Goal: Task Accomplishment & Management: Complete application form

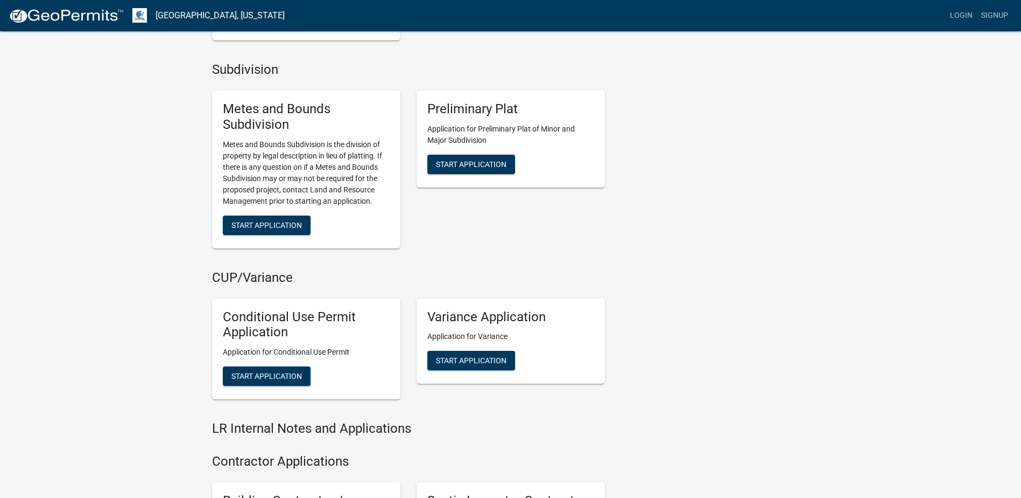
scroll to position [969, 0]
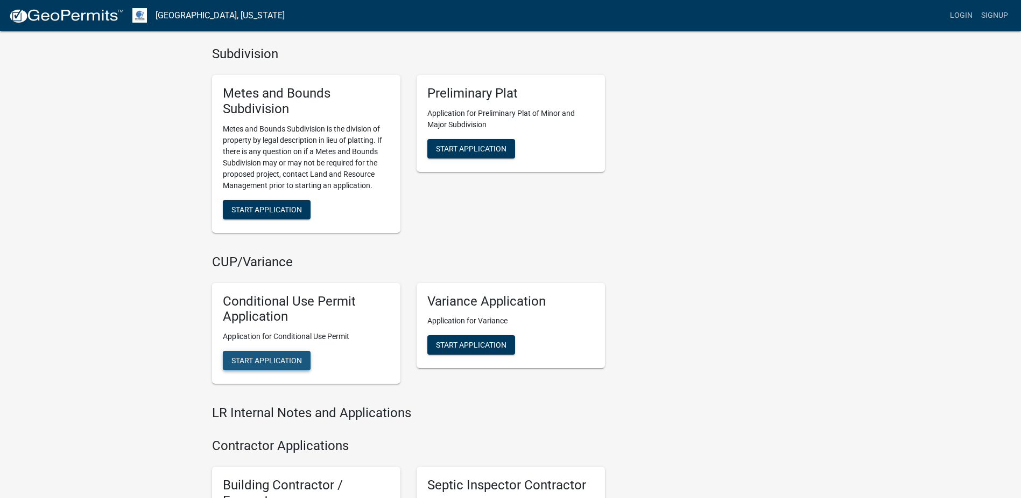
click at [288, 360] on span "Start Application" at bounding box center [267, 360] width 71 height 9
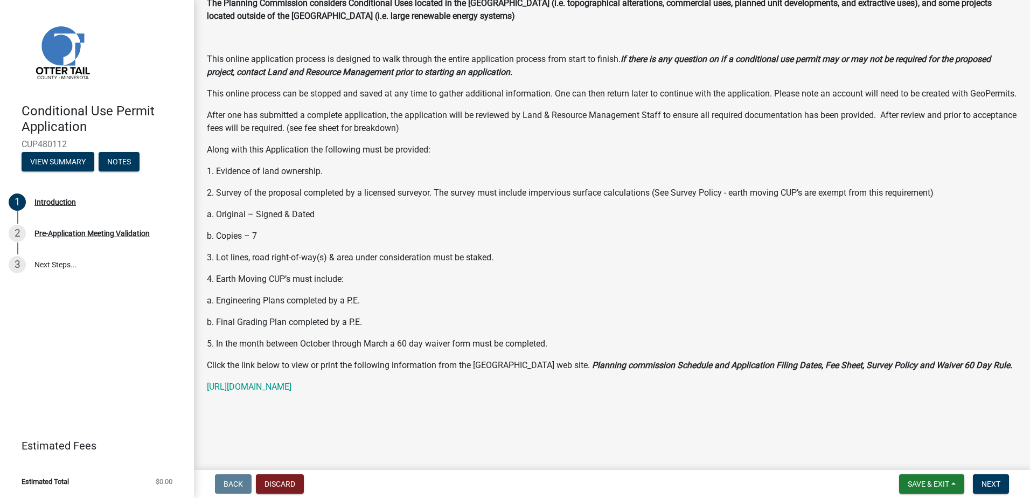
scroll to position [101, 0]
click at [989, 479] on span "Next" at bounding box center [990, 483] width 19 height 9
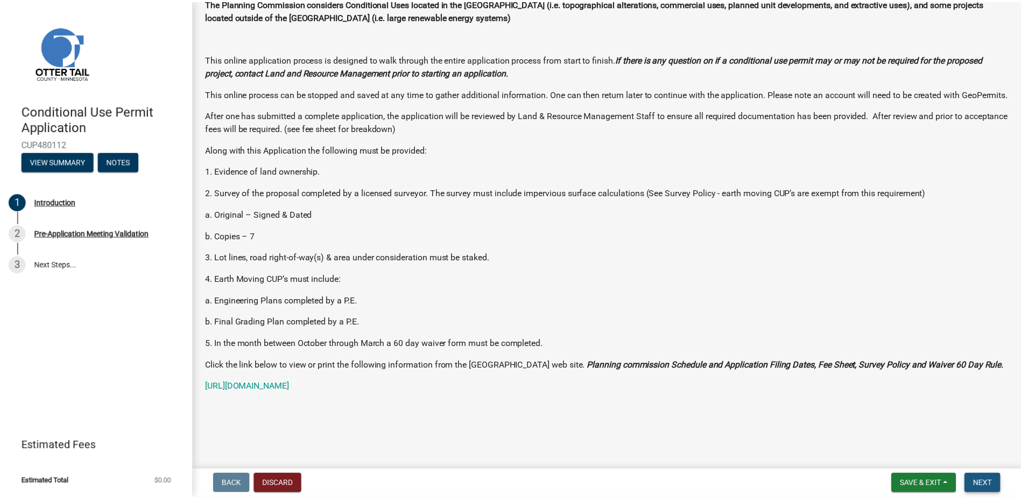
scroll to position [0, 0]
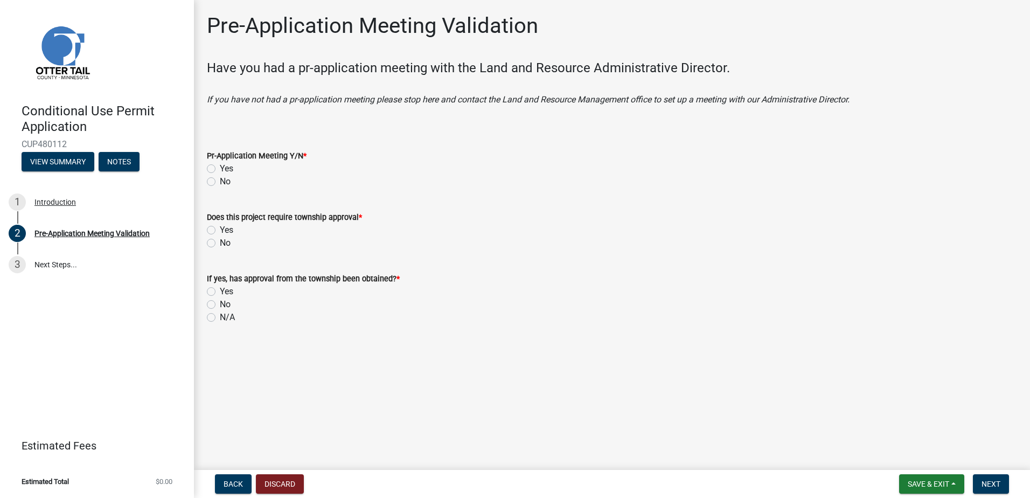
click at [220, 181] on label "No" at bounding box center [225, 181] width 11 height 13
click at [220, 181] on input "No" at bounding box center [223, 178] width 7 height 7
radio input "true"
click at [220, 242] on label "No" at bounding box center [225, 242] width 11 height 13
click at [220, 242] on input "No" at bounding box center [223, 239] width 7 height 7
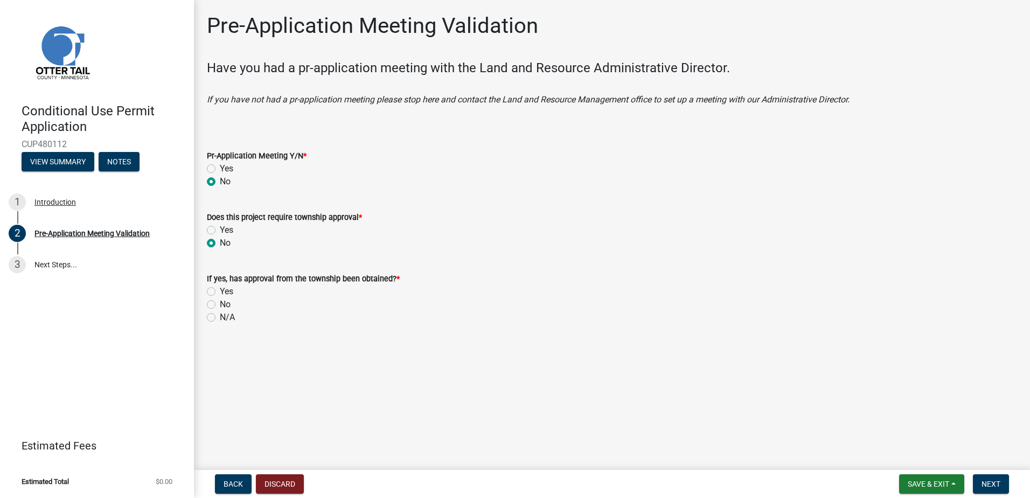
radio input "true"
click at [220, 314] on label "N/A" at bounding box center [227, 317] width 15 height 13
click at [220, 314] on input "N/A" at bounding box center [223, 314] width 7 height 7
radio input "true"
click at [986, 482] on span "Next" at bounding box center [990, 483] width 19 height 9
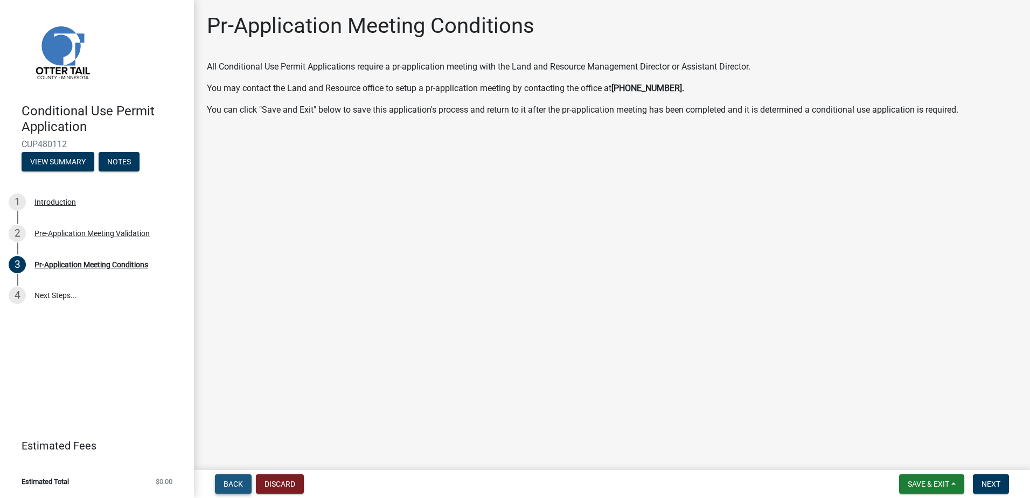
click at [229, 484] on span "Back" at bounding box center [232, 483] width 19 height 9
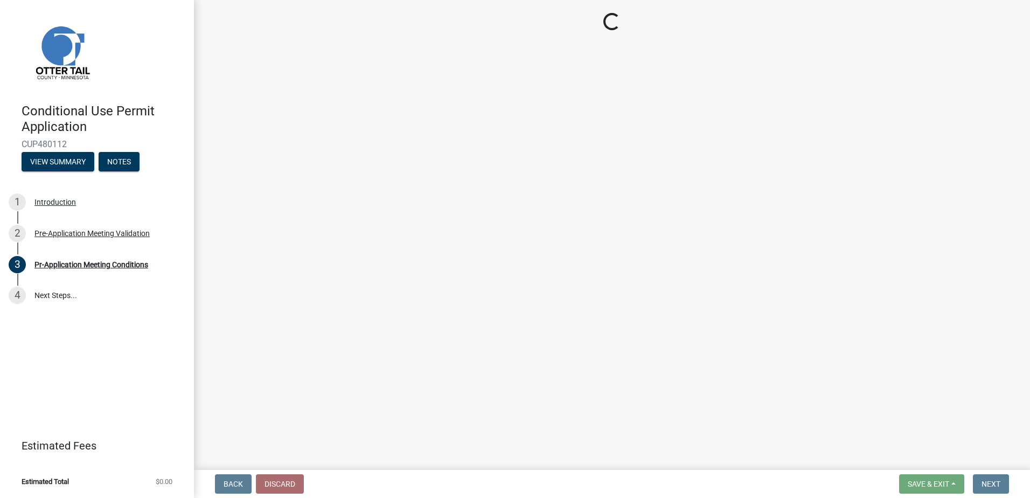
click at [229, 484] on span "Back" at bounding box center [232, 483] width 19 height 9
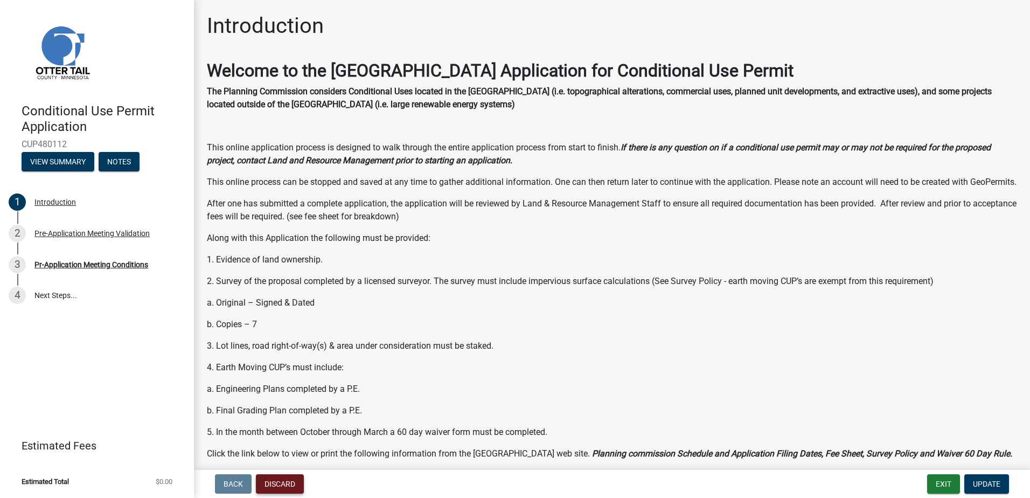
click at [281, 480] on button "Discard" at bounding box center [280, 483] width 48 height 19
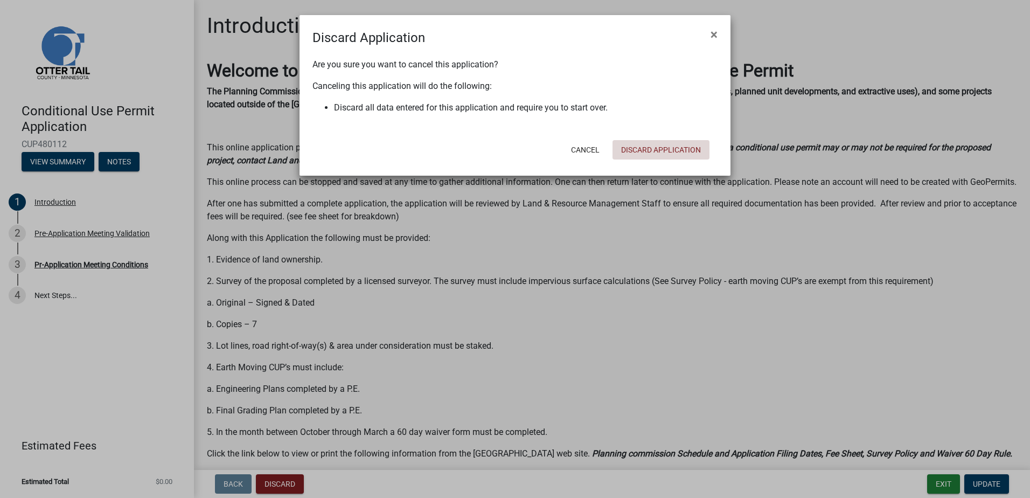
click at [658, 145] on button "Discard Application" at bounding box center [660, 149] width 97 height 19
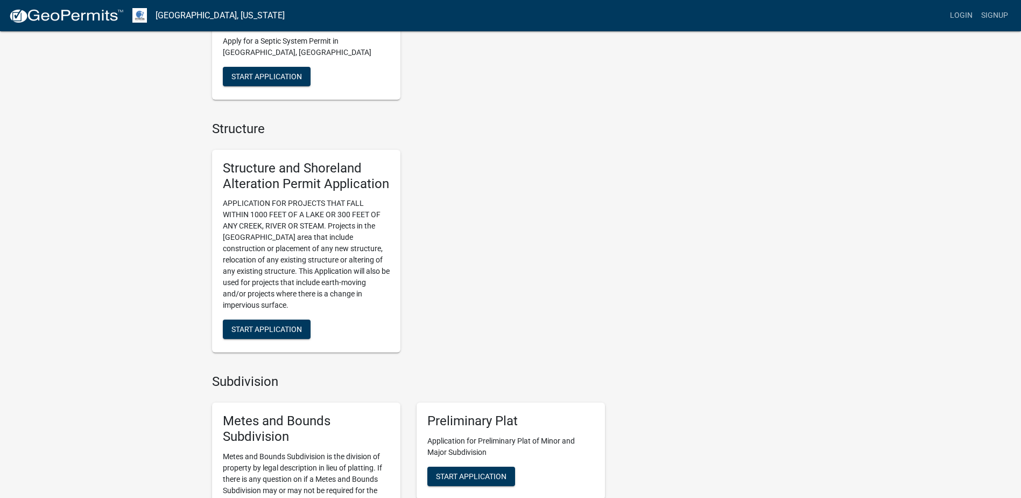
scroll to position [538, 0]
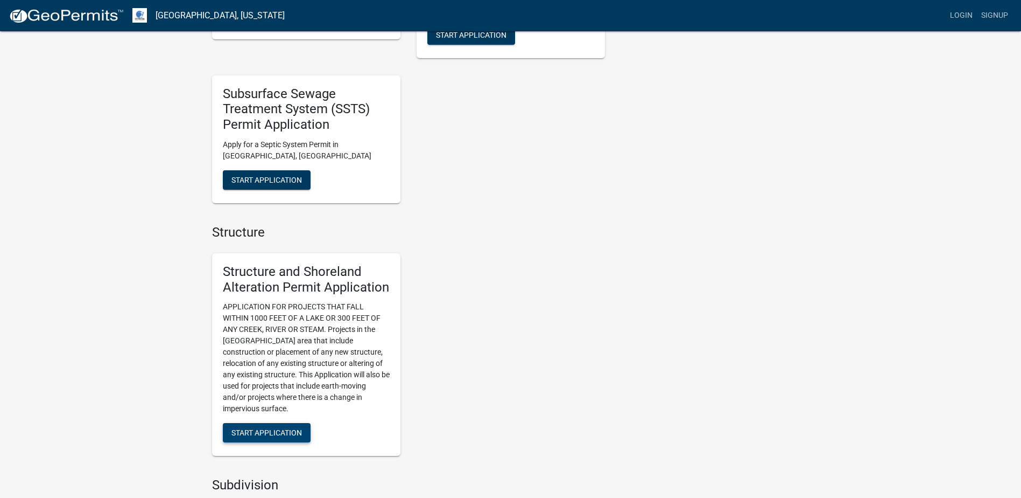
click at [266, 431] on span "Start Application" at bounding box center [267, 432] width 71 height 9
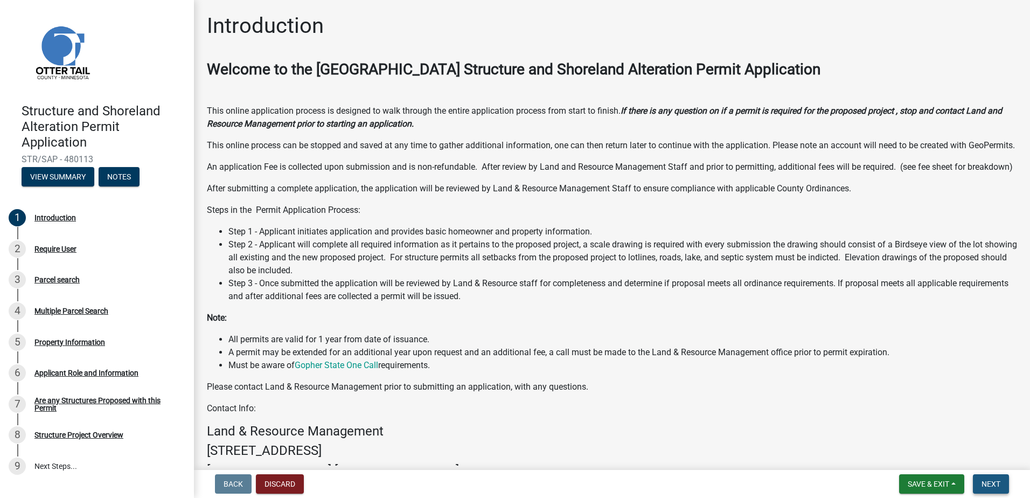
click at [997, 485] on span "Next" at bounding box center [990, 483] width 19 height 9
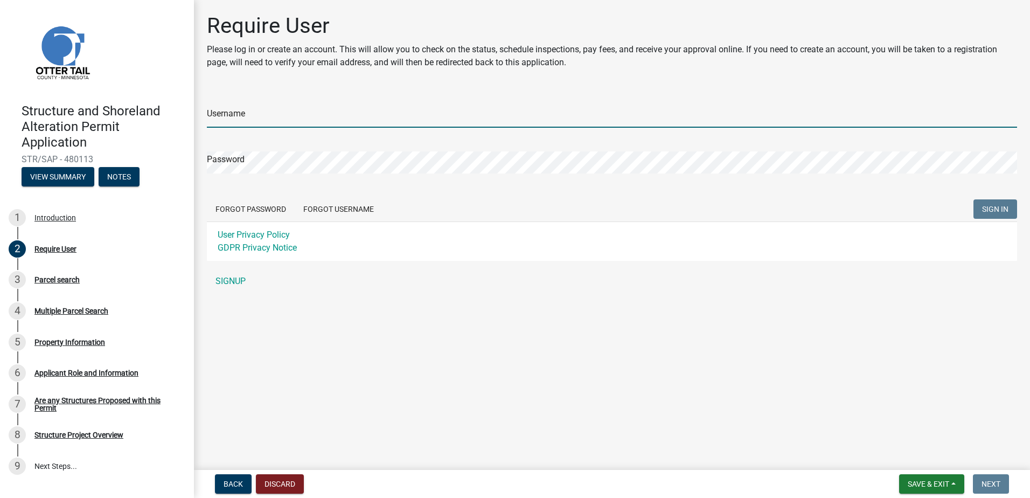
type input "[PERSON_NAME] Construction Inc"
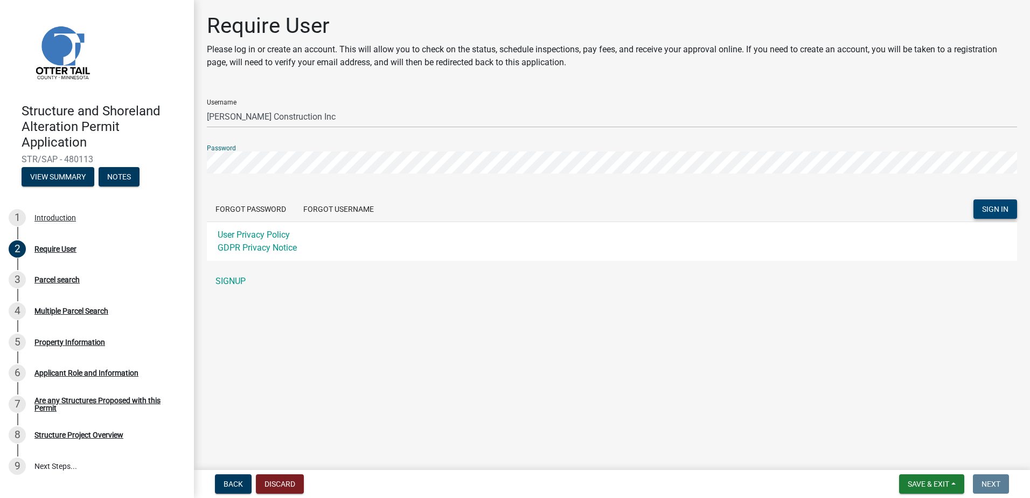
click at [1000, 205] on span "SIGN IN" at bounding box center [995, 209] width 26 height 9
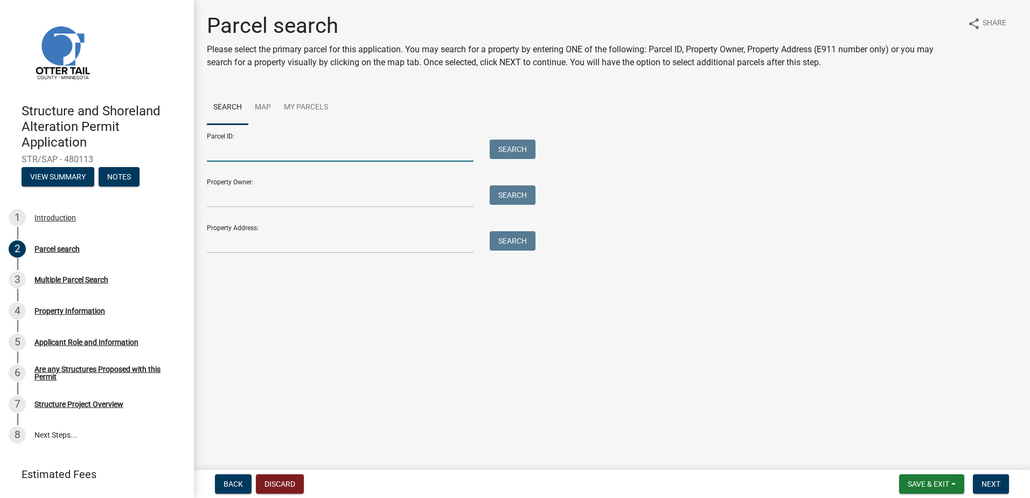
click at [221, 152] on input "Parcel ID:" at bounding box center [340, 150] width 267 height 22
type input "82000990313000"
click at [230, 200] on input "Property Owner:" at bounding box center [340, 196] width 267 height 22
click at [247, 182] on div "Property Owner: Search" at bounding box center [368, 188] width 323 height 37
click at [253, 209] on form "Parcel ID: 82000990313000 Search Property Owner: Search Property Address: Search" at bounding box center [368, 188] width 323 height 129
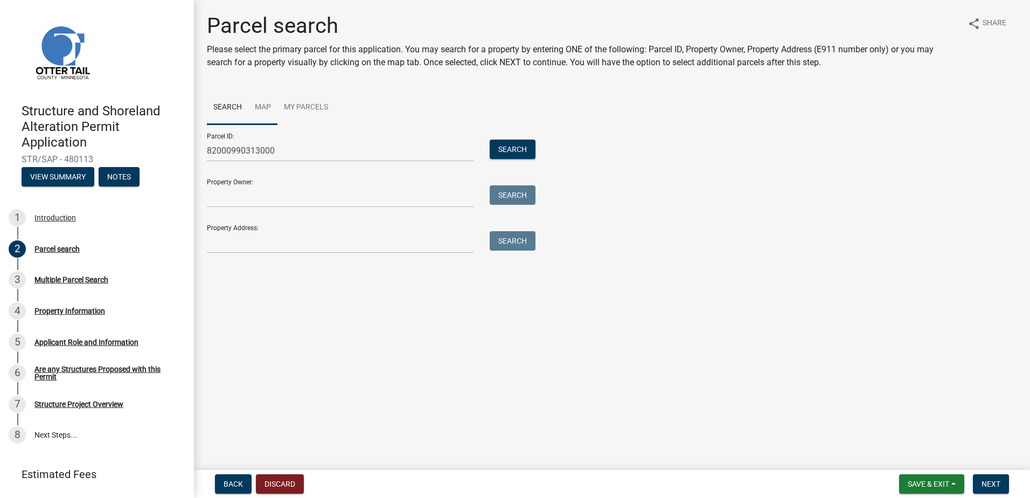
click at [267, 106] on link "Map" at bounding box center [262, 107] width 29 height 34
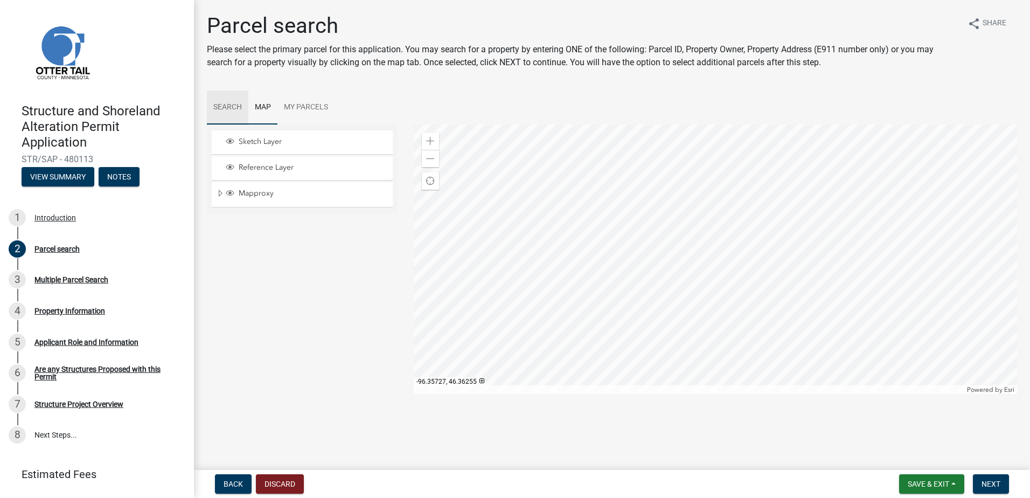
click at [229, 107] on link "Search" at bounding box center [227, 107] width 41 height 34
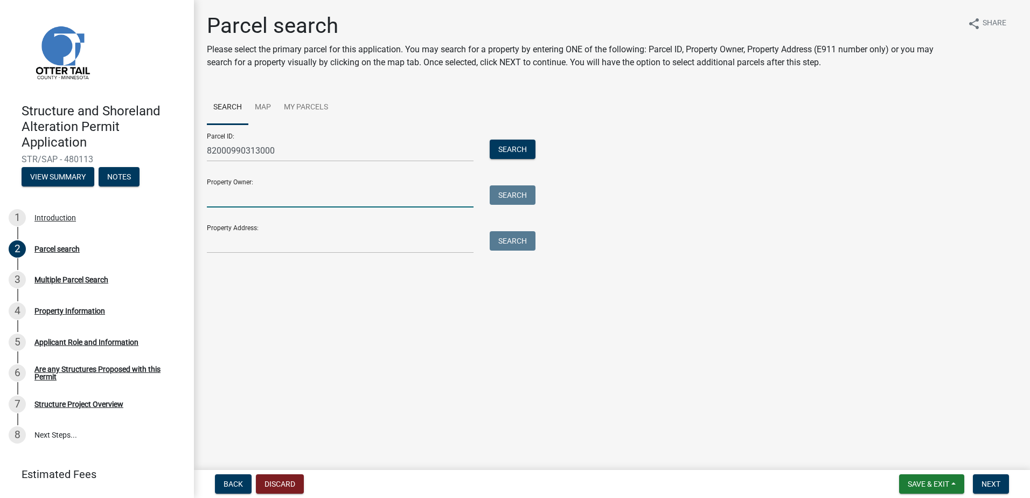
click at [239, 200] on input "Property Owner:" at bounding box center [340, 196] width 267 height 22
type input "JRMH Holdings, LLC"
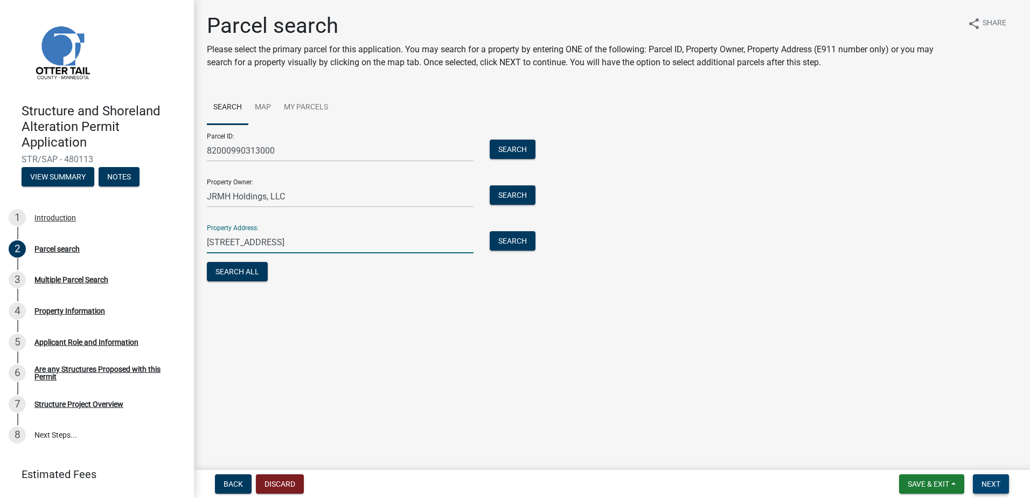
type input "[STREET_ADDRESS]"
click at [981, 481] on span "Next" at bounding box center [990, 483] width 19 height 9
click at [242, 270] on button "Search All" at bounding box center [237, 271] width 61 height 19
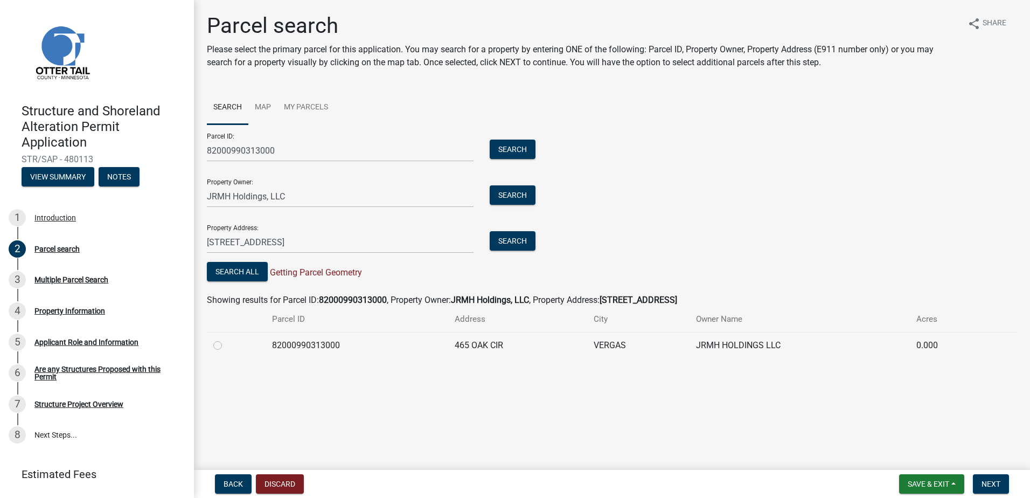
click at [226, 339] on label at bounding box center [226, 339] width 0 height 0
click at [226, 346] on input "radio" at bounding box center [229, 342] width 7 height 7
radio input "true"
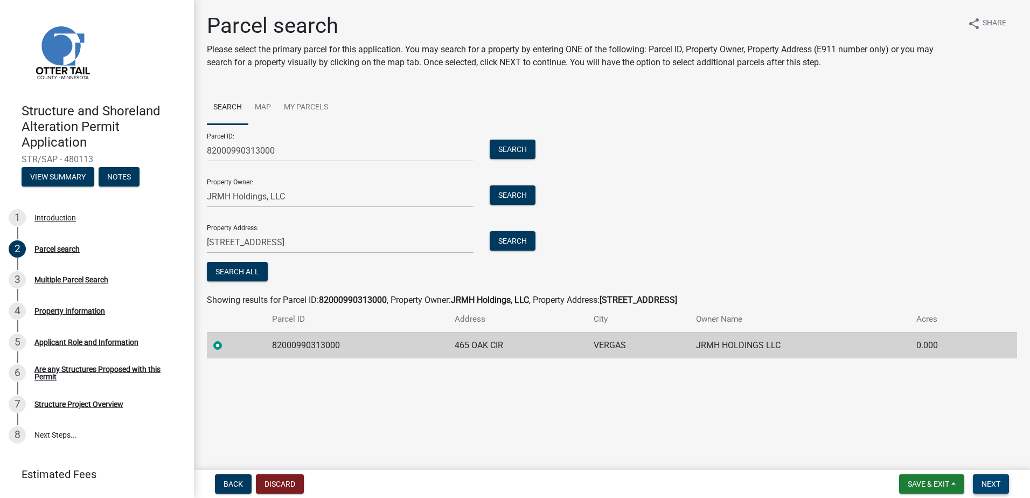
click at [983, 479] on span "Next" at bounding box center [990, 483] width 19 height 9
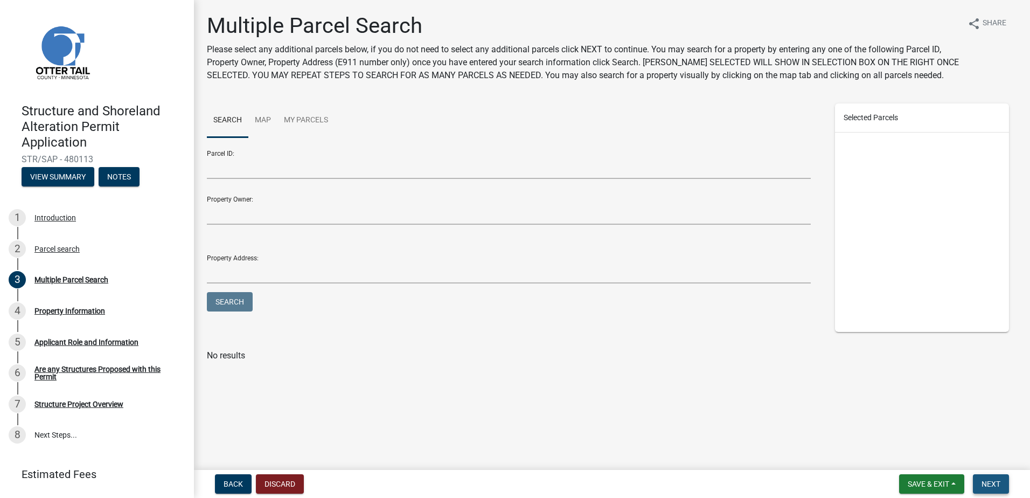
click at [986, 481] on span "Next" at bounding box center [990, 483] width 19 height 9
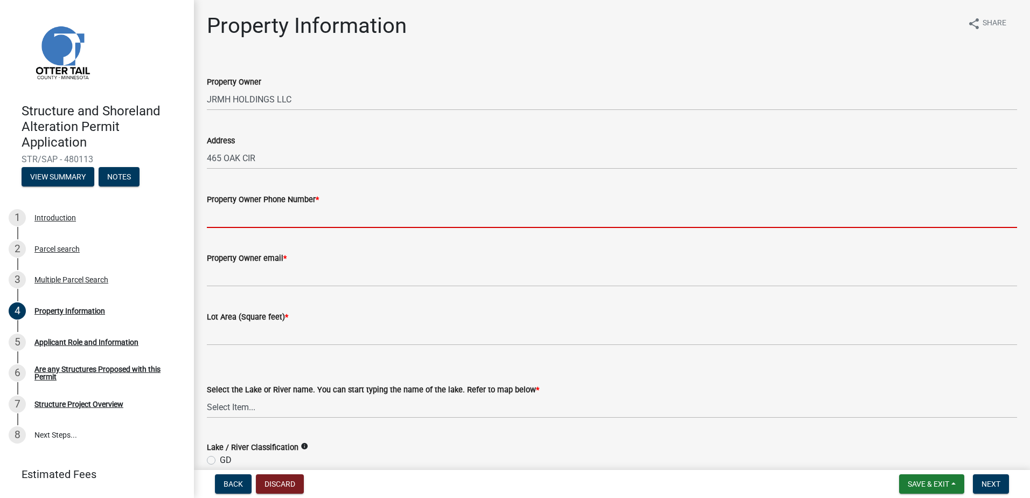
click at [250, 219] on input "Property Owner Phone Number *" at bounding box center [612, 217] width 810 height 22
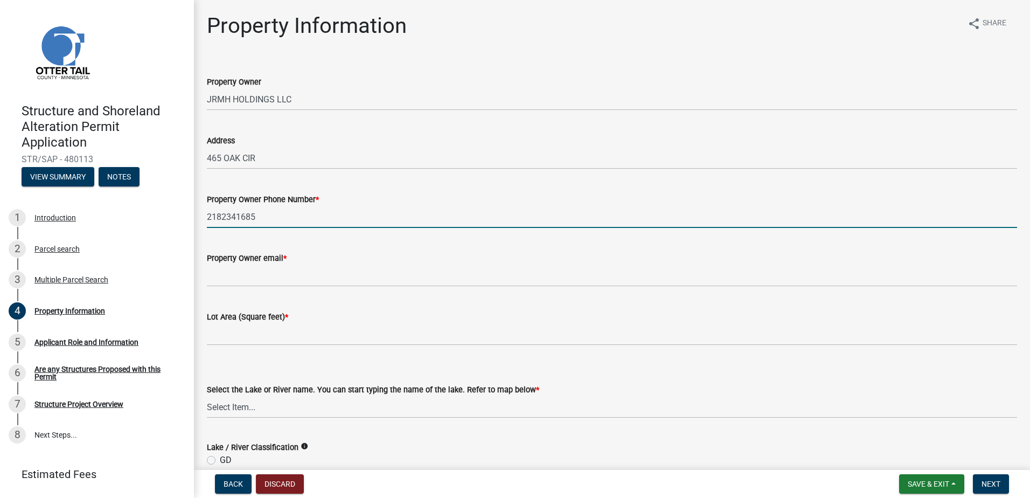
type input "2182341685"
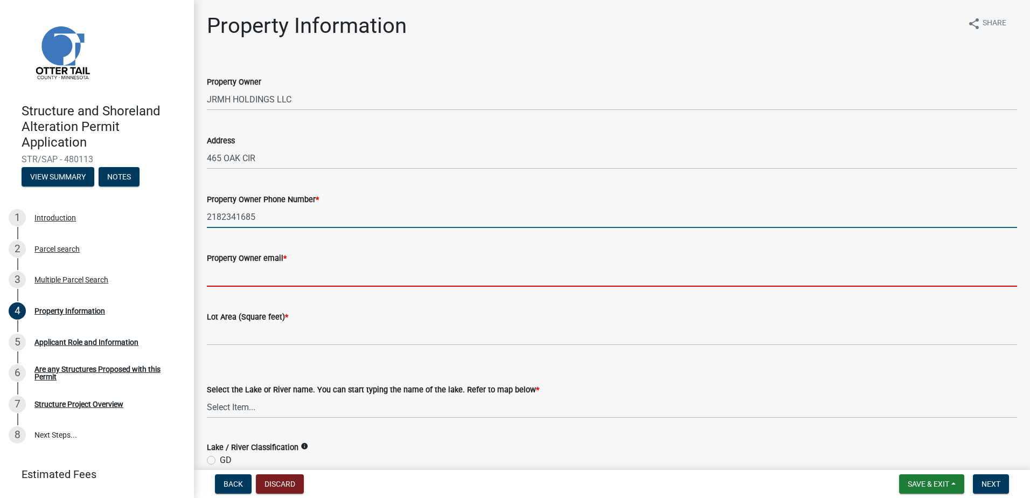
click at [242, 283] on input "Property Owner email *" at bounding box center [612, 275] width 810 height 22
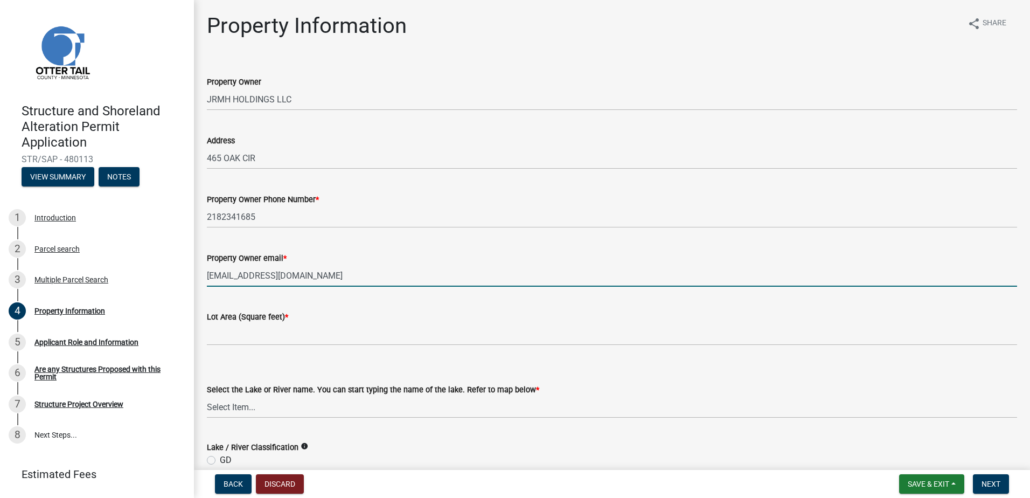
type input "[EMAIL_ADDRESS][DOMAIN_NAME]"
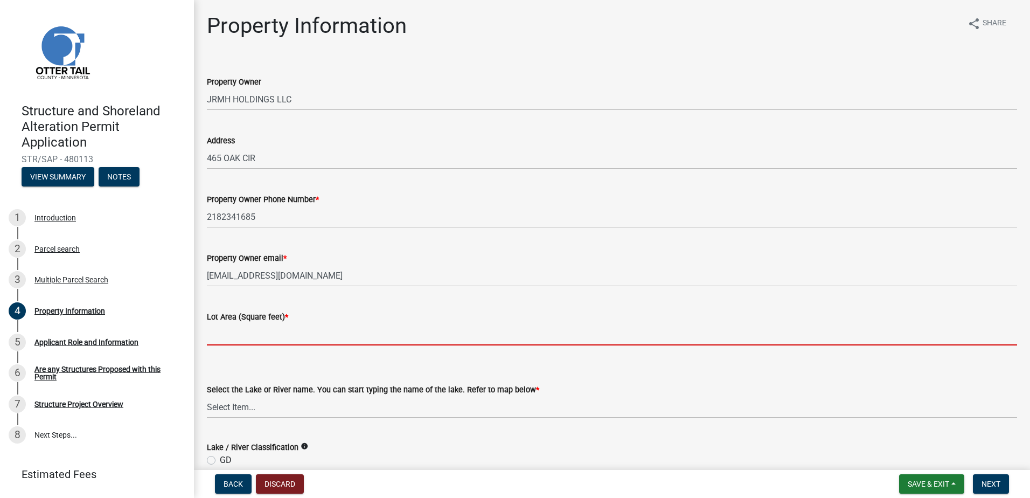
click at [254, 337] on input "text" at bounding box center [612, 334] width 810 height 22
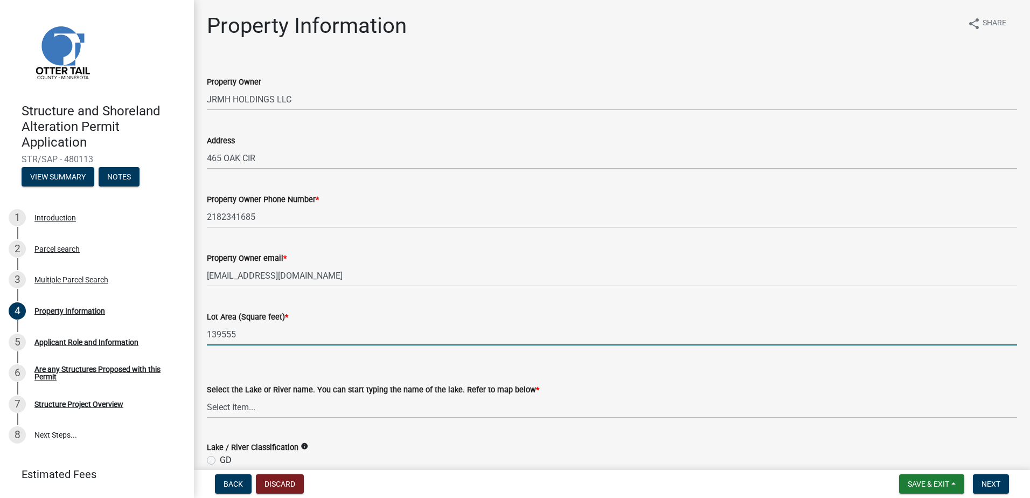
click at [222, 332] on input "139555" at bounding box center [612, 334] width 810 height 22
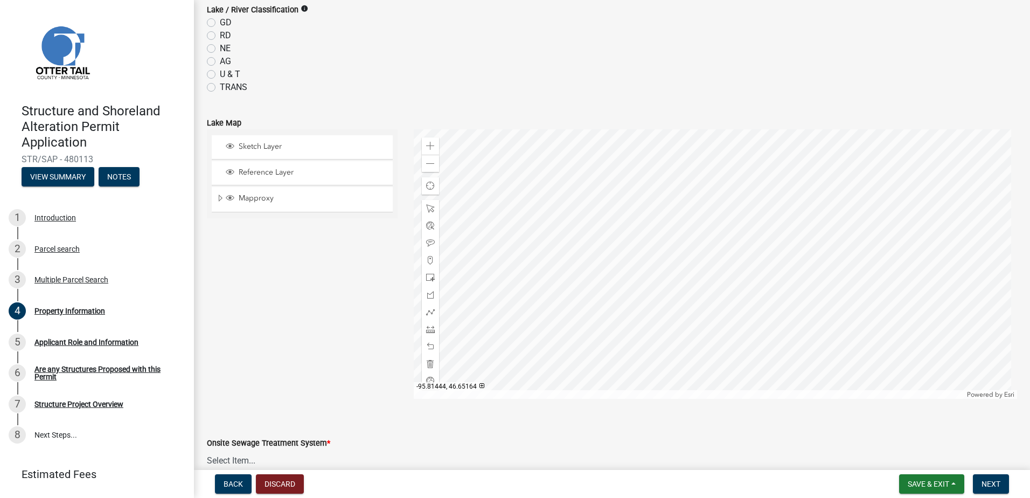
scroll to position [323, 0]
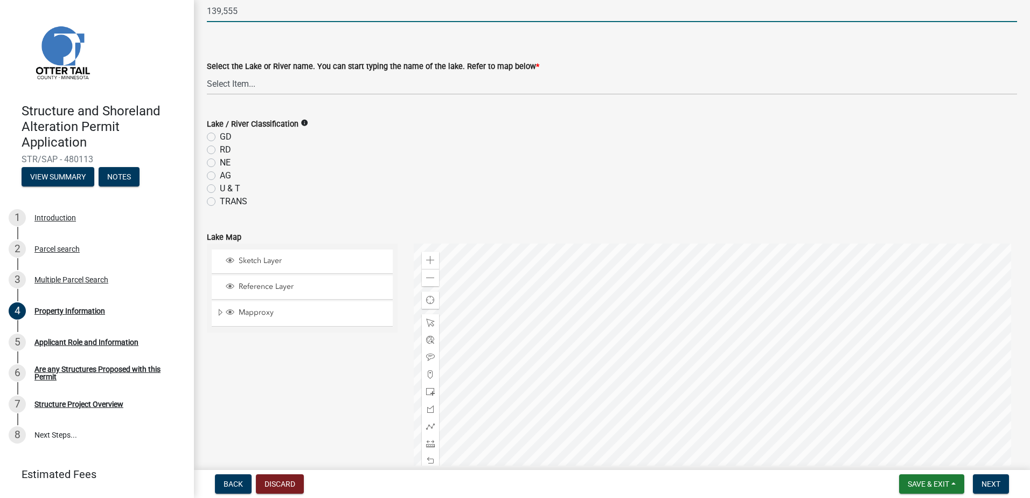
type input "139555"
click at [220, 138] on label "GD" at bounding box center [226, 136] width 12 height 13
click at [220, 137] on input "GD" at bounding box center [223, 133] width 7 height 7
radio input "true"
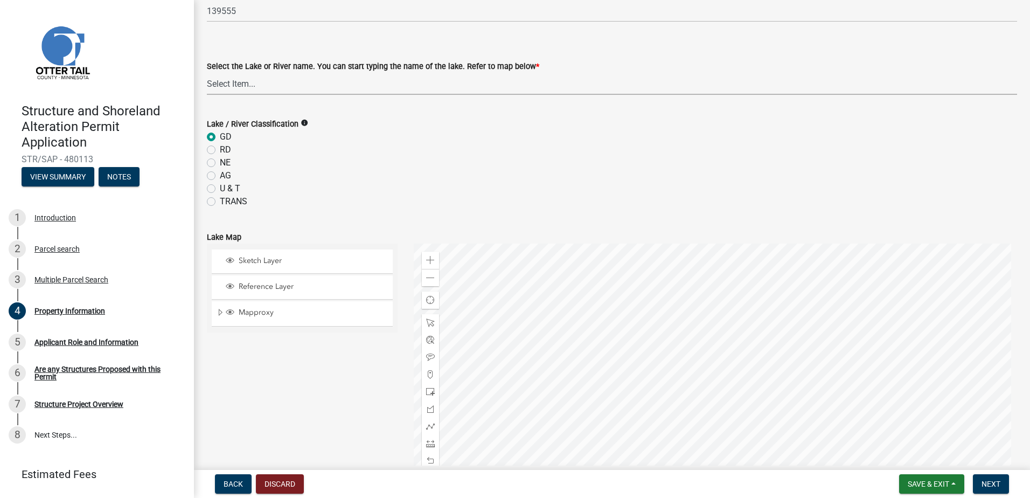
click at [221, 85] on select "Select Item... None [PERSON_NAME] 56-031 [PERSON_NAME] 56-118 [PERSON_NAME] 56-…" at bounding box center [612, 84] width 810 height 22
click at [278, 81] on select "Select Item... None [PERSON_NAME] 56-031 [PERSON_NAME] 56-118 [PERSON_NAME] 56-…" at bounding box center [612, 84] width 810 height 22
drag, startPoint x: 278, startPoint y: 81, endPoint x: 177, endPoint y: 82, distance: 101.2
click at [177, 82] on div "Structure and Shoreland Alteration Permit Application STR/SAP - 480113 View Sum…" at bounding box center [515, 249] width 1030 height 498
click at [279, 81] on select "Select Item... None [PERSON_NAME] 56-031 [PERSON_NAME] 56-118 [PERSON_NAME] 56-…" at bounding box center [612, 84] width 810 height 22
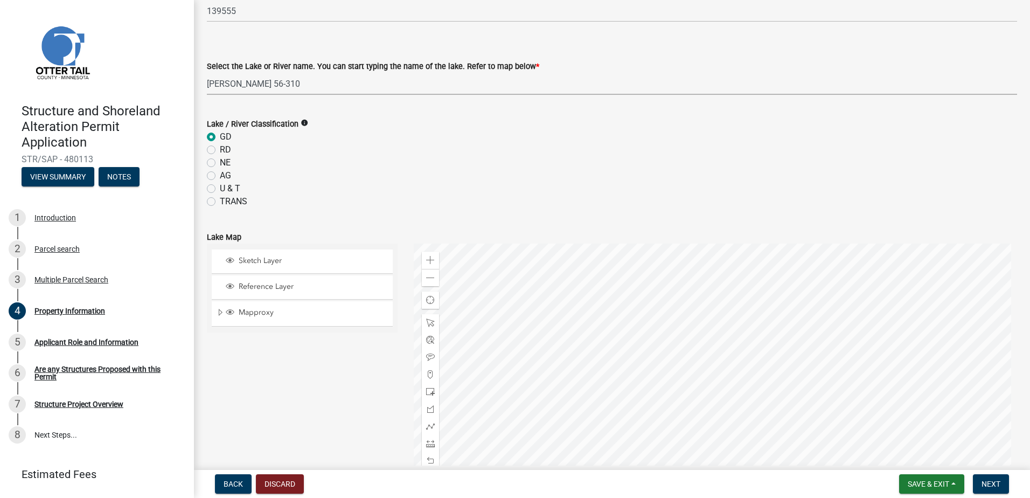
click at [265, 83] on select "Select Item... None [PERSON_NAME] 56-031 [PERSON_NAME] 56-118 [PERSON_NAME] 56-…" at bounding box center [612, 84] width 810 height 22
click at [247, 86] on select "Select Item... None [PERSON_NAME] 56-031 [PERSON_NAME] 56-118 [PERSON_NAME] 56-…" at bounding box center [612, 84] width 810 height 22
click at [257, 83] on select "Select Item... None [PERSON_NAME] 56-031 [PERSON_NAME] 56-118 [PERSON_NAME] 56-…" at bounding box center [612, 84] width 810 height 22
click at [268, 80] on select "Select Item... None [PERSON_NAME] 56-031 [PERSON_NAME] 56-118 [PERSON_NAME] 56-…" at bounding box center [612, 84] width 810 height 22
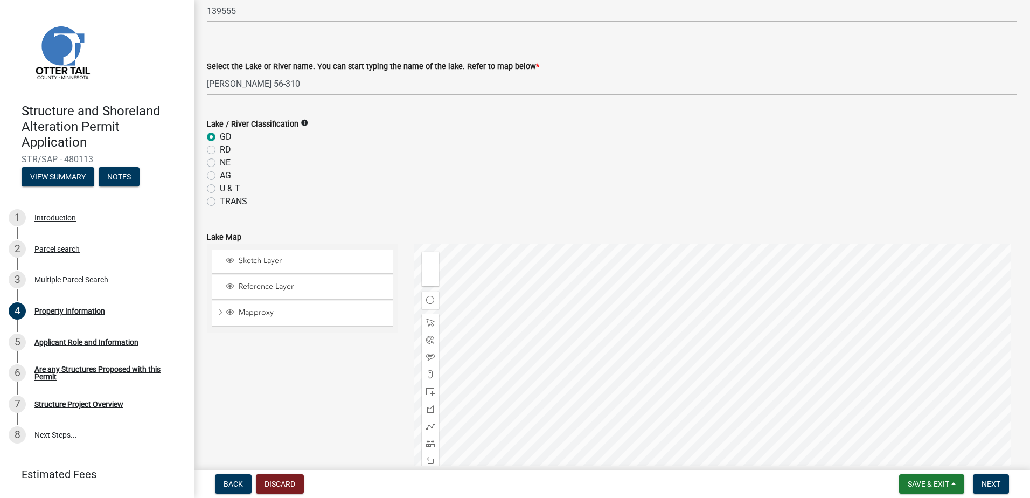
click at [271, 83] on select "Select Item... None [PERSON_NAME] 56-031 [PERSON_NAME] 56-118 [PERSON_NAME] 56-…" at bounding box center [612, 84] width 810 height 22
drag, startPoint x: 208, startPoint y: 82, endPoint x: 362, endPoint y: 83, distance: 154.0
click at [362, 83] on select "Select Item... None [PERSON_NAME] 56-031 [PERSON_NAME] 56-118 [PERSON_NAME] 56-…" at bounding box center [612, 84] width 810 height 22
click at [207, 73] on select "Select Item... None [PERSON_NAME] 56-031 [PERSON_NAME] 56-118 [PERSON_NAME] 56-…" at bounding box center [612, 84] width 810 height 22
select select "42ddab3f-e9a0-49f9-8807-b1547084d77a"
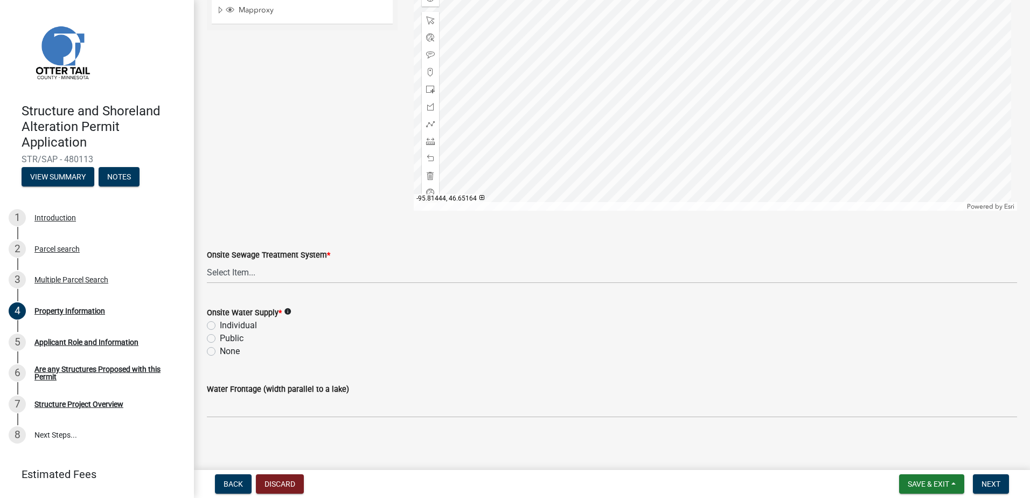
scroll to position [628, 0]
click at [267, 265] on select "Select Item... L&R Certificate of Compliance within 5yrs Compliance Inspection …" at bounding box center [612, 269] width 810 height 22
click at [207, 258] on select "Select Item... L&R Certificate of Compliance within 5yrs Compliance Inspection …" at bounding box center [612, 269] width 810 height 22
select select "91995f90-6606-463b-bec3-c5862f147548"
click at [220, 323] on label "Individual" at bounding box center [238, 322] width 37 height 13
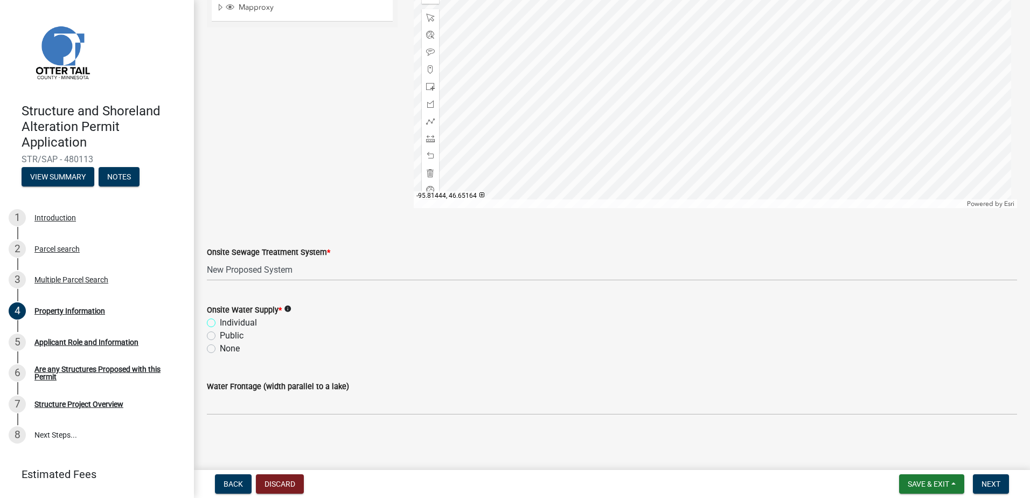
click at [220, 323] on input "Individual" at bounding box center [223, 319] width 7 height 7
radio input "true"
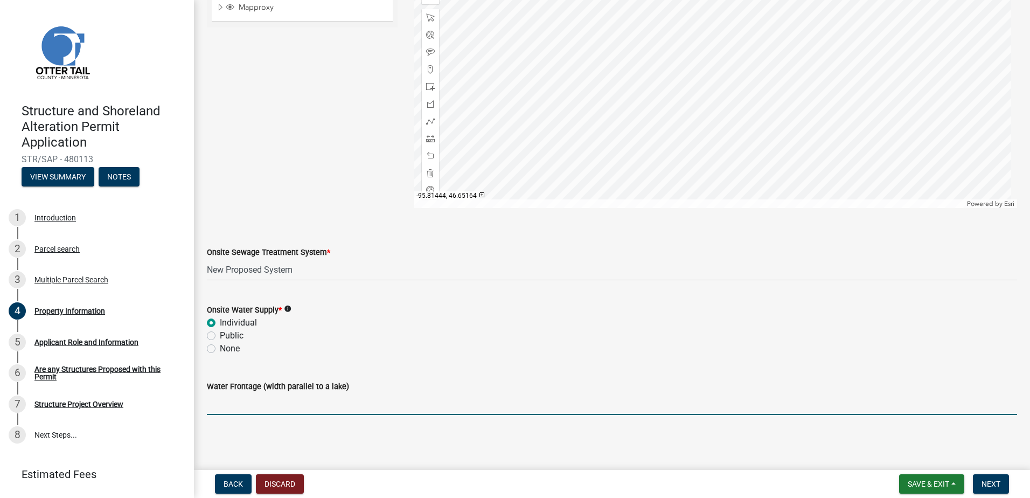
click at [314, 405] on input "Water Frontage (width parallel to a lake)" at bounding box center [612, 404] width 810 height 22
type input "0"
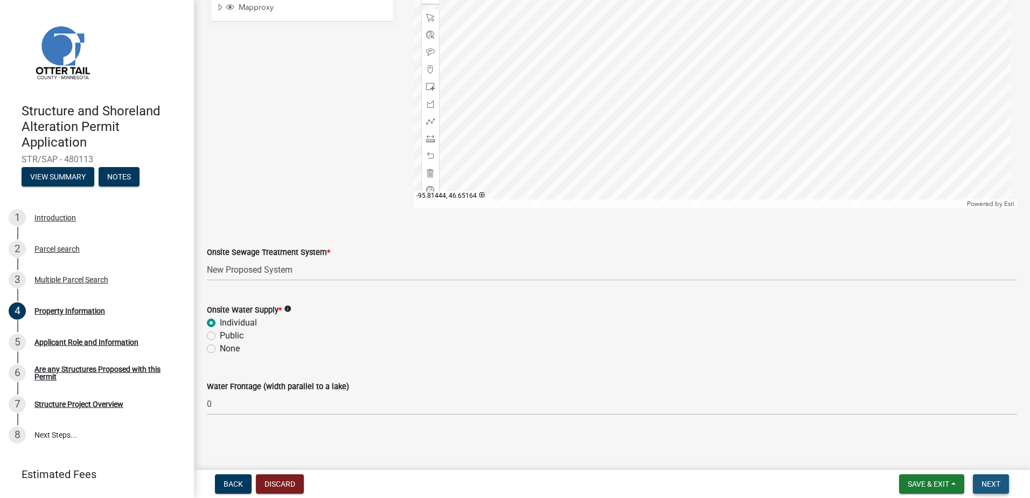
click at [1004, 478] on button "Next" at bounding box center [990, 483] width 36 height 19
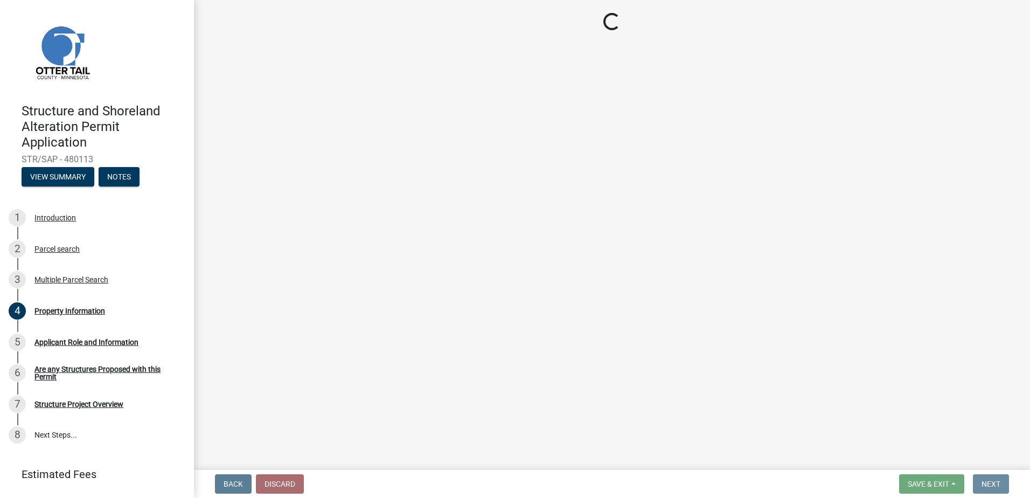
scroll to position [0, 0]
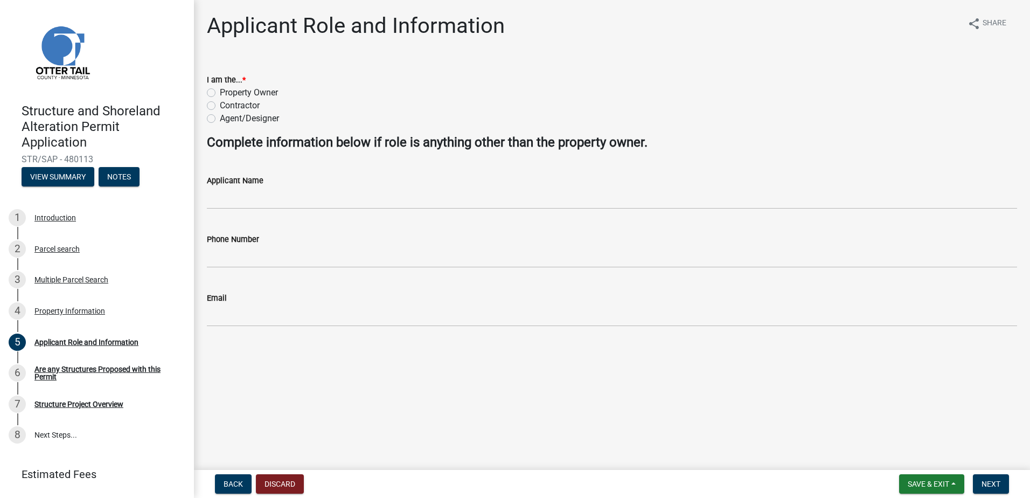
click at [220, 107] on label "Contractor" at bounding box center [240, 105] width 40 height 13
click at [220, 106] on input "Contractor" at bounding box center [223, 102] width 7 height 7
radio input "true"
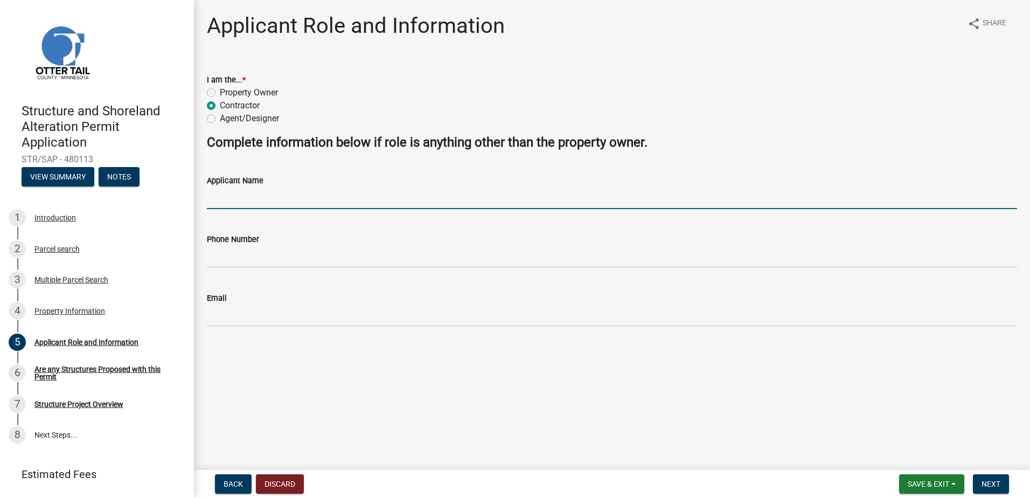
click at [234, 199] on input "Applicant Name" at bounding box center [612, 198] width 810 height 22
type input "[PERSON_NAME]"
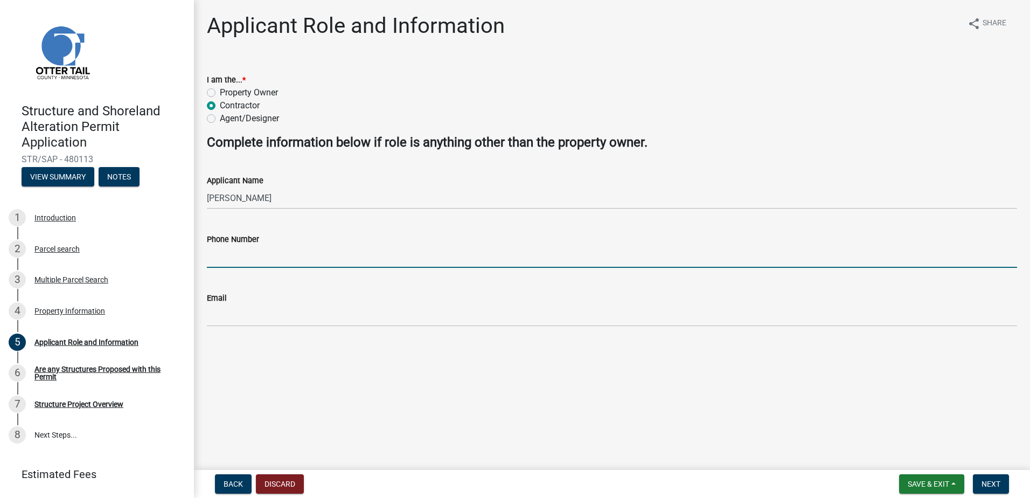
click at [248, 255] on input "Phone Number" at bounding box center [612, 257] width 810 height 22
type input "2187319782"
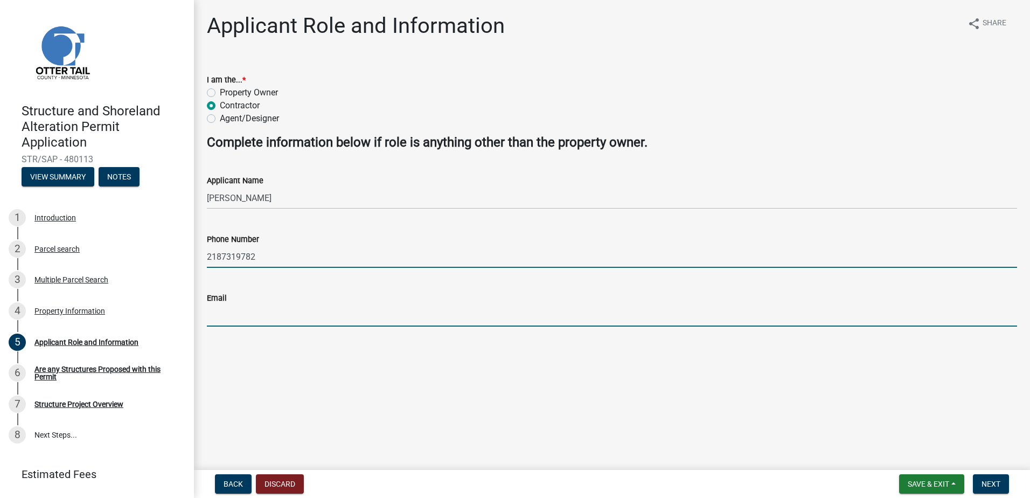
click at [218, 314] on input "Email" at bounding box center [612, 315] width 810 height 22
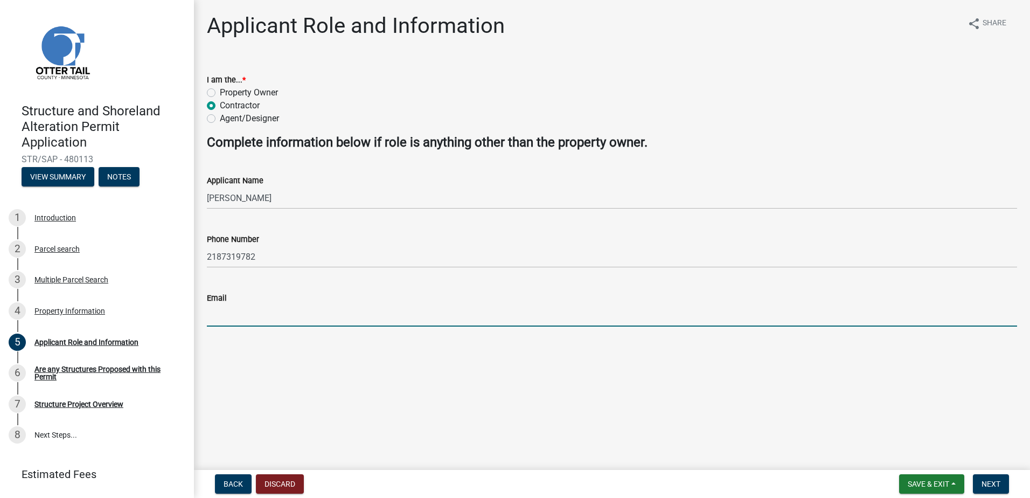
type input "[EMAIL_ADDRESS][DOMAIN_NAME]"
click at [988, 484] on span "Next" at bounding box center [990, 483] width 19 height 9
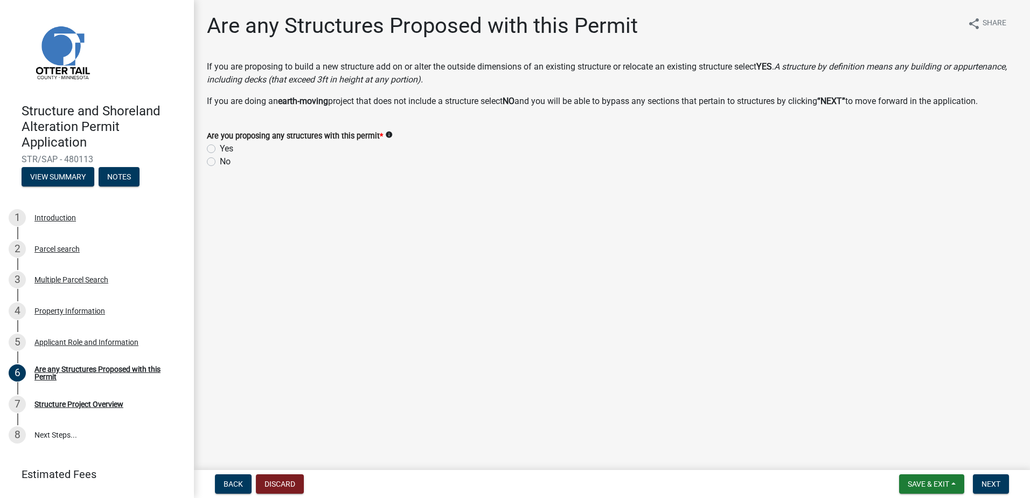
click at [220, 150] on label "Yes" at bounding box center [226, 148] width 13 height 13
click at [220, 149] on input "Yes" at bounding box center [223, 145] width 7 height 7
radio input "true"
click at [996, 487] on span "Next" at bounding box center [990, 483] width 19 height 9
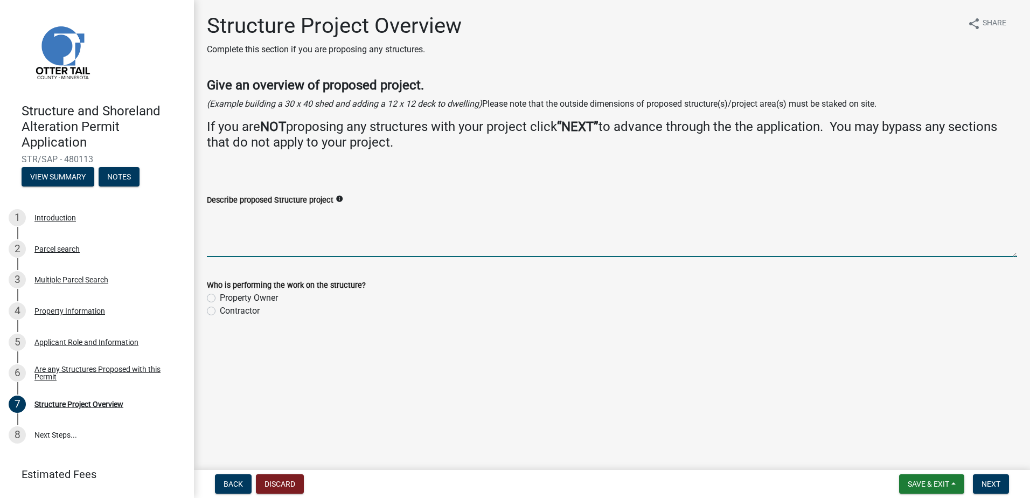
click at [226, 221] on textarea "Describe proposed Structure project" at bounding box center [612, 231] width 810 height 51
type textarea "28 x 48 house, 24 x 24 attached garage"
click at [213, 305] on div "Contractor" at bounding box center [612, 310] width 810 height 13
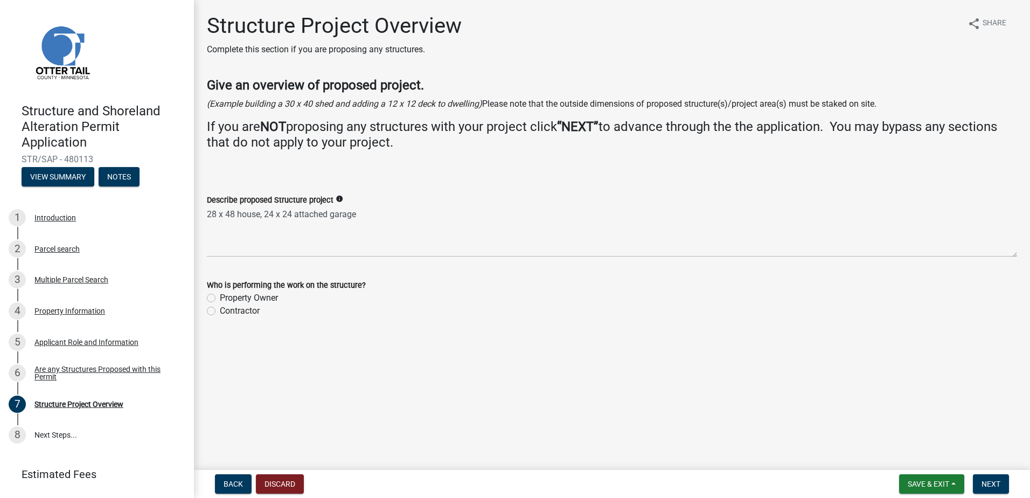
click at [220, 311] on label "Contractor" at bounding box center [240, 310] width 40 height 13
click at [220, 311] on input "Contractor" at bounding box center [223, 307] width 7 height 7
radio input "true"
click at [995, 483] on span "Next" at bounding box center [990, 483] width 19 height 9
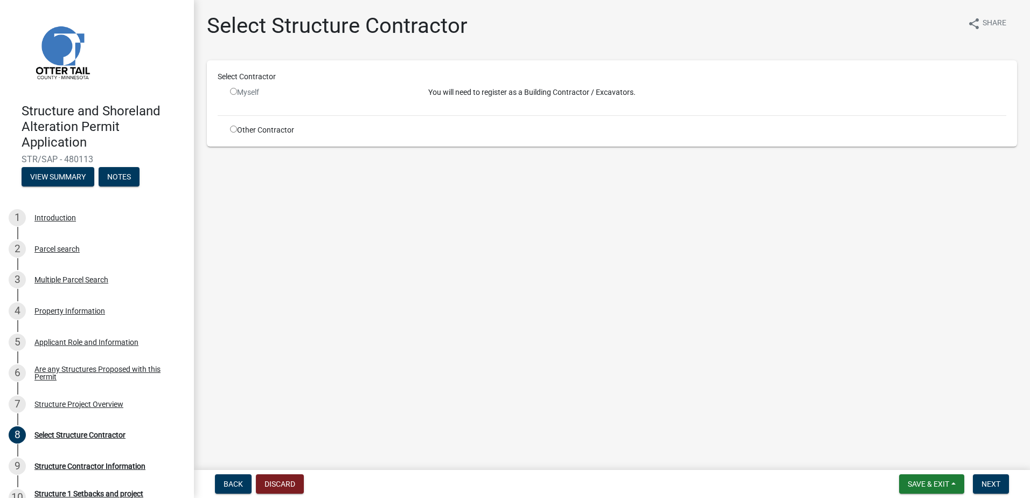
click at [234, 91] on input "radio" at bounding box center [233, 91] width 7 height 7
click at [233, 89] on input "radio" at bounding box center [233, 91] width 7 height 7
click at [262, 102] on div "Myself" at bounding box center [321, 97] width 198 height 20
click at [235, 91] on input "radio" at bounding box center [233, 91] width 7 height 7
radio input "false"
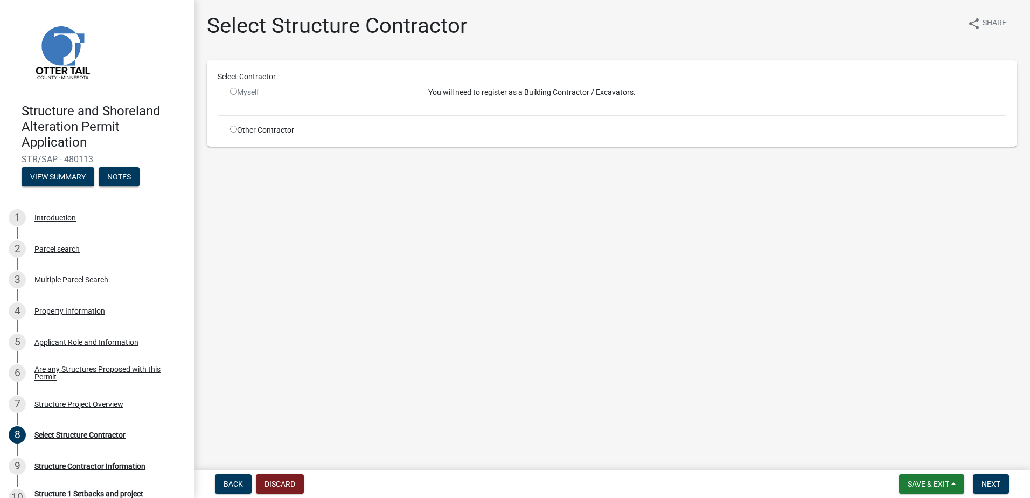
click at [233, 130] on input "radio" at bounding box center [233, 128] width 7 height 7
radio input "true"
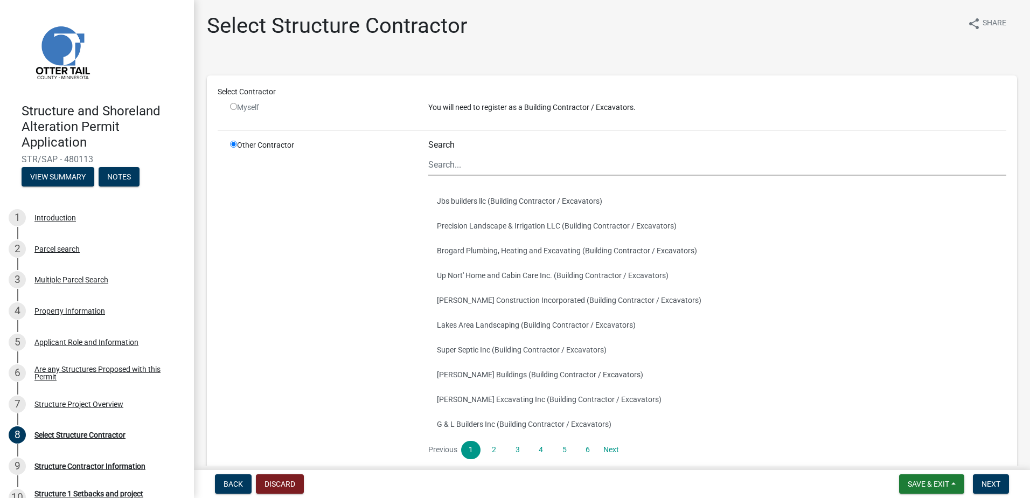
click at [232, 103] on input "radio" at bounding box center [233, 106] width 7 height 7
radio input "false"
radio input "true"
click at [233, 144] on input "radio" at bounding box center [233, 144] width 7 height 7
click at [233, 107] on input "radio" at bounding box center [233, 106] width 7 height 7
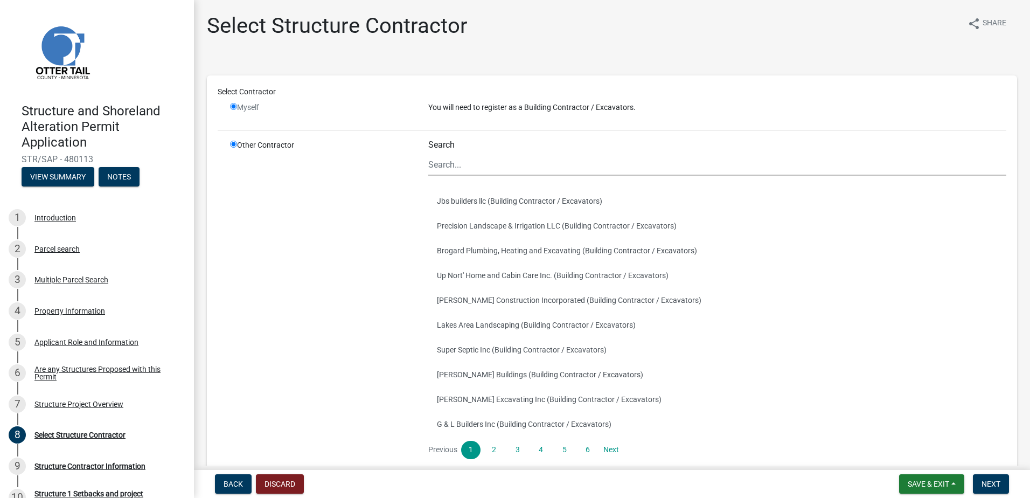
radio input "false"
radio input "true"
click at [471, 163] on input "Search" at bounding box center [717, 164] width 578 height 22
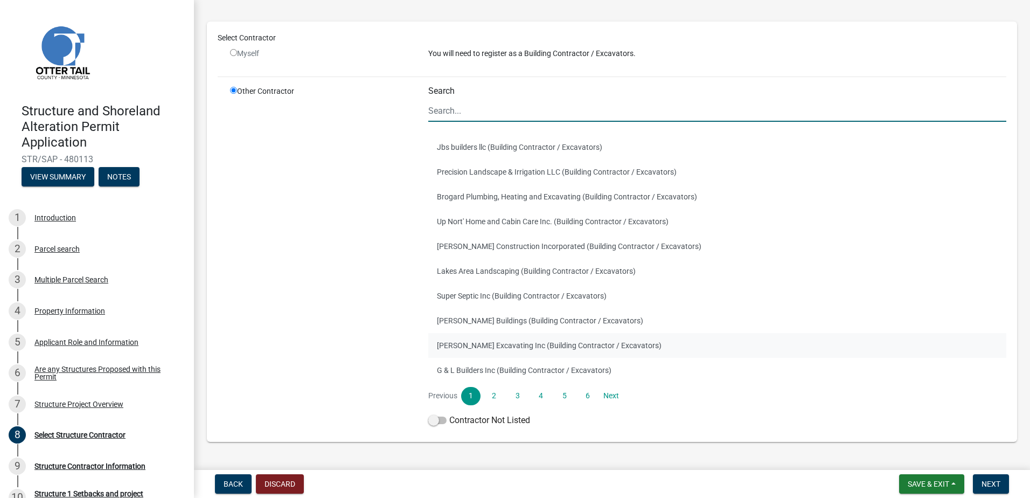
click at [464, 347] on button "[PERSON_NAME] Excavating Inc (Building Contractor / Excavators)" at bounding box center [717, 345] width 578 height 25
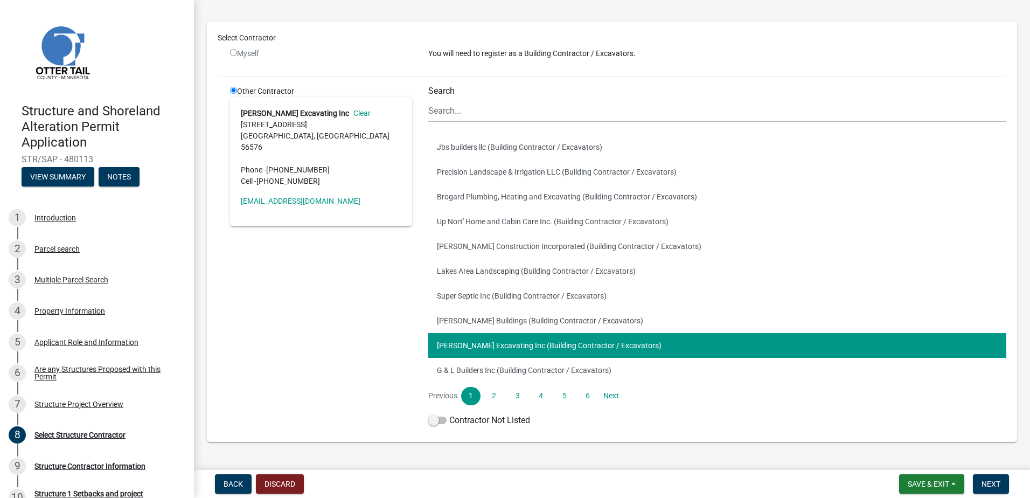
click at [338, 311] on div "Other Contractor [PERSON_NAME] Excavating Inc Clear [STREET_ADDRESS] Phone - [P…" at bounding box center [321, 258] width 198 height 345
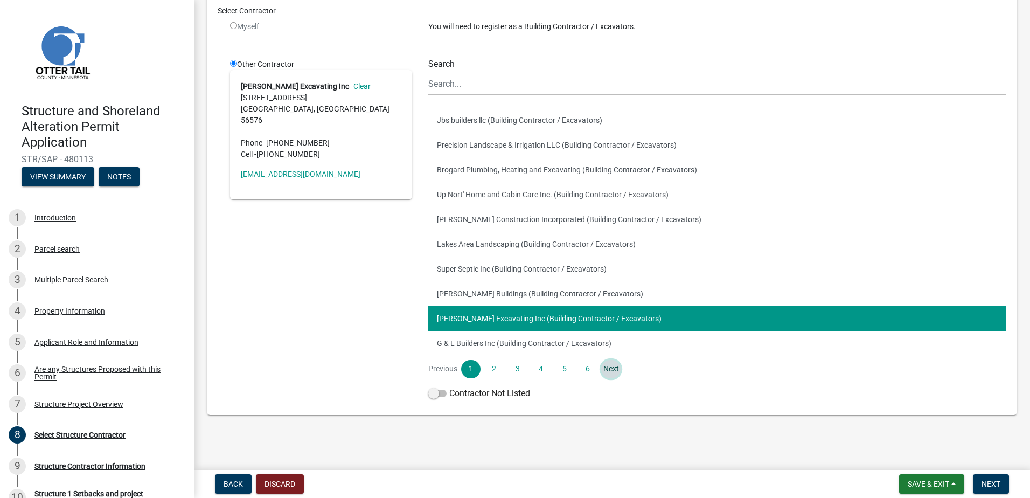
click at [609, 369] on link "Next" at bounding box center [610, 369] width 19 height 18
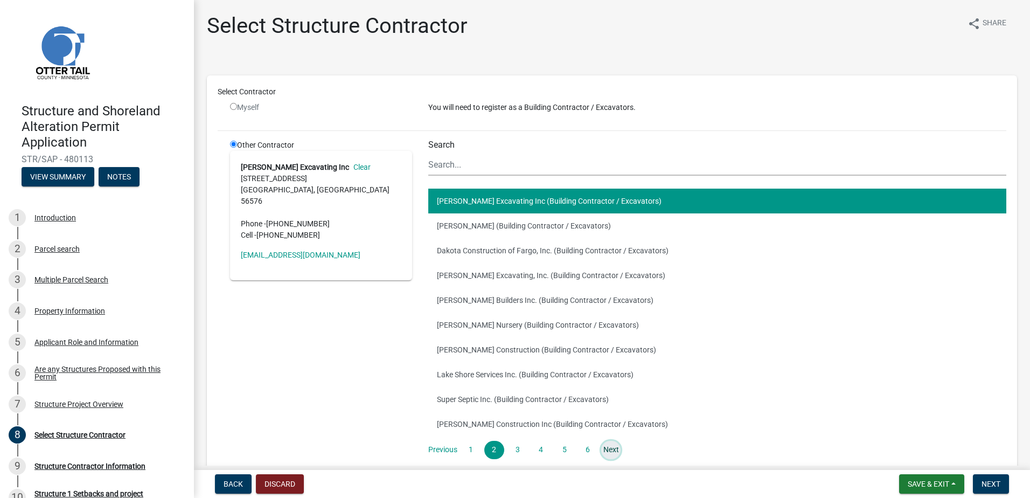
click at [605, 451] on link "Next" at bounding box center [610, 449] width 19 height 18
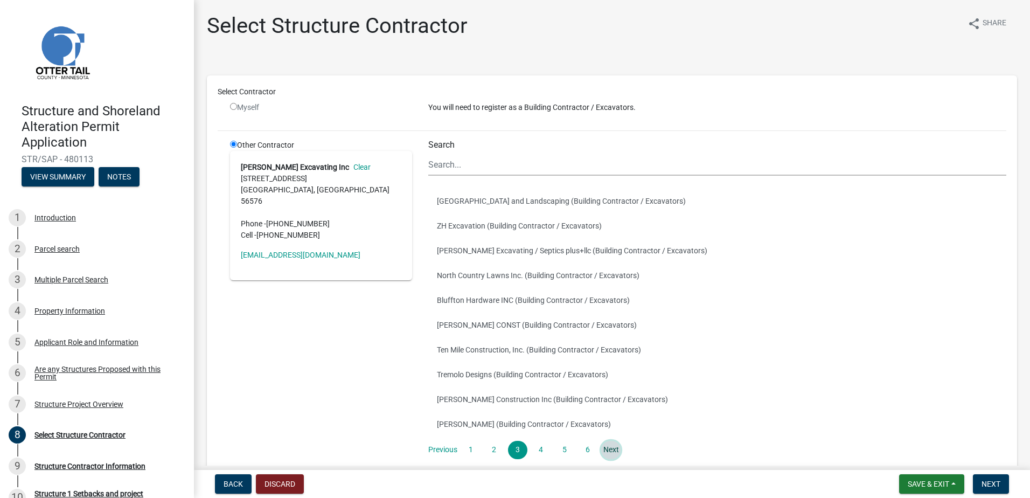
click at [609, 447] on link "Next" at bounding box center [610, 449] width 19 height 18
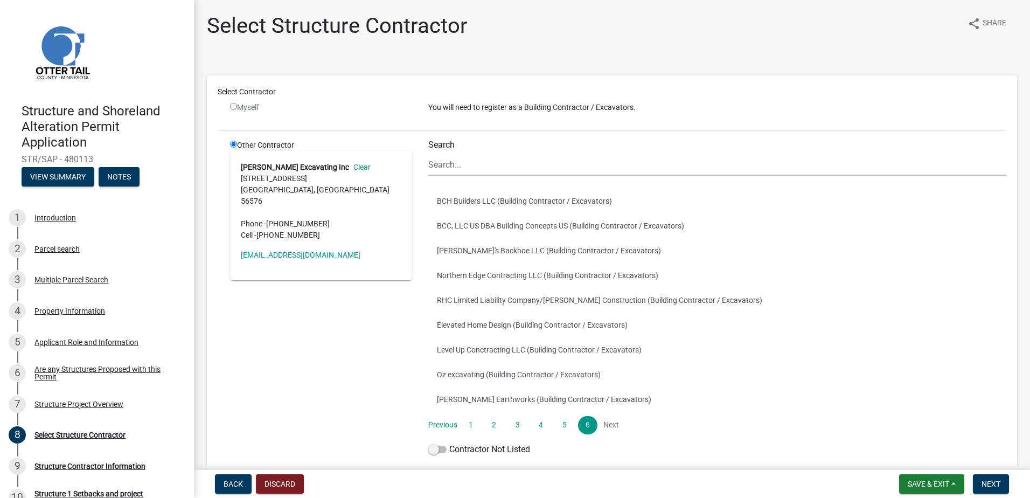
click at [607, 423] on li "Next" at bounding box center [610, 425] width 19 height 18
click at [981, 481] on button "Next" at bounding box center [990, 483] width 36 height 19
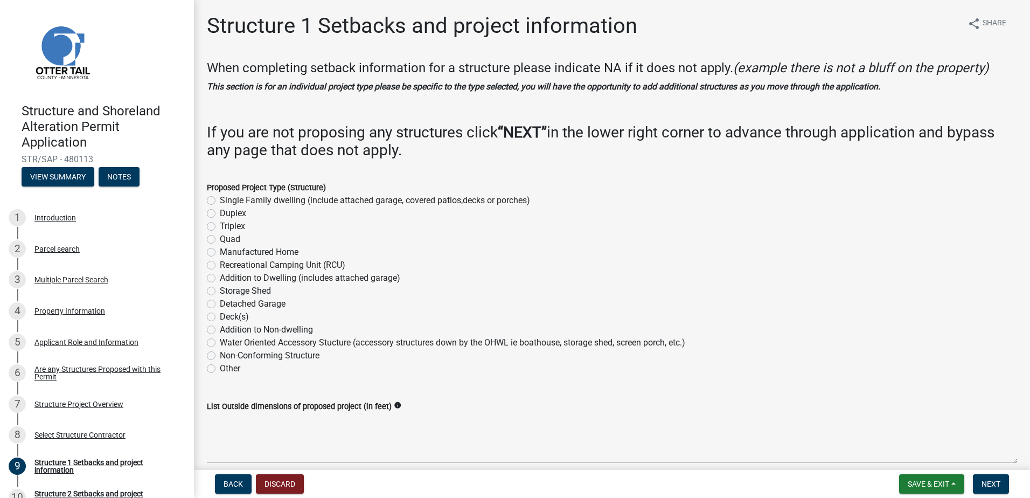
click at [220, 200] on label "Single Family dwelling (include attached garage, covered patios,decks or porche…" at bounding box center [375, 200] width 310 height 13
click at [220, 200] on input "Single Family dwelling (include attached garage, covered patios,decks or porche…" at bounding box center [223, 197] width 7 height 7
radio input "true"
click at [220, 254] on label "Manufactured Home" at bounding box center [259, 252] width 79 height 13
click at [220, 253] on input "Manufactured Home" at bounding box center [223, 249] width 7 height 7
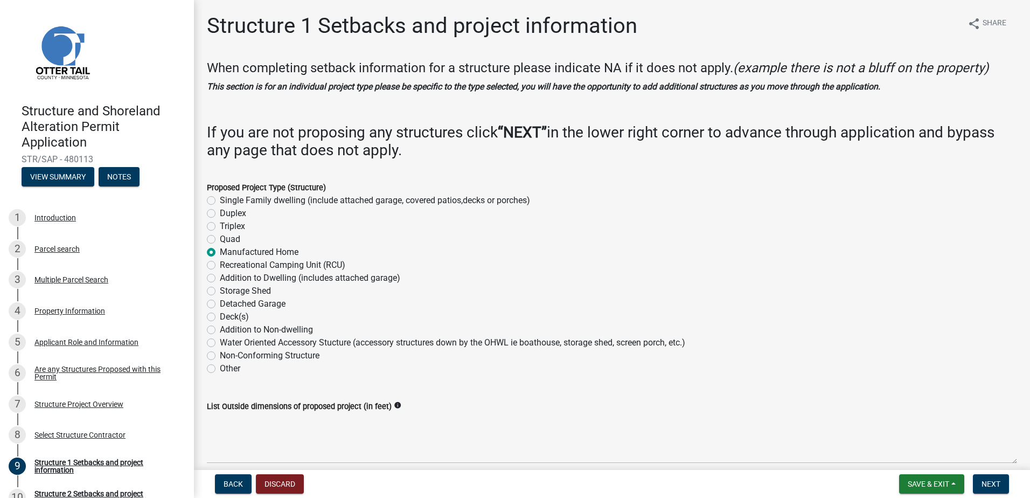
radio input "true"
click at [987, 481] on span "Next" at bounding box center [990, 483] width 19 height 9
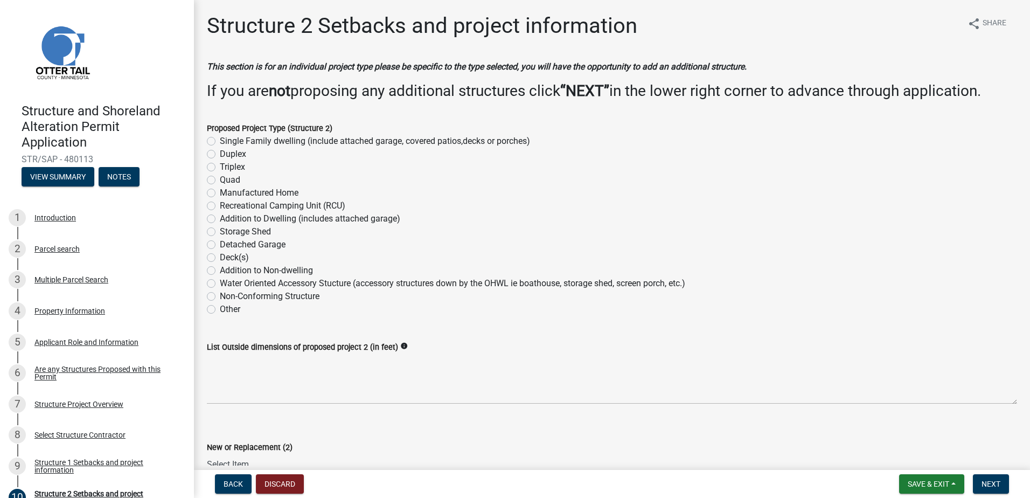
click at [220, 141] on label "Single Family dwelling (include attached garage, covered patios,decks or porche…" at bounding box center [375, 141] width 310 height 13
click at [220, 141] on input "Single Family dwelling (include attached garage, covered patios,decks or porche…" at bounding box center [223, 138] width 7 height 7
radio input "true"
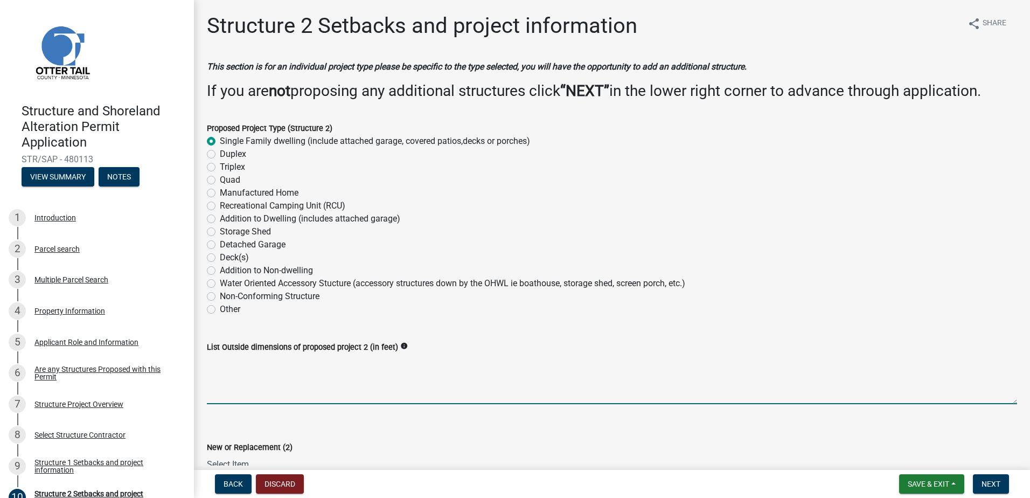
click at [240, 375] on textarea "List Outside dimensions of proposed project 2 (in feet)" at bounding box center [612, 378] width 810 height 51
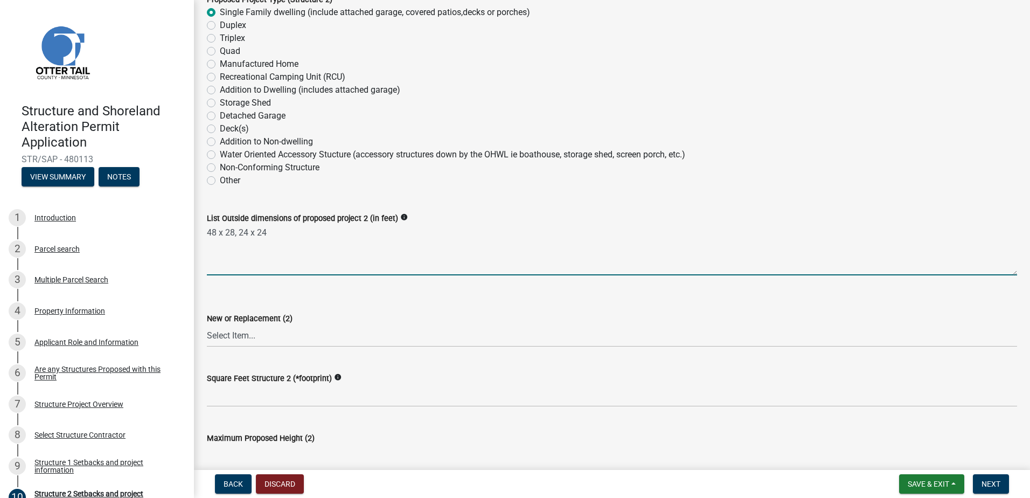
scroll to position [269, 0]
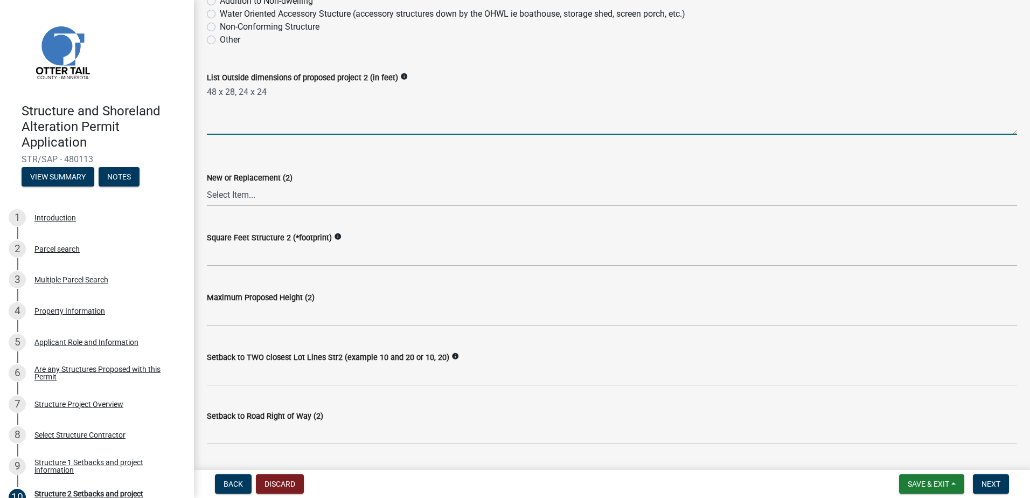
type textarea "48 x 28, 24 x 24"
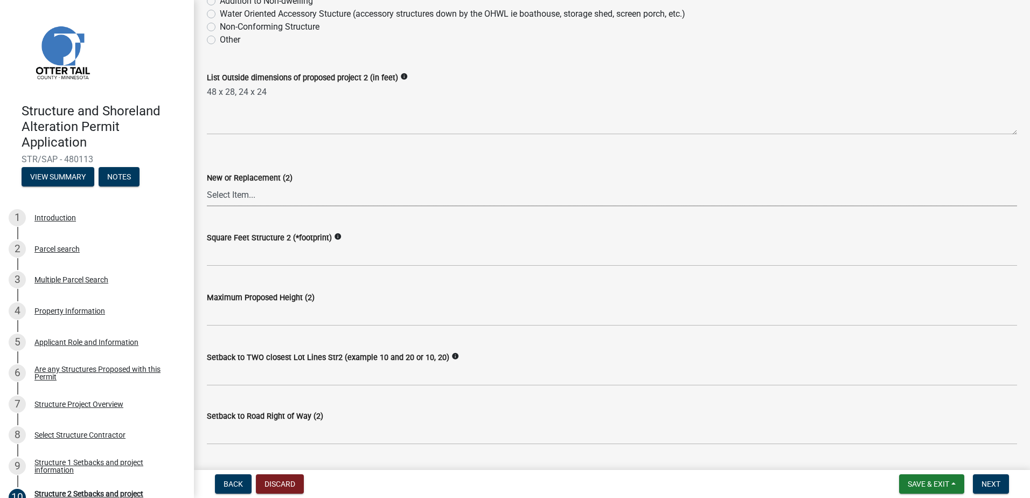
click at [267, 198] on select "Select Item... New Replacement" at bounding box center [612, 195] width 810 height 22
click at [207, 184] on select "Select Item... New Replacement" at bounding box center [612, 195] width 810 height 22
select select "c185e313-3403-4239-bd61-bb563c58a77a"
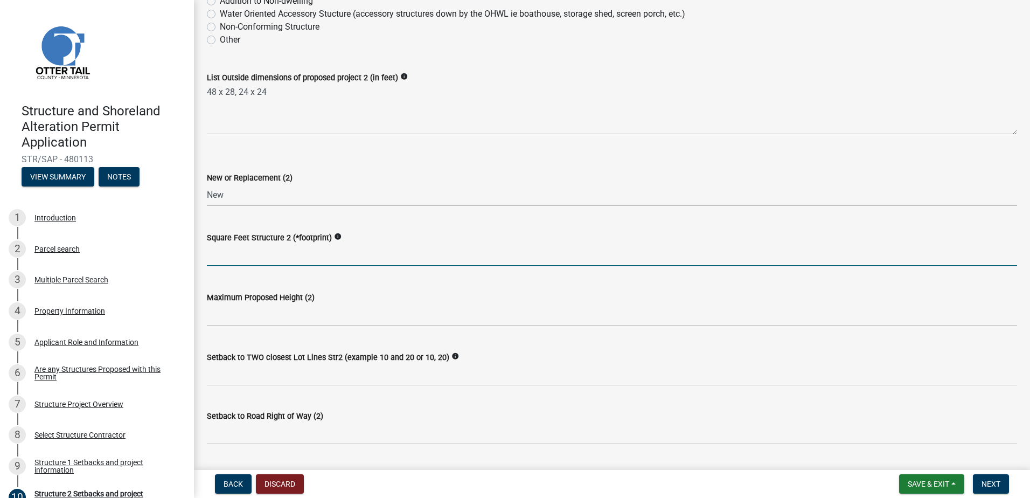
click at [243, 252] on input "text" at bounding box center [612, 255] width 810 height 22
type input "1920"
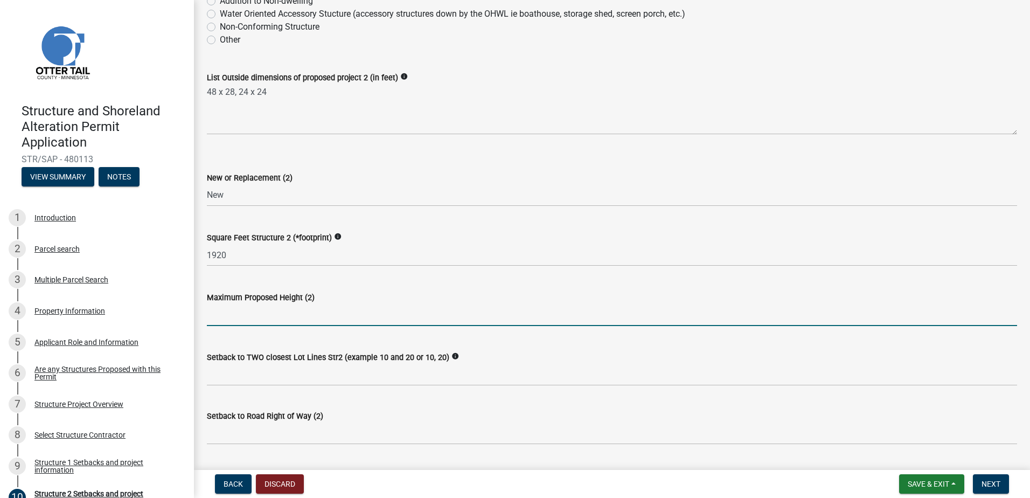
click at [264, 318] on input "text" at bounding box center [612, 315] width 810 height 22
type input "20"
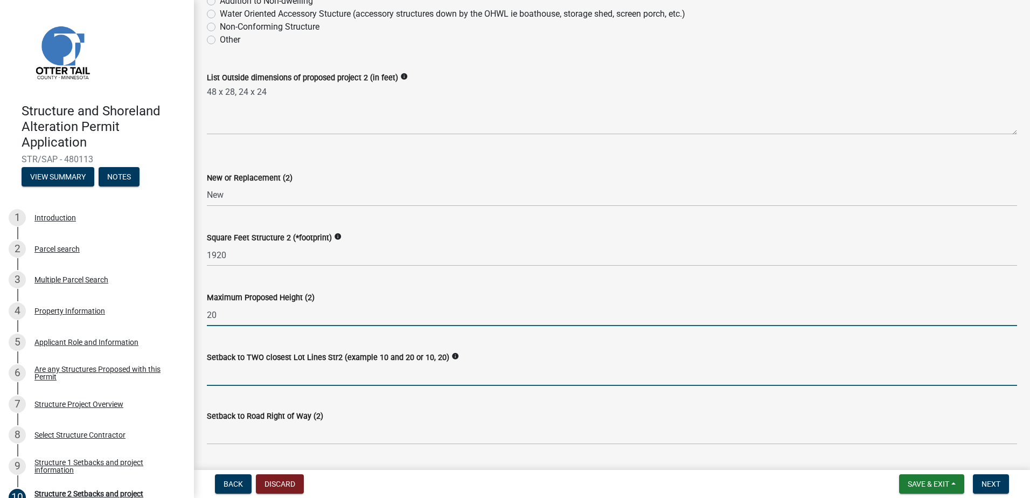
click at [268, 377] on input "Setback to TWO closest Lot Lines Str2 (example 10 and 20 or 10, 20)" at bounding box center [612, 374] width 810 height 22
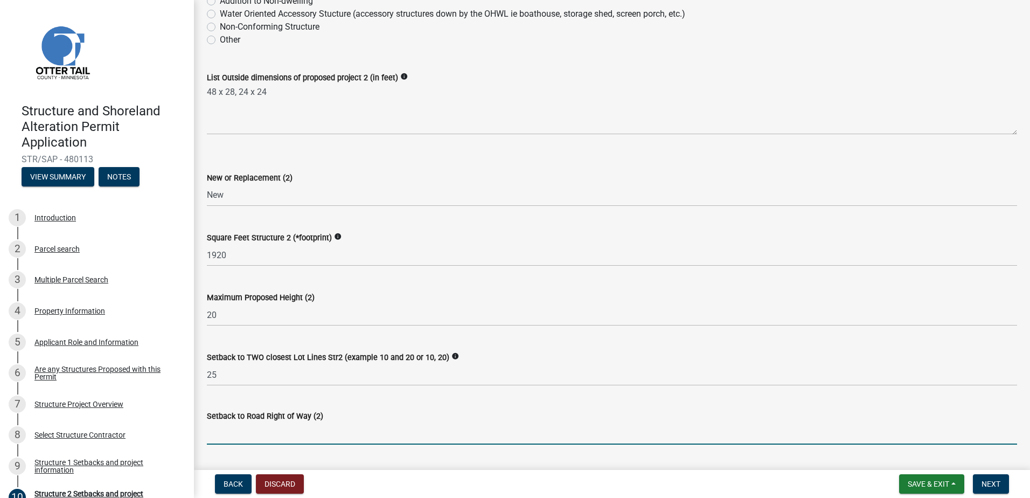
click at [258, 426] on input "text" at bounding box center [612, 433] width 810 height 22
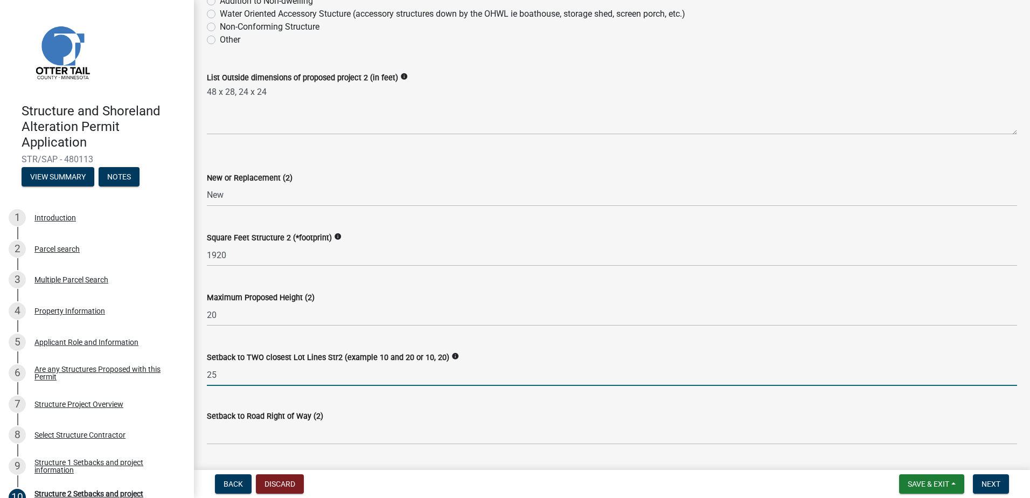
click at [228, 372] on input "25" at bounding box center [612, 374] width 810 height 22
type input "25, 115"
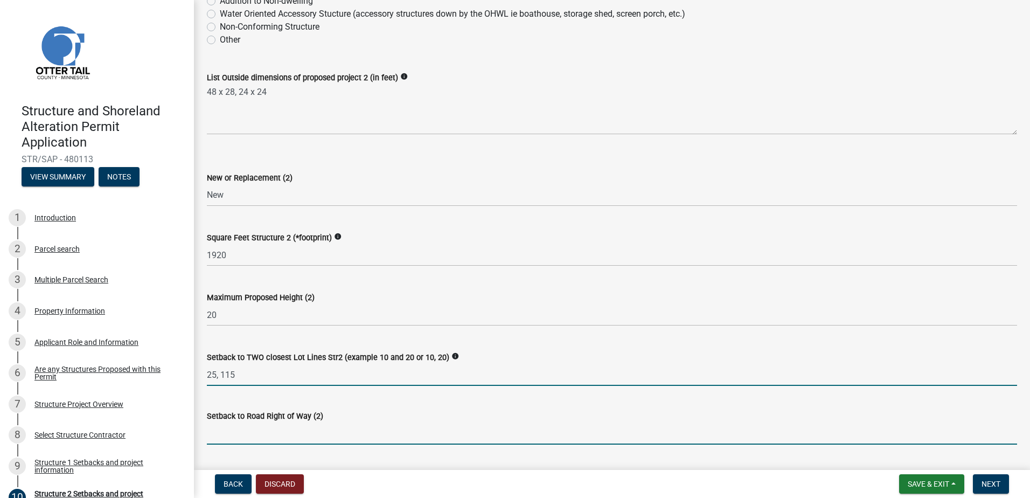
click at [246, 433] on input "text" at bounding box center [612, 433] width 810 height 22
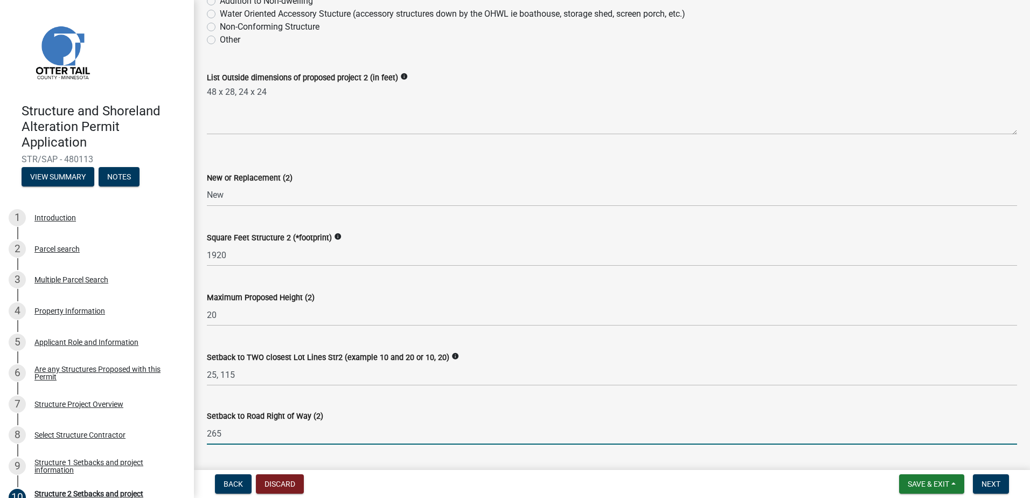
scroll to position [485, 0]
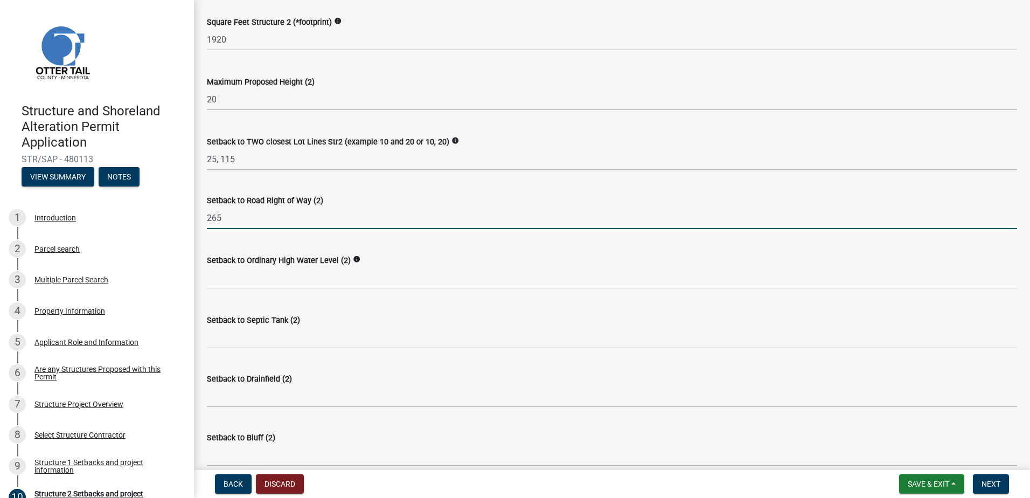
type input "265"
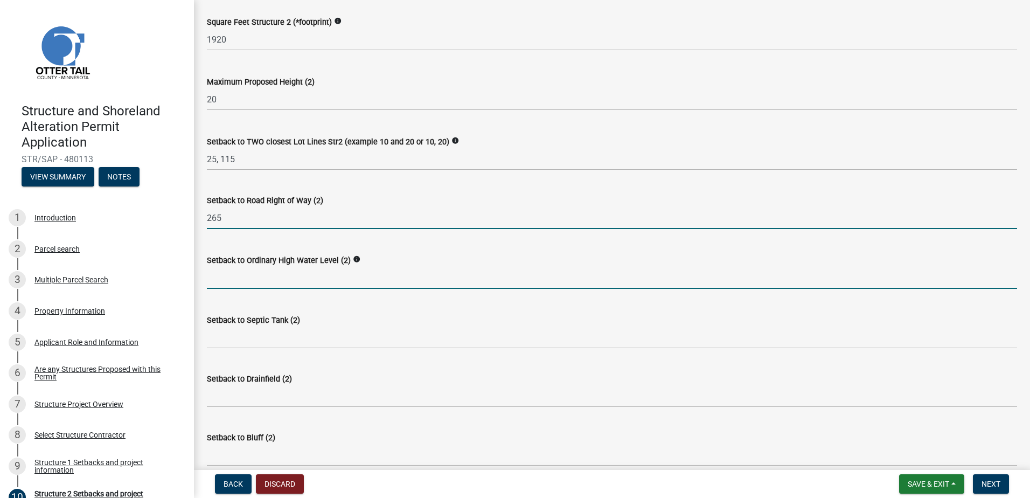
click at [250, 280] on input "text" at bounding box center [612, 278] width 810 height 22
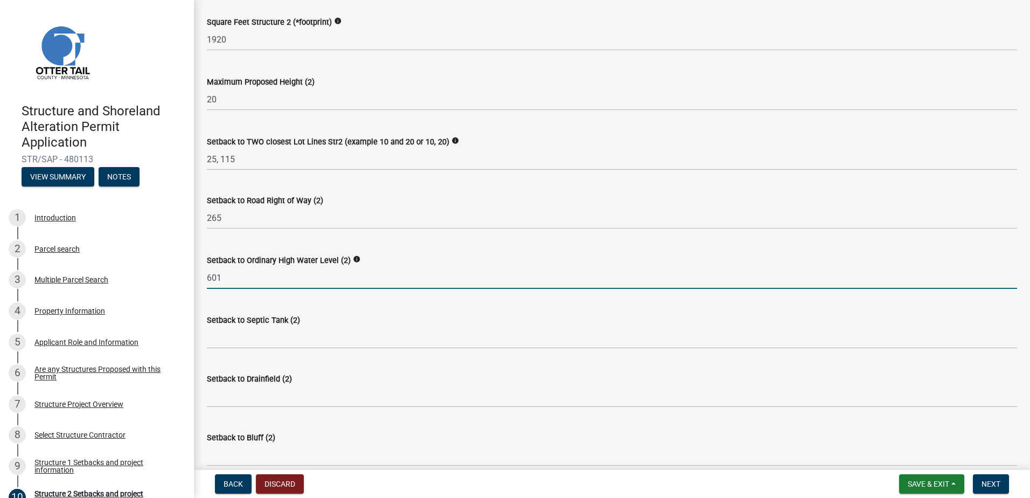
type input "601"
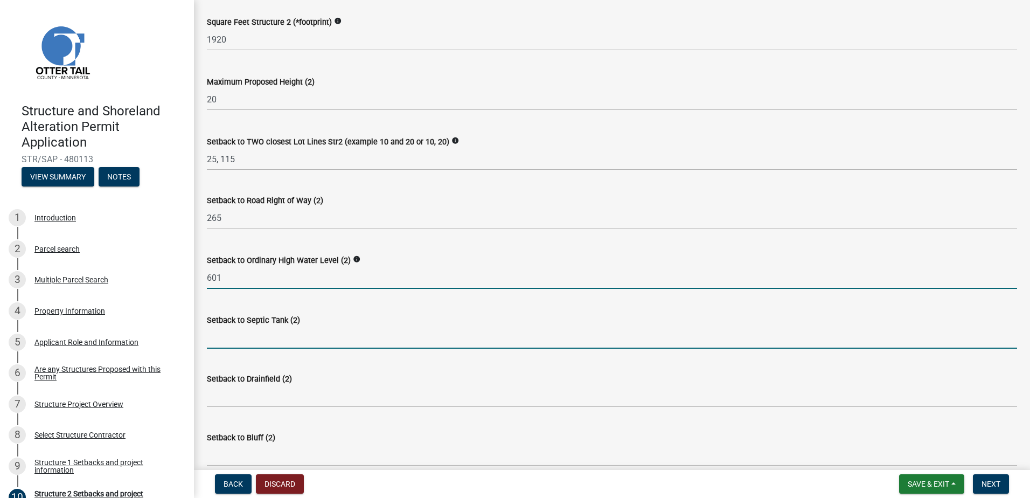
click at [230, 337] on input "Setback to Septic Tank (2)" at bounding box center [612, 337] width 810 height 22
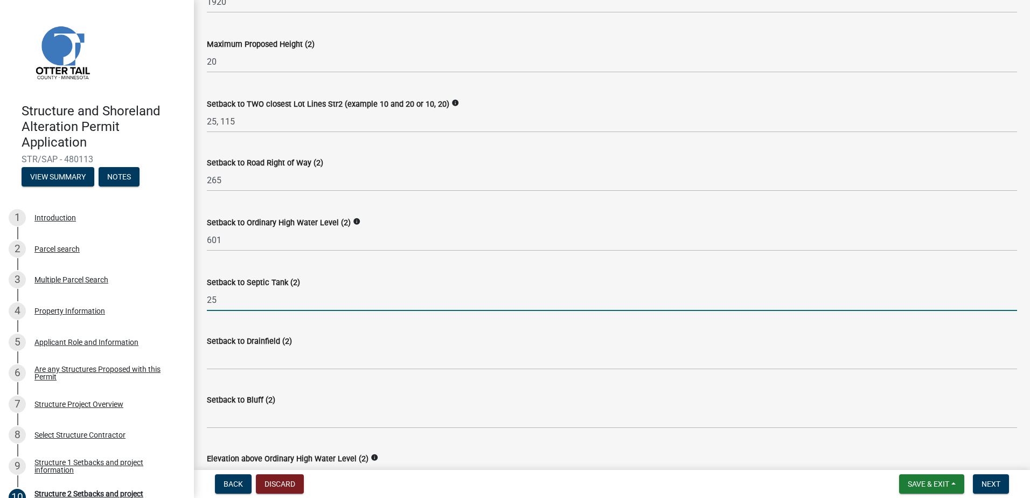
scroll to position [538, 0]
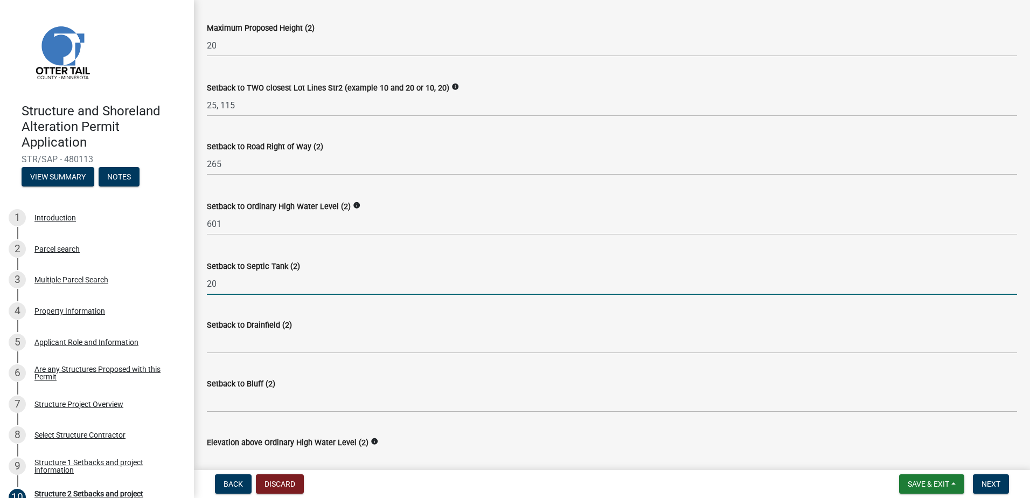
type input "20"
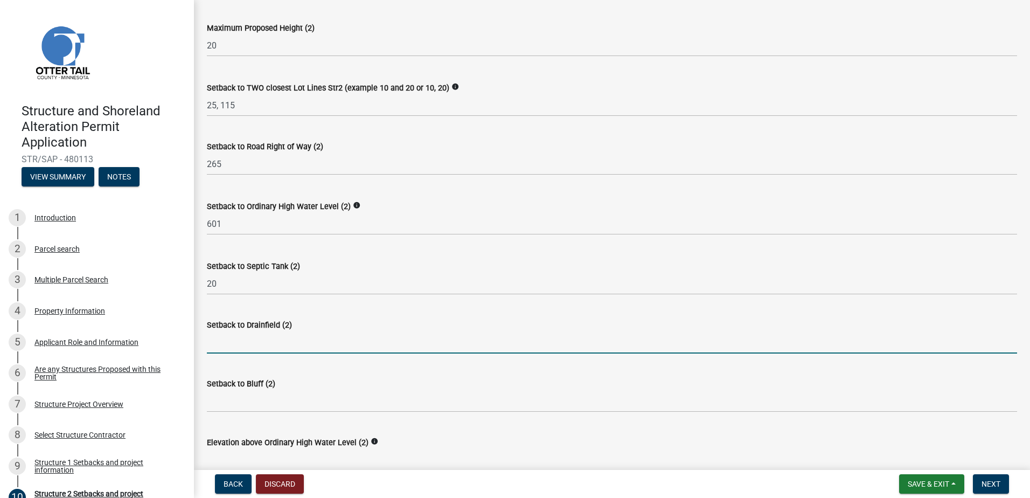
click at [223, 344] on input "Setback to Drainfield (2)" at bounding box center [612, 342] width 810 height 22
type input "40"
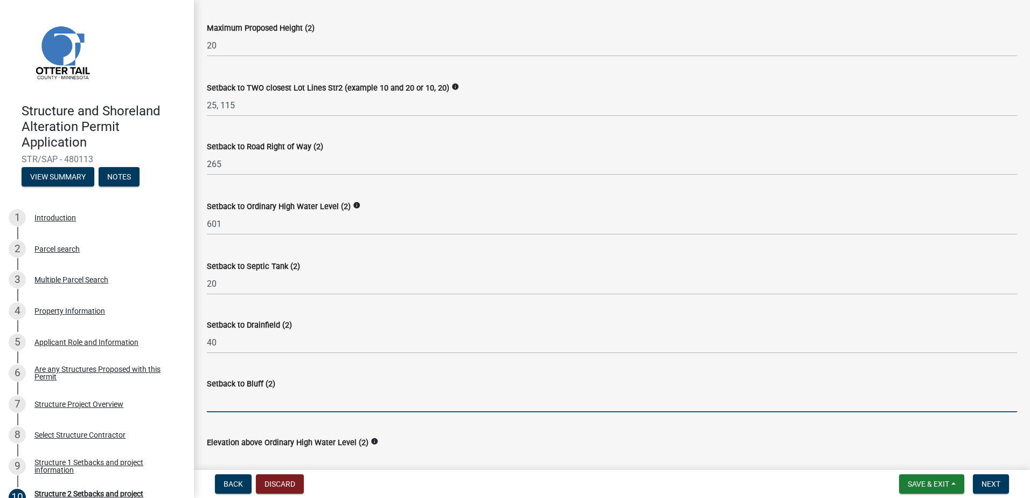
click at [269, 401] on input "Setback to Bluff (2)" at bounding box center [612, 401] width 810 height 22
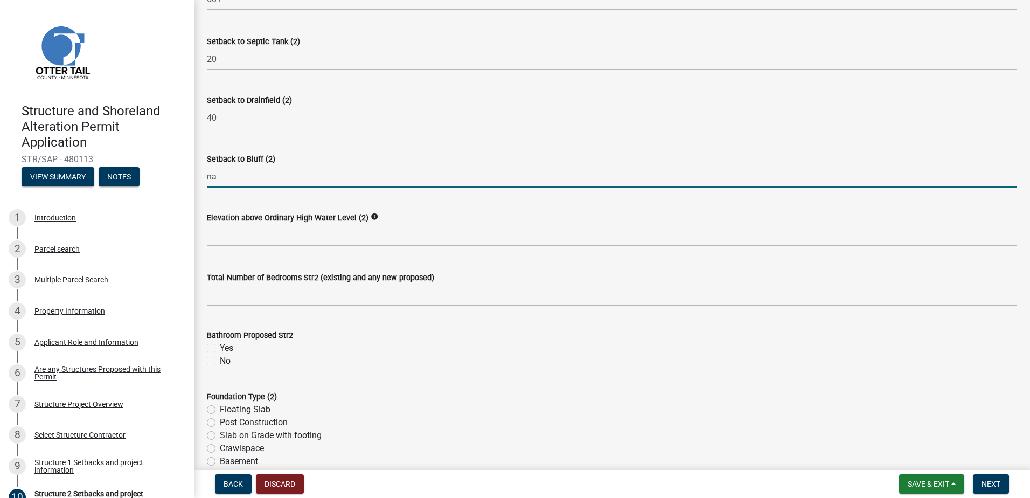
scroll to position [808, 0]
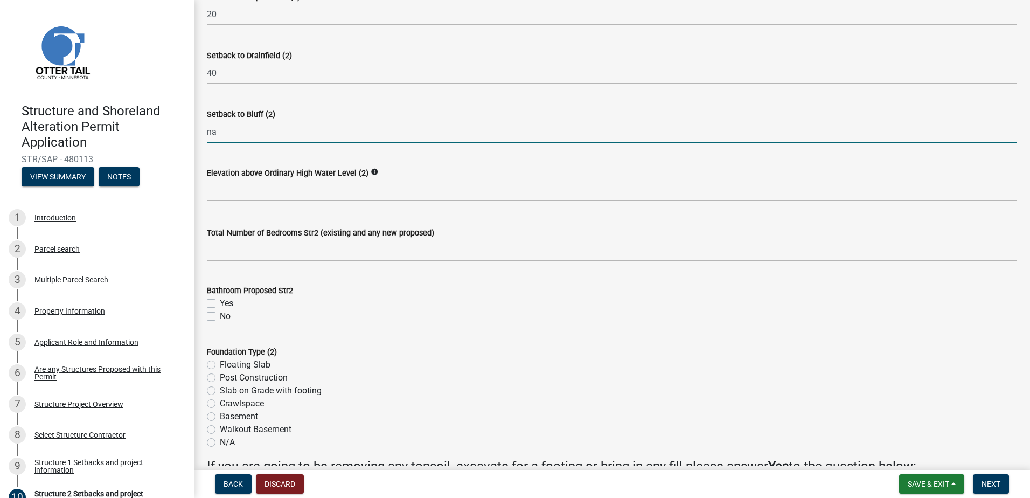
type input "na"
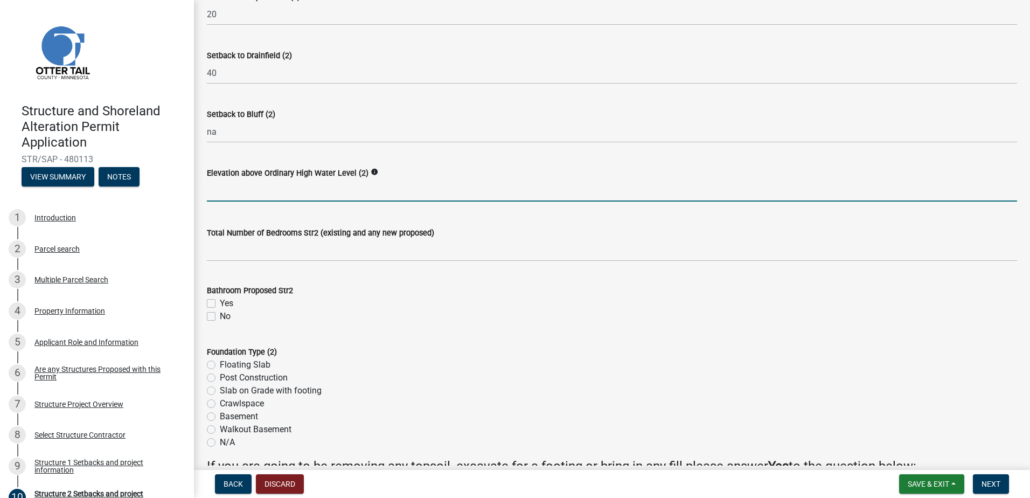
click at [230, 194] on input "text" at bounding box center [612, 190] width 810 height 22
click at [220, 303] on label "Yes" at bounding box center [226, 303] width 13 height 13
click at [220, 303] on input "Yes" at bounding box center [223, 300] width 7 height 7
checkbox input "true"
checkbox input "false"
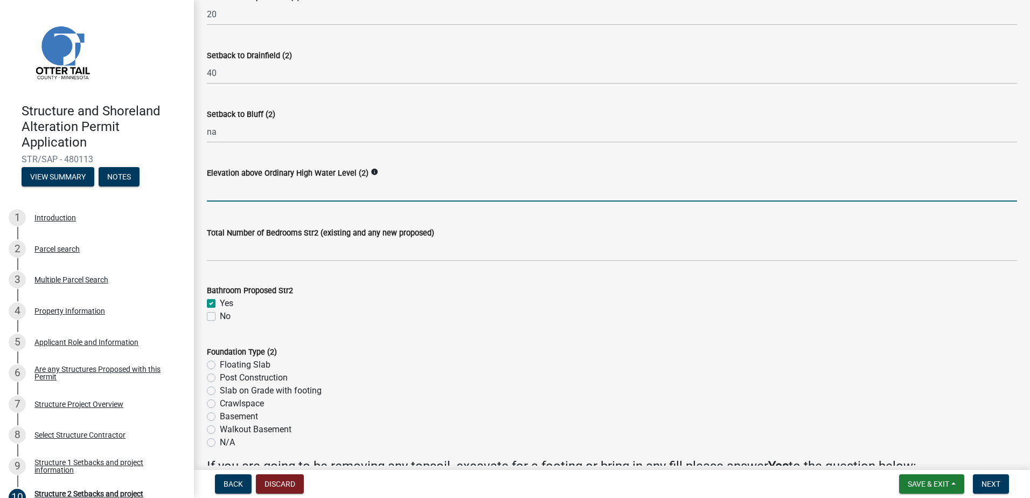
click at [213, 193] on input "text" at bounding box center [612, 190] width 810 height 22
click at [248, 190] on input "text" at bounding box center [612, 190] width 810 height 22
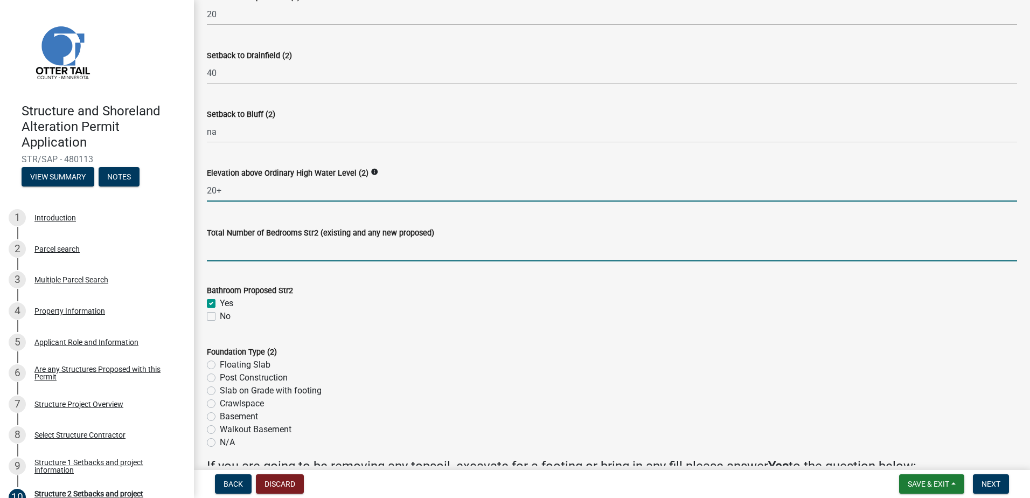
type input "20"
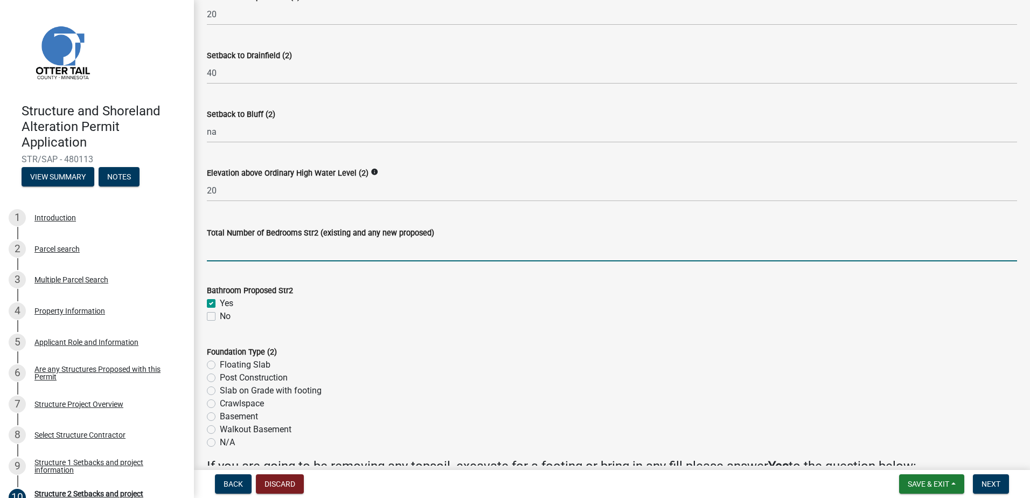
click at [249, 257] on input "text" at bounding box center [612, 250] width 810 height 22
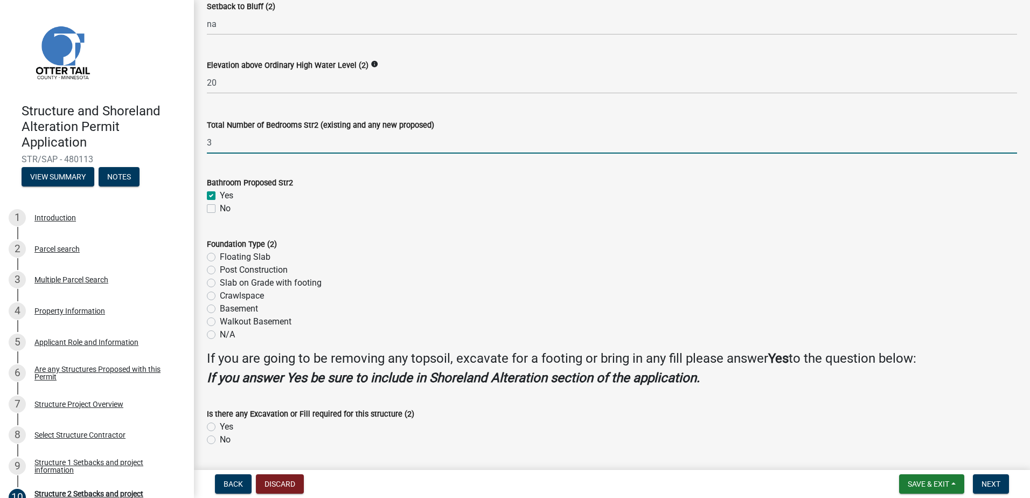
type input "3"
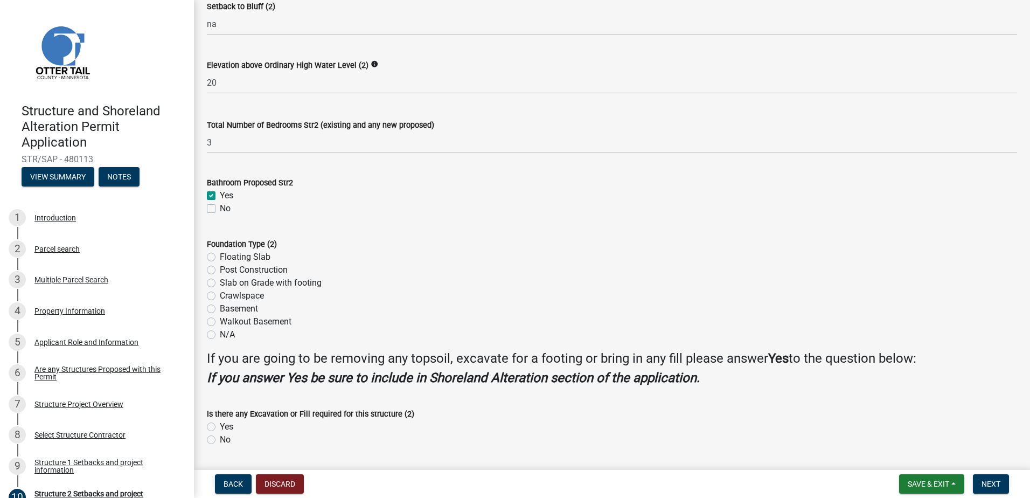
click at [220, 293] on label "Crawlspace" at bounding box center [242, 295] width 44 height 13
click at [220, 293] on input "Crawlspace" at bounding box center [223, 292] width 7 height 7
radio input "true"
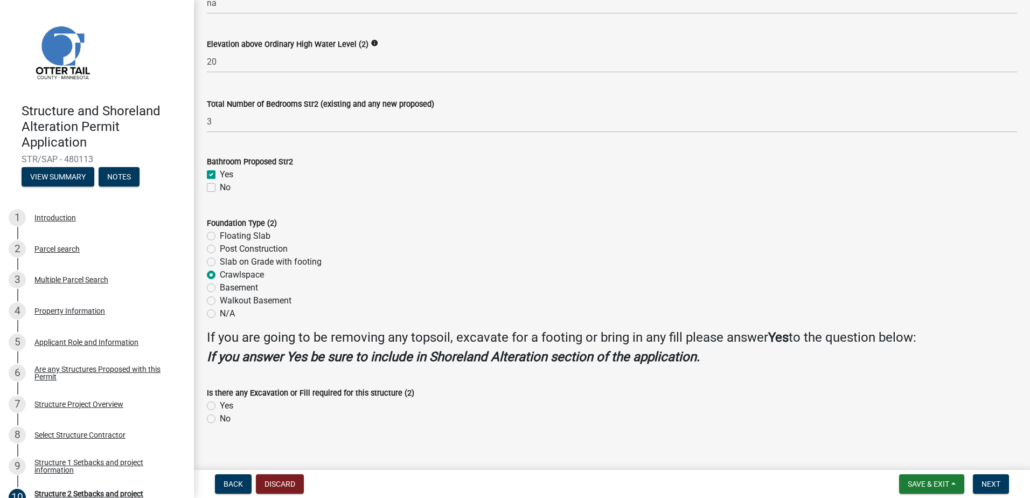
scroll to position [948, 0]
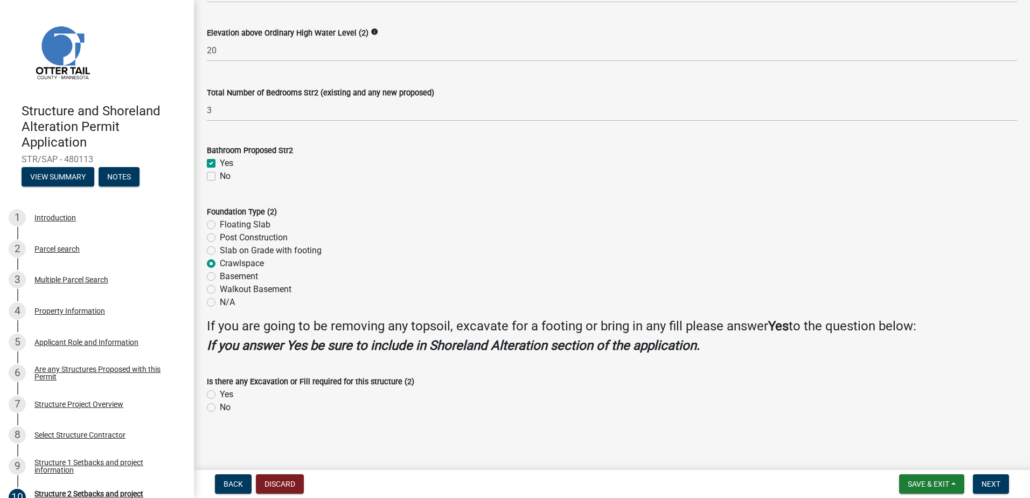
click at [220, 394] on label "Yes" at bounding box center [226, 394] width 13 height 13
click at [220, 394] on input "Yes" at bounding box center [223, 391] width 7 height 7
radio input "true"
click at [993, 479] on span "Next" at bounding box center [990, 483] width 19 height 9
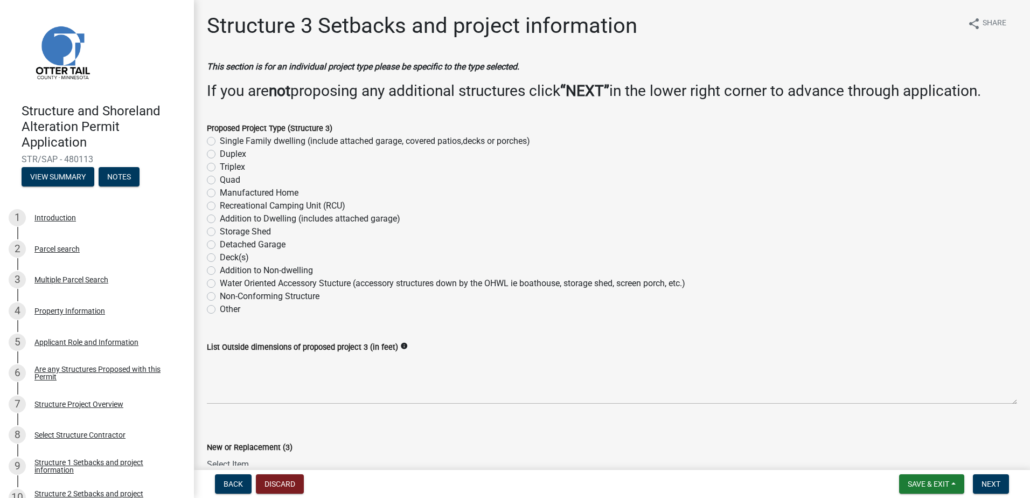
click at [220, 139] on label "Single Family dwelling (include attached garage, covered patios,decks or porche…" at bounding box center [375, 141] width 310 height 13
click at [220, 139] on input "Single Family dwelling (include attached garage, covered patios,decks or porche…" at bounding box center [223, 138] width 7 height 7
radio input "true"
click at [991, 479] on span "Next" at bounding box center [990, 483] width 19 height 9
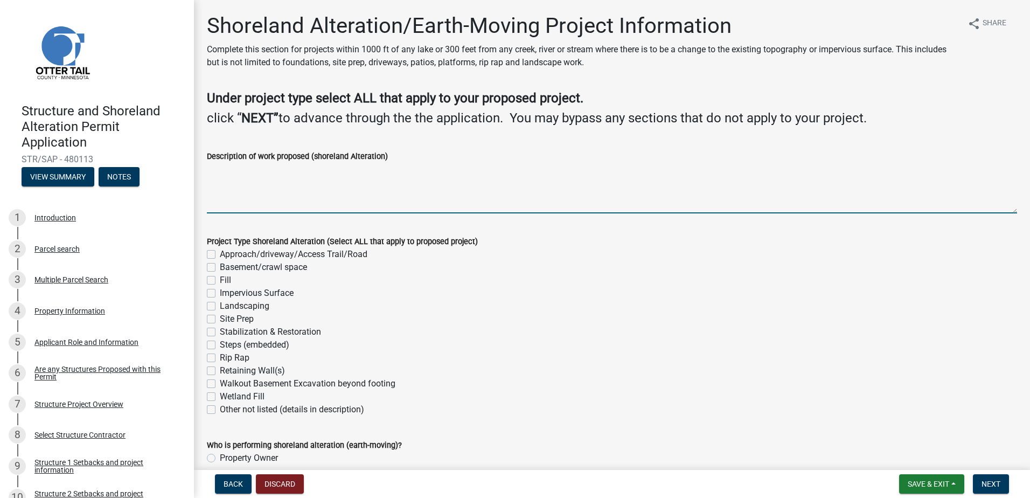
click at [225, 203] on textarea "Description of work proposed (shoreland Alteration)" at bounding box center [612, 188] width 810 height 51
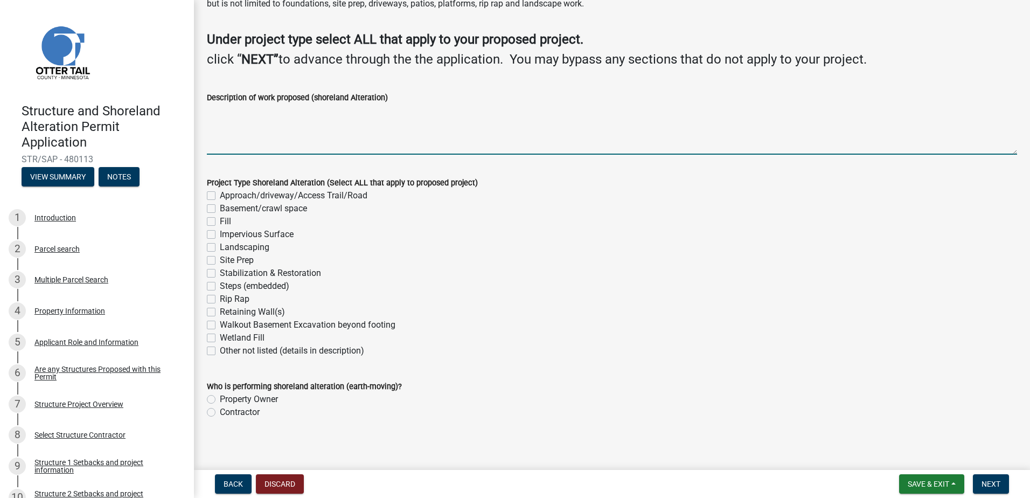
scroll to position [64, 0]
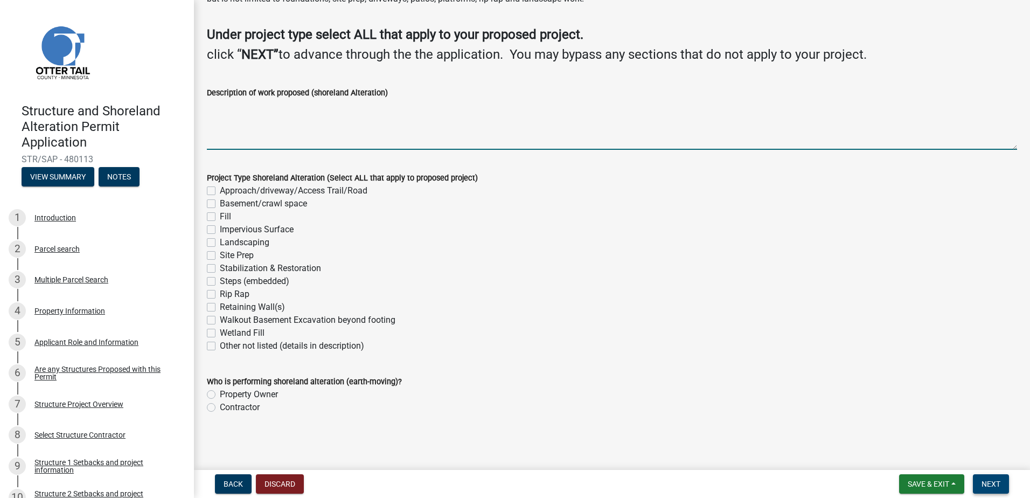
click at [993, 480] on span "Next" at bounding box center [990, 483] width 19 height 9
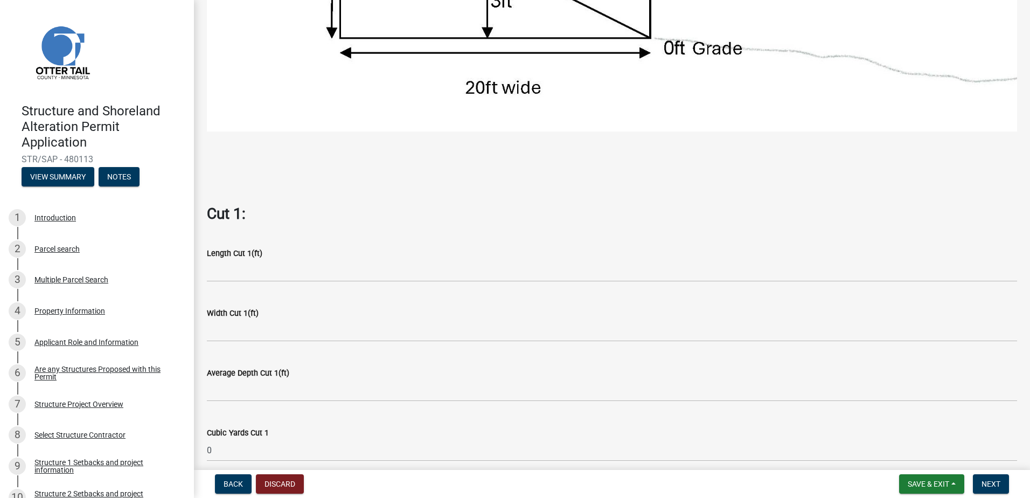
scroll to position [485, 0]
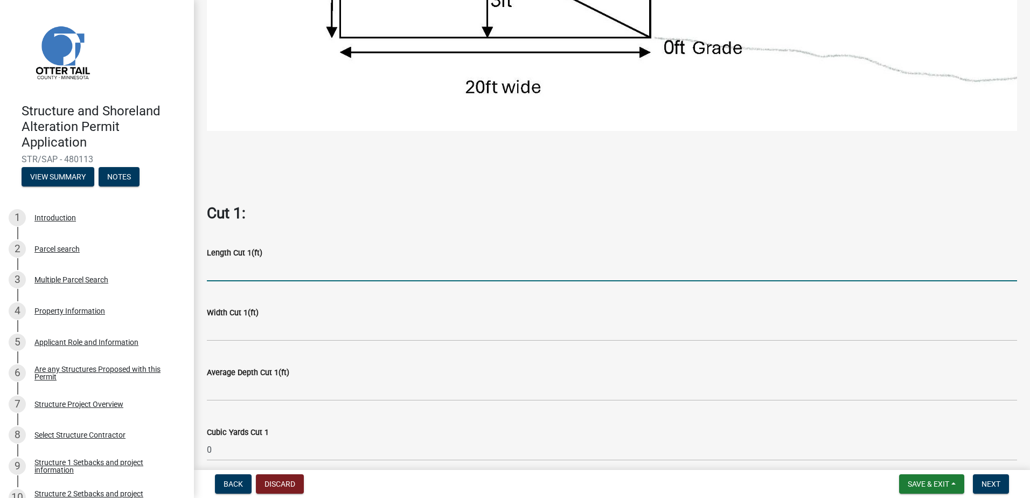
click at [243, 264] on input "text" at bounding box center [612, 270] width 810 height 22
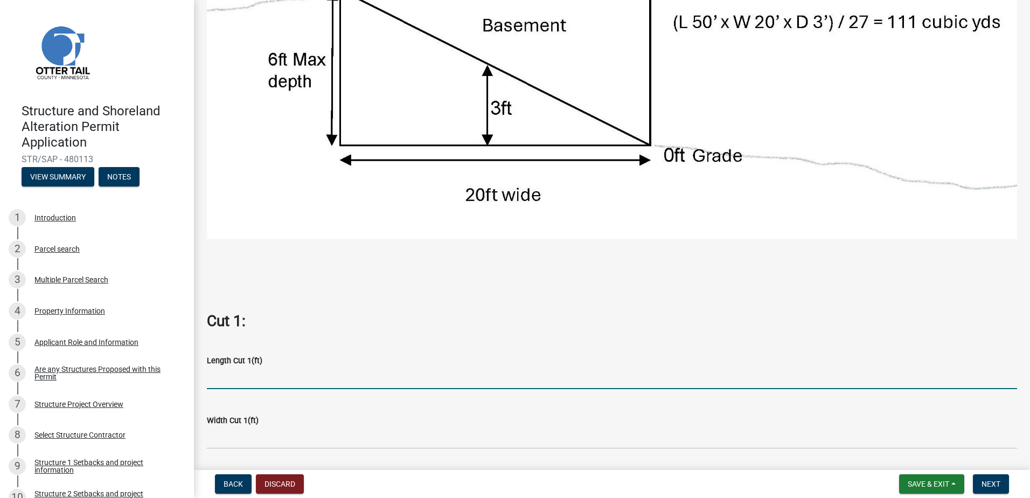
scroll to position [538, 0]
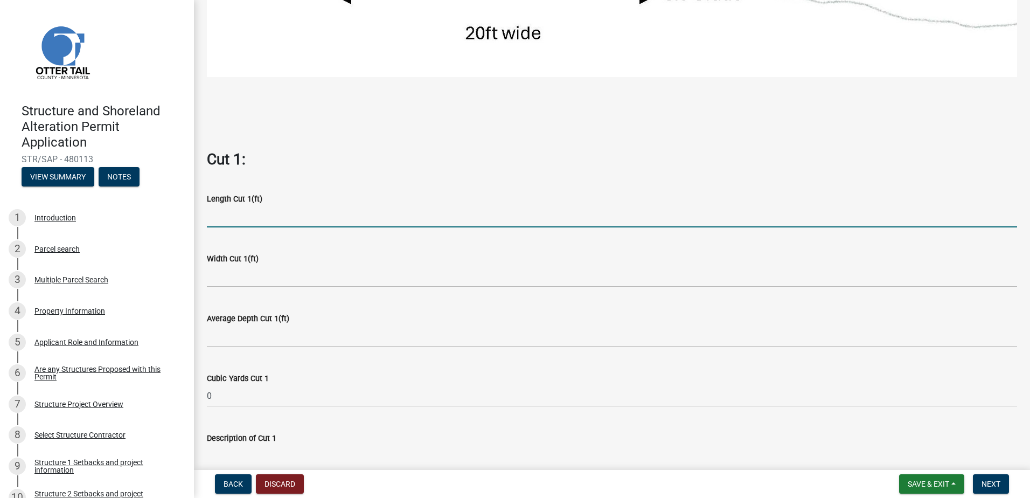
click at [233, 212] on input "text" at bounding box center [612, 216] width 810 height 22
type input "56"
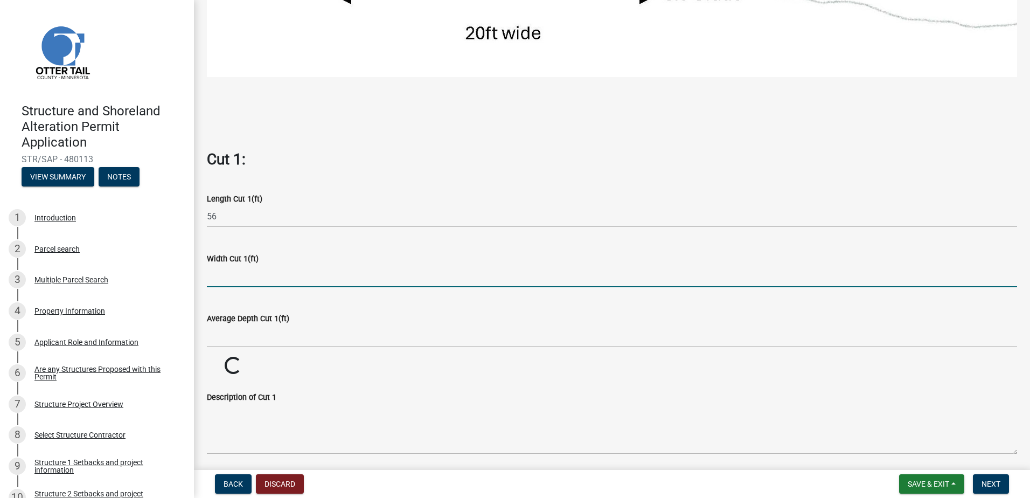
click at [229, 271] on input "text" at bounding box center [612, 276] width 810 height 22
type input "34"
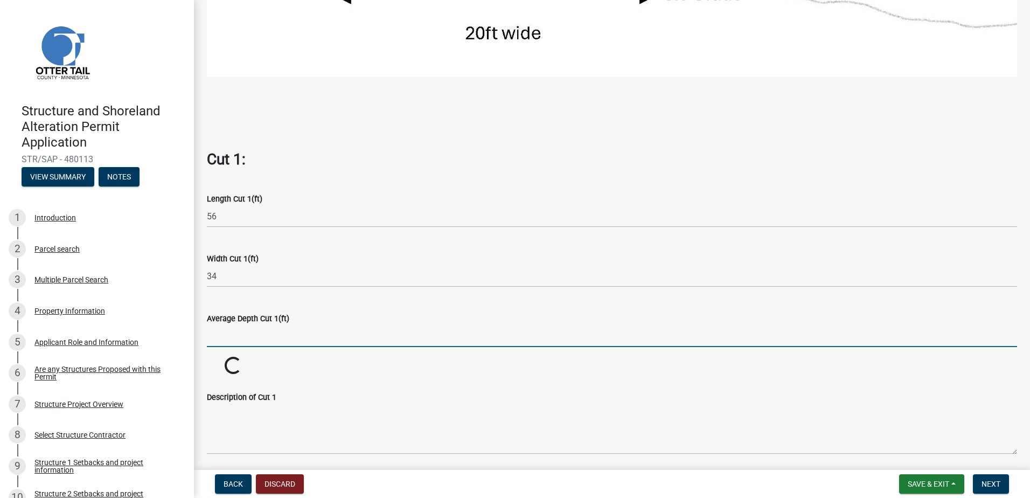
click at [261, 332] on input "text" at bounding box center [612, 336] width 810 height 22
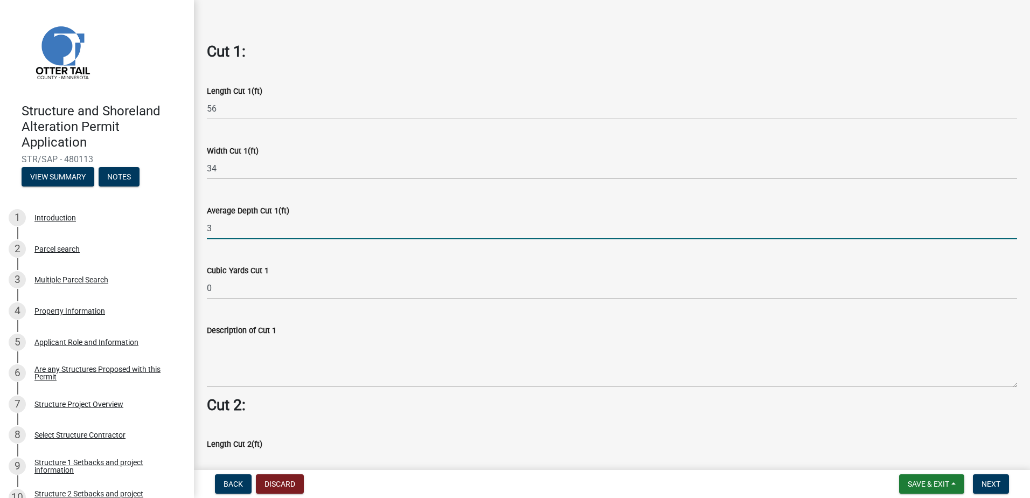
type input "3"
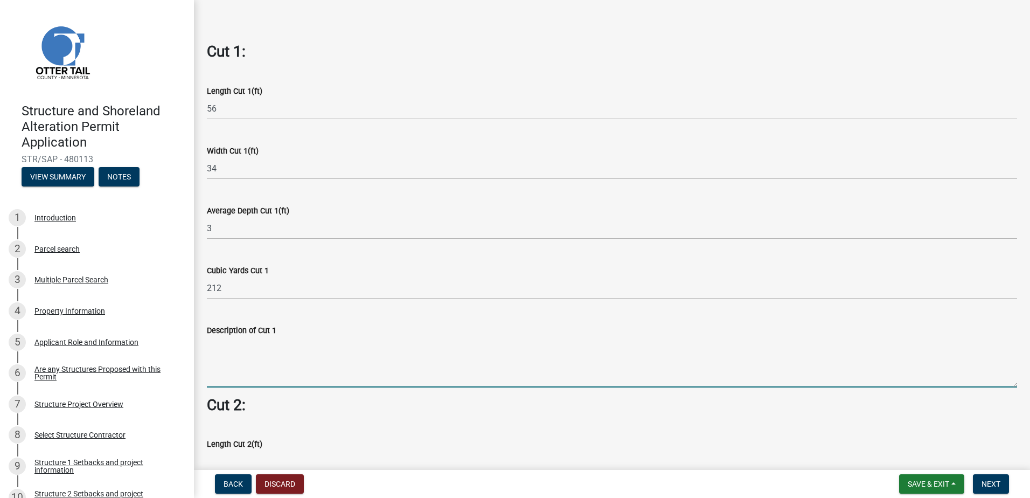
click at [230, 348] on textarea "Description of Cut 1" at bounding box center [612, 362] width 810 height 51
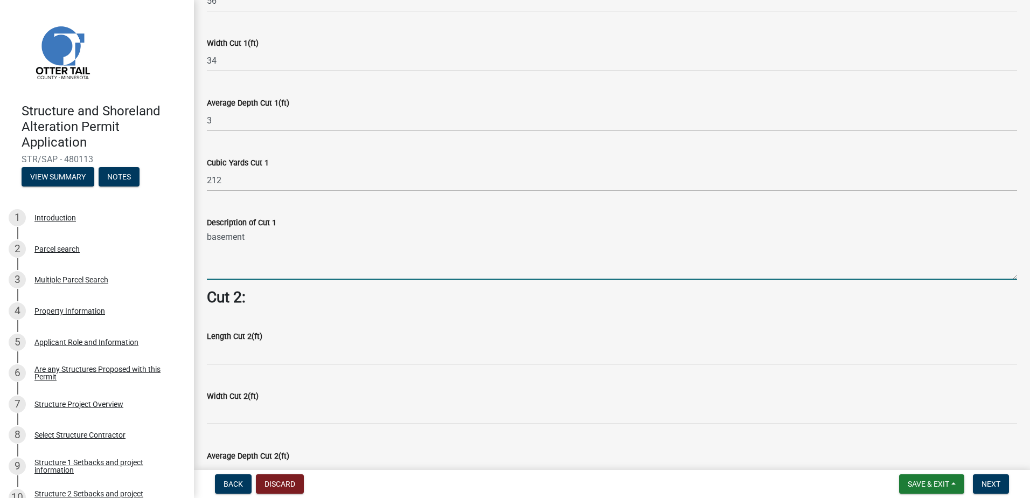
type textarea "basement"
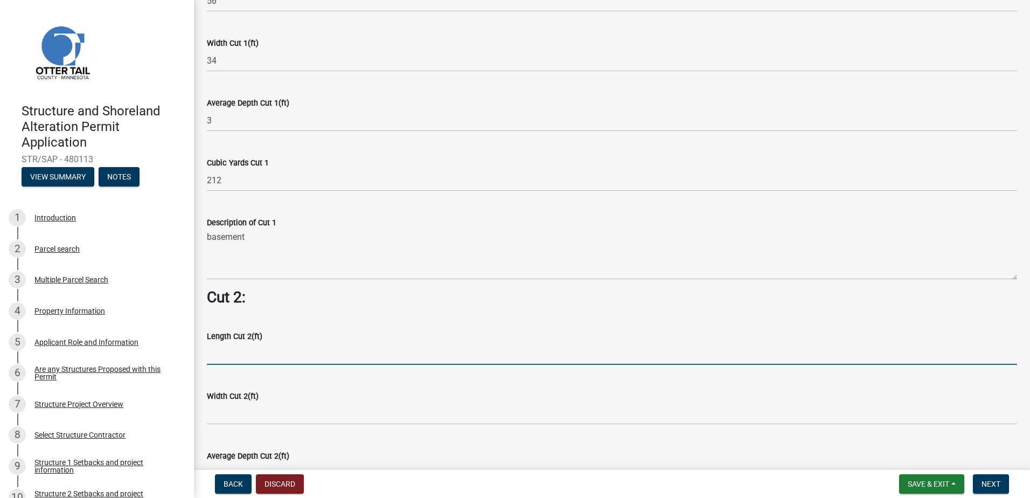
click at [233, 348] on input "text" at bounding box center [612, 353] width 810 height 22
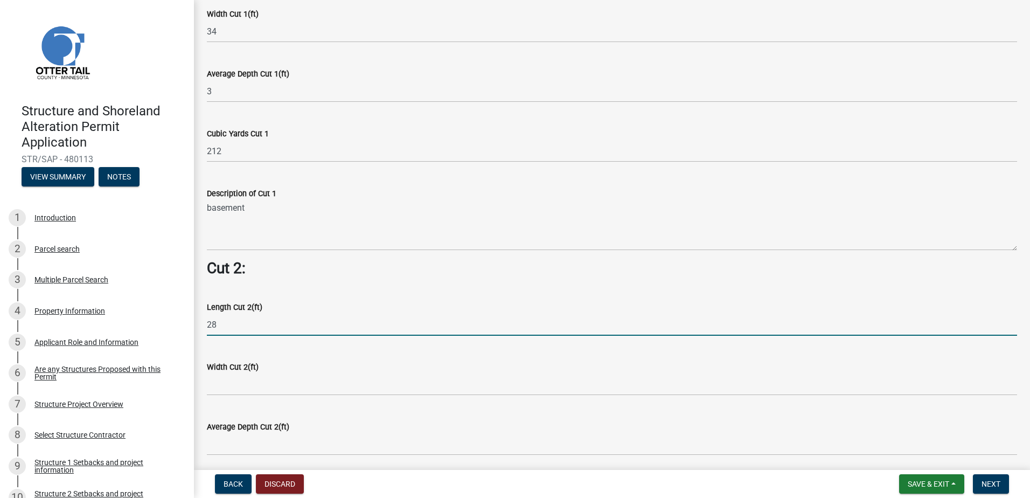
scroll to position [808, 0]
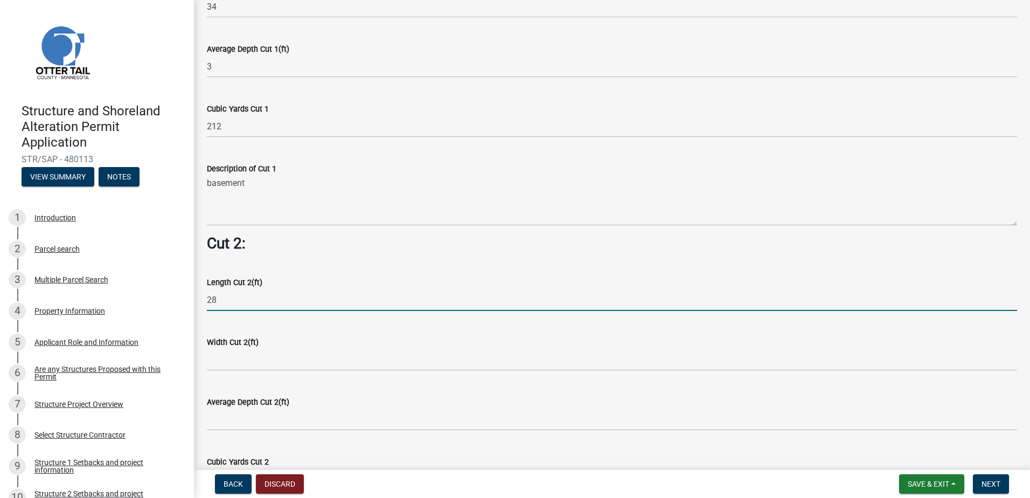
type input "2"
type input "84"
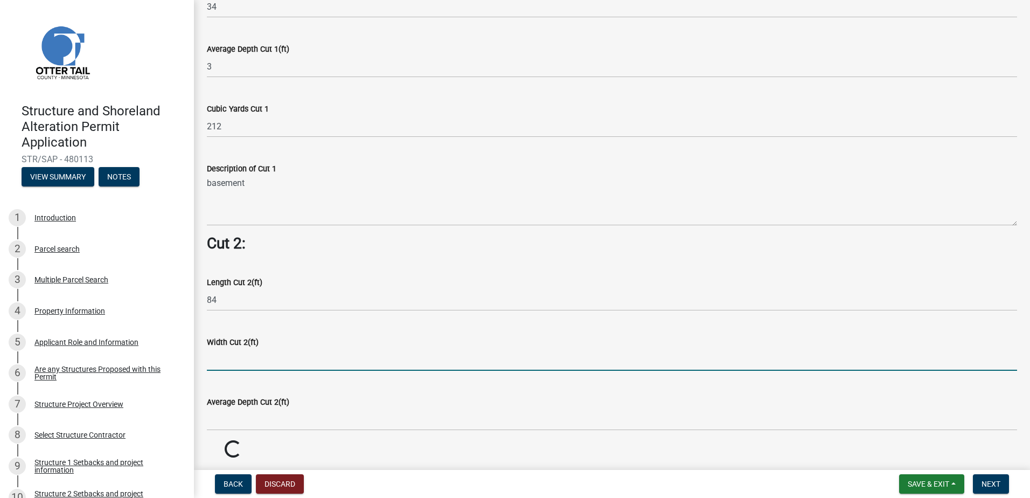
click at [223, 355] on input "text" at bounding box center [612, 359] width 810 height 22
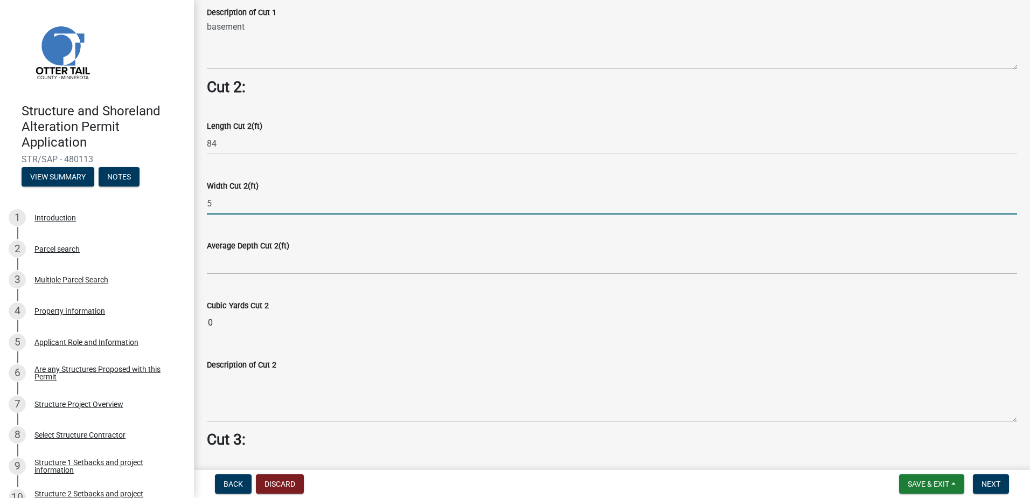
scroll to position [969, 0]
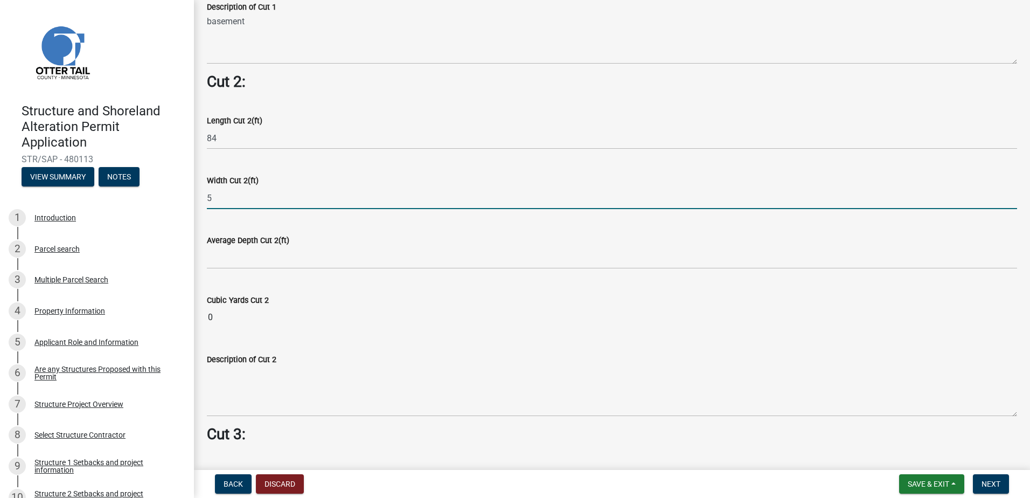
type input "5"
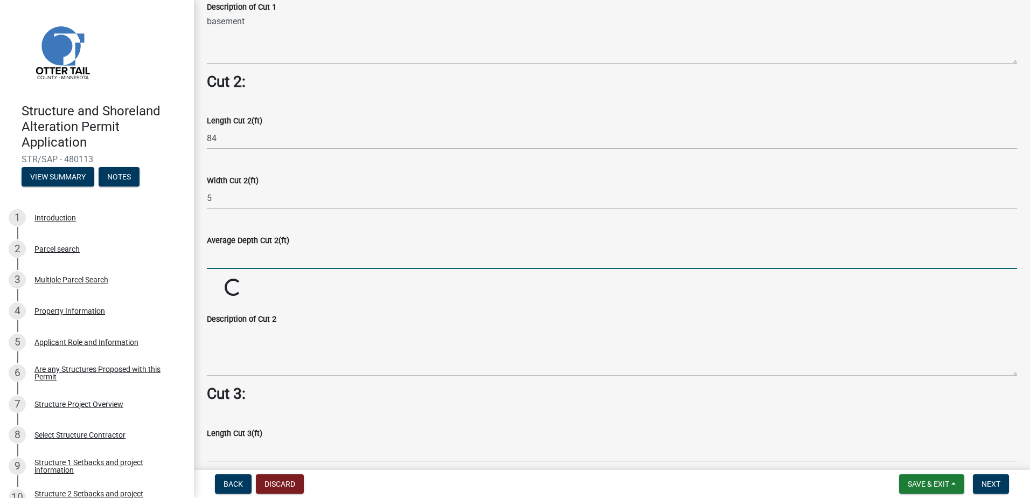
click at [219, 251] on input "text" at bounding box center [612, 258] width 810 height 22
type input "4"
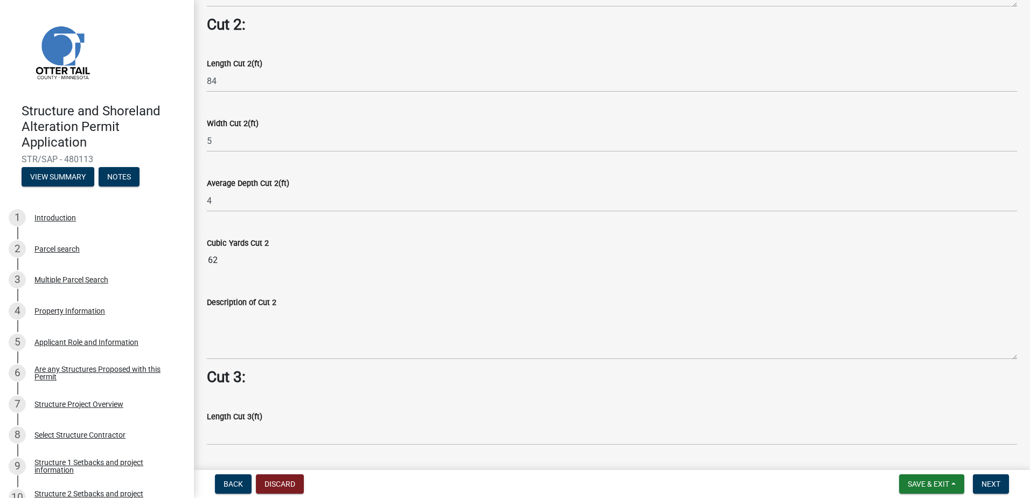
scroll to position [1131, 0]
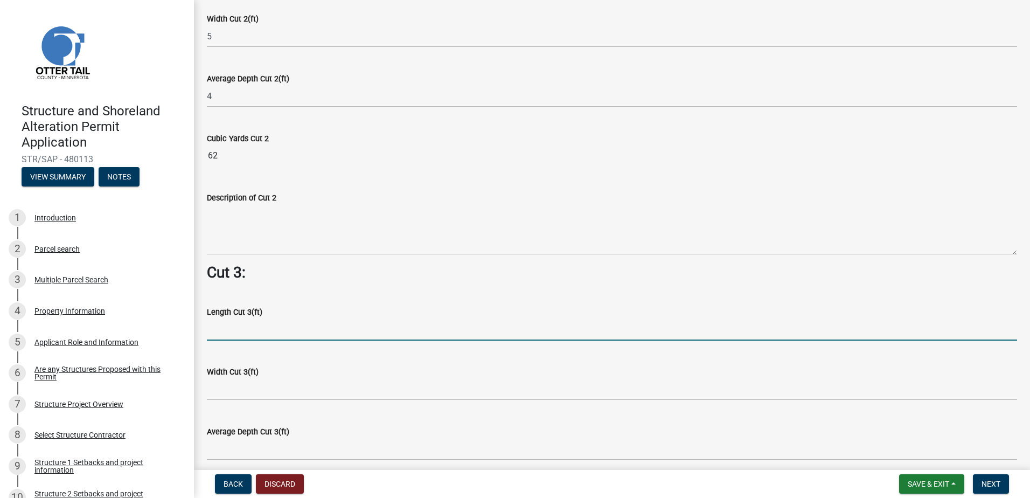
click at [238, 324] on input "text" at bounding box center [612, 329] width 810 height 22
type input "40"
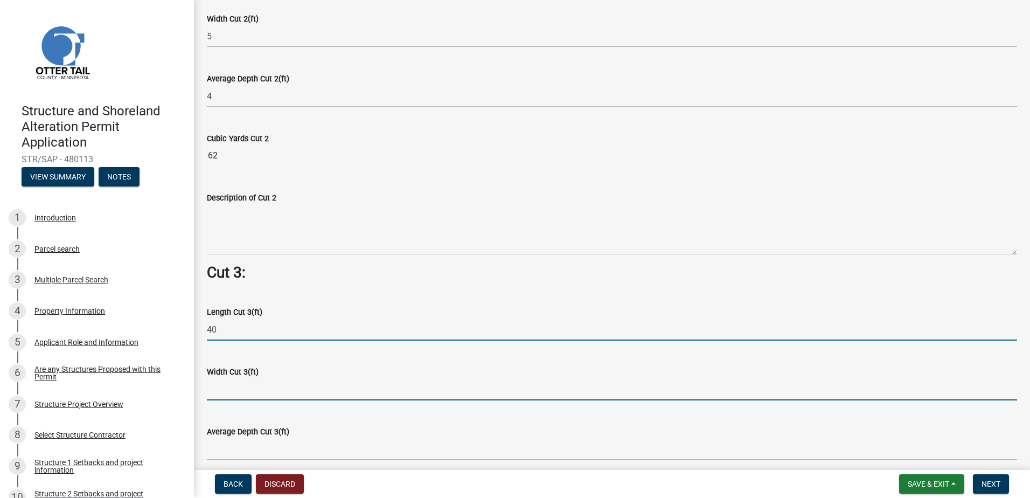
click at [244, 384] on input "text" at bounding box center [612, 389] width 810 height 22
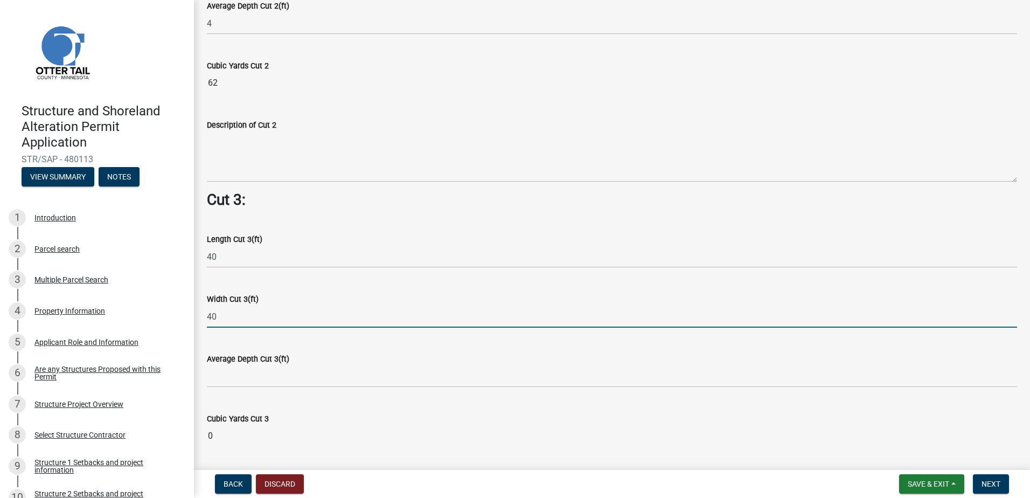
scroll to position [1337, 0]
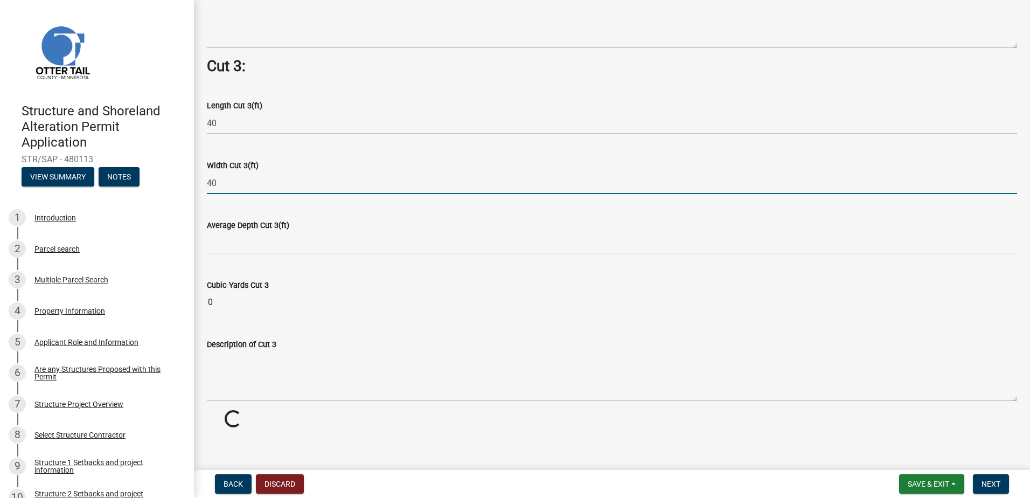
type input "40"
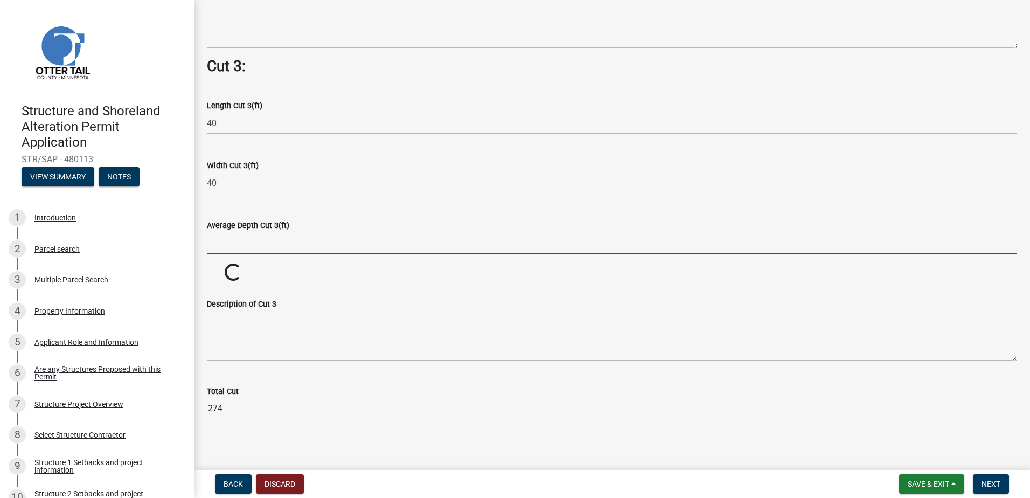
click at [219, 236] on input "text" at bounding box center [612, 243] width 810 height 22
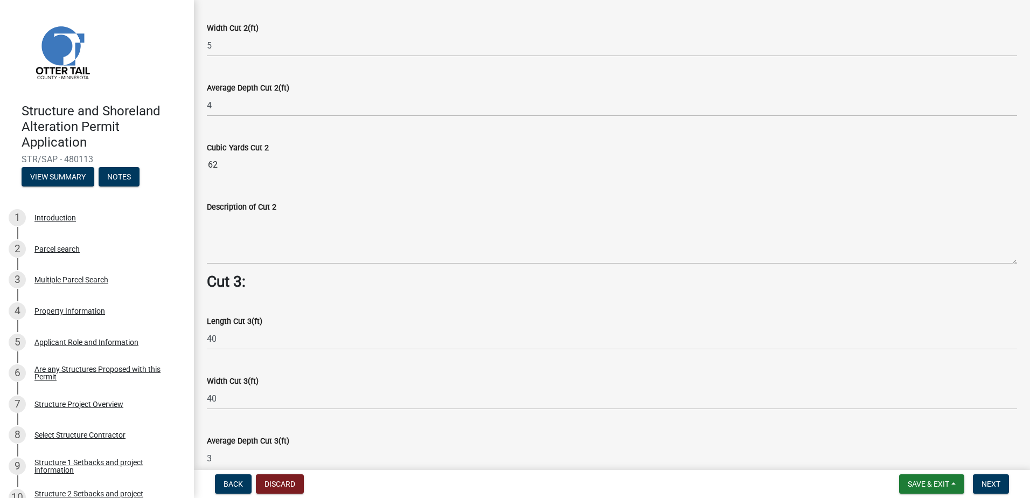
type input "3"
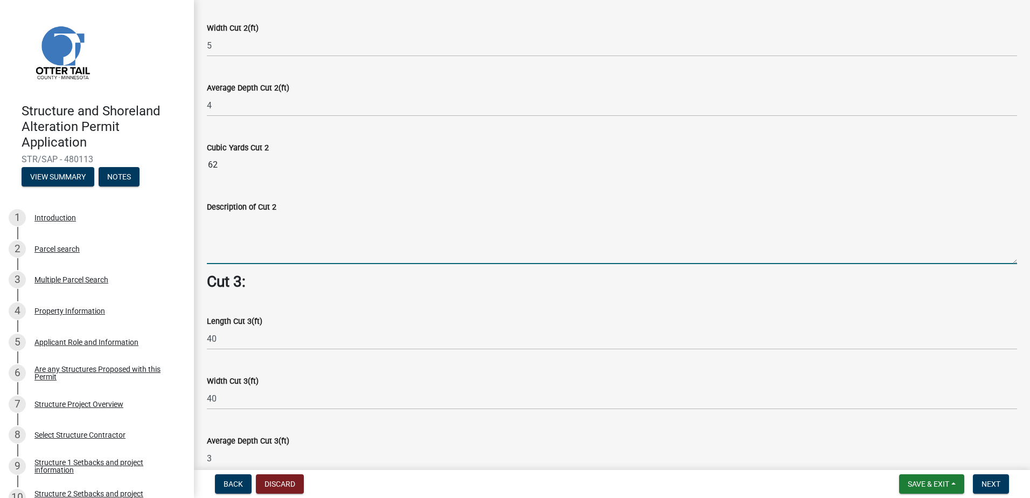
click at [229, 232] on textarea "Description of Cut 2" at bounding box center [612, 238] width 810 height 51
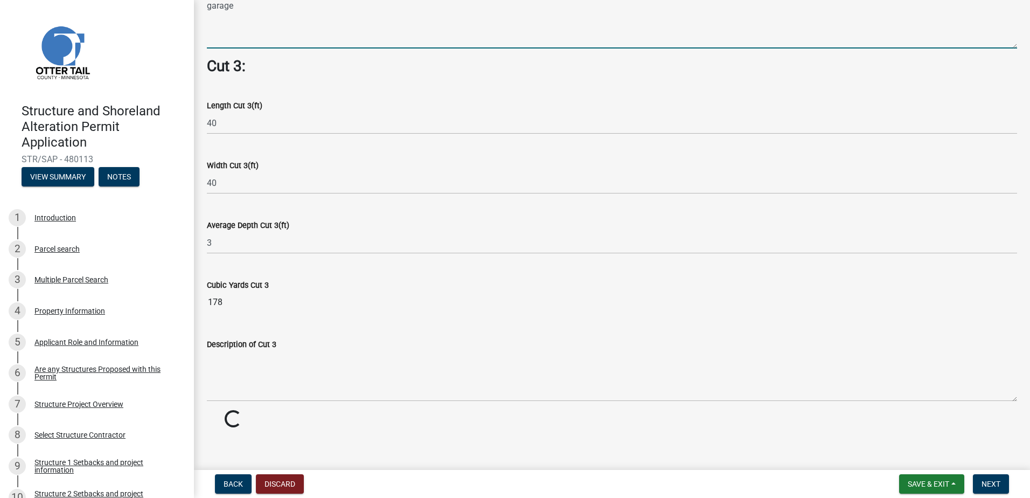
type textarea "garage"
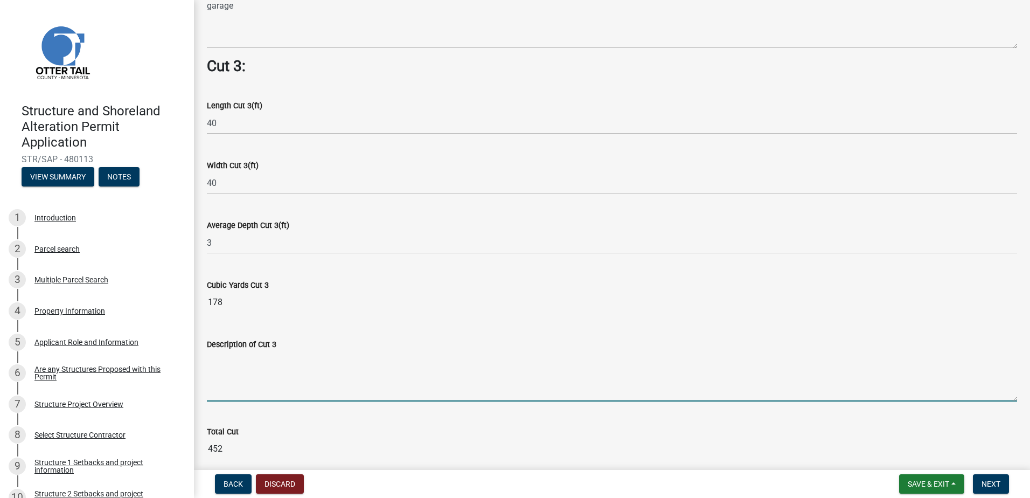
click at [247, 375] on textarea "Description of Cut 3" at bounding box center [612, 376] width 810 height 51
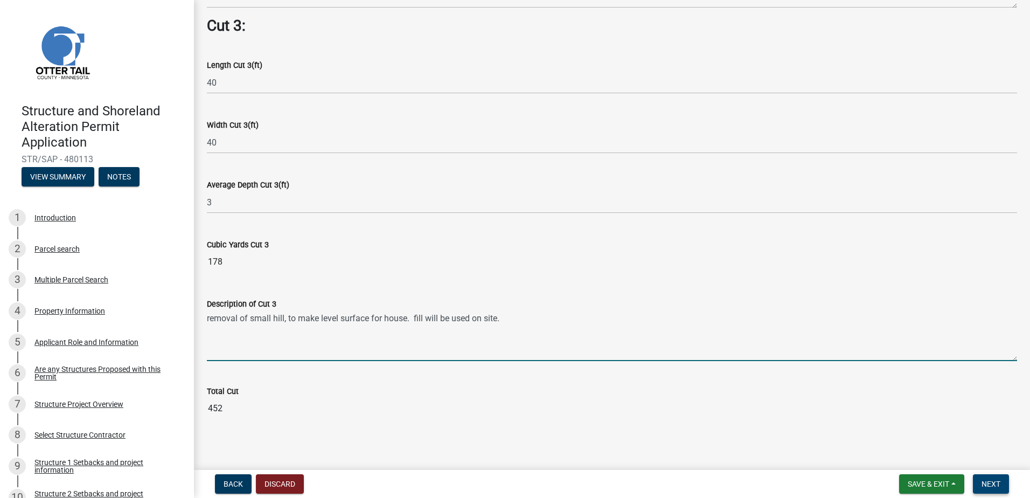
type textarea "removal of small hill, to make level surface for house. fill will be used on si…"
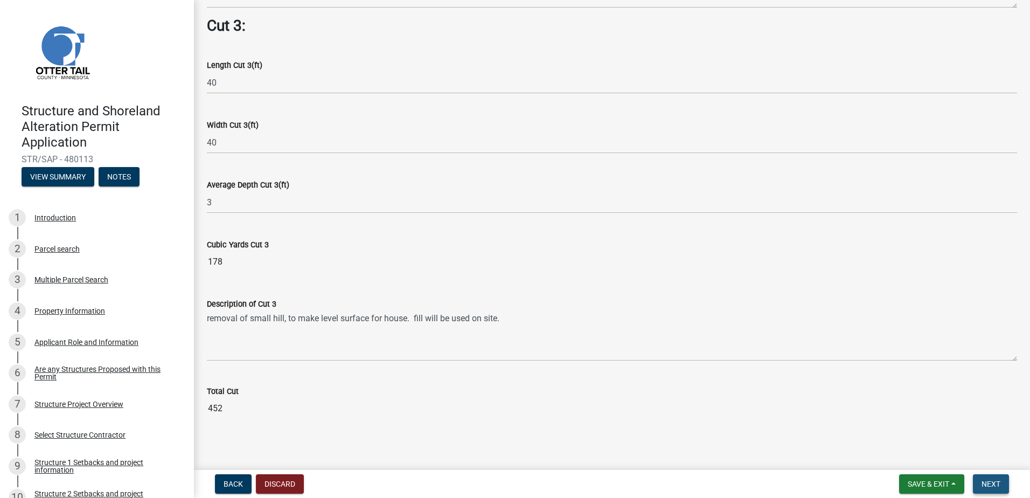
click at [995, 483] on span "Next" at bounding box center [990, 483] width 19 height 9
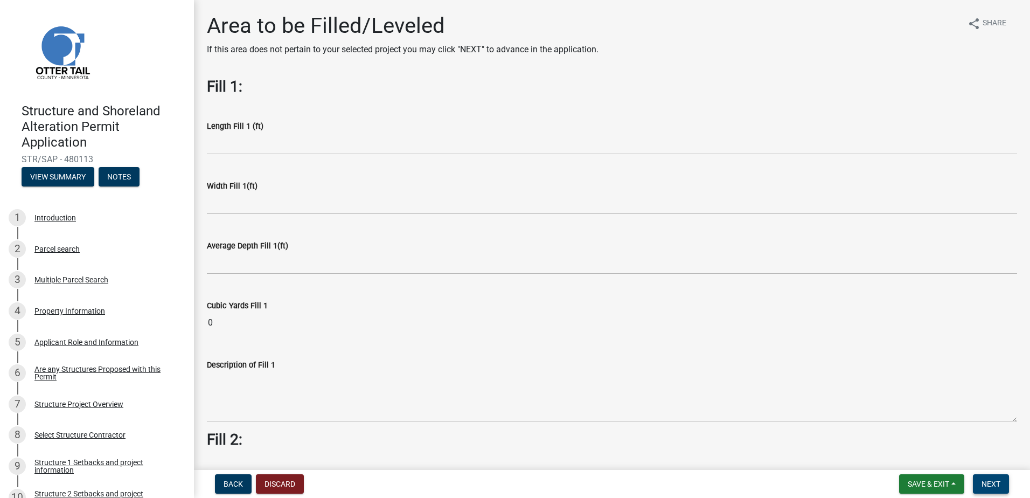
click at [991, 480] on span "Next" at bounding box center [990, 483] width 19 height 9
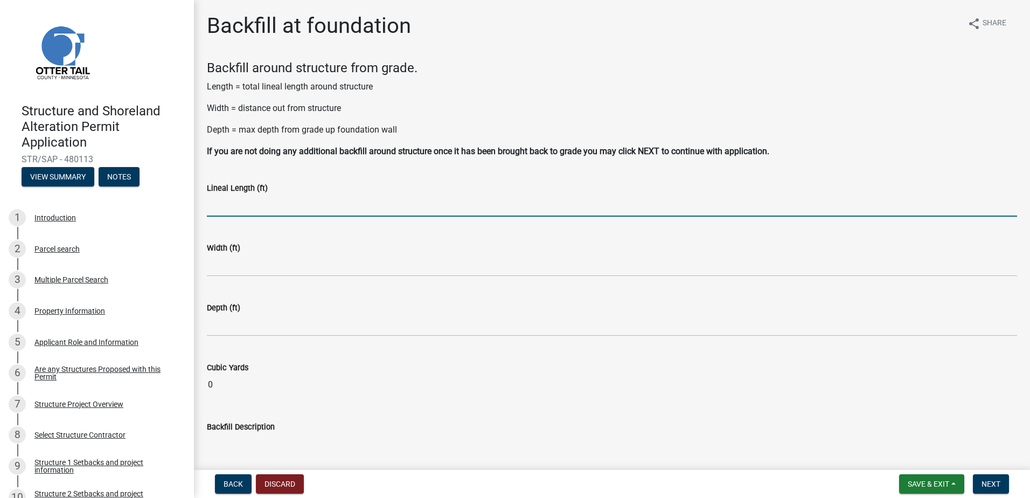
click at [244, 203] on input "text" at bounding box center [612, 205] width 810 height 22
type input "200"
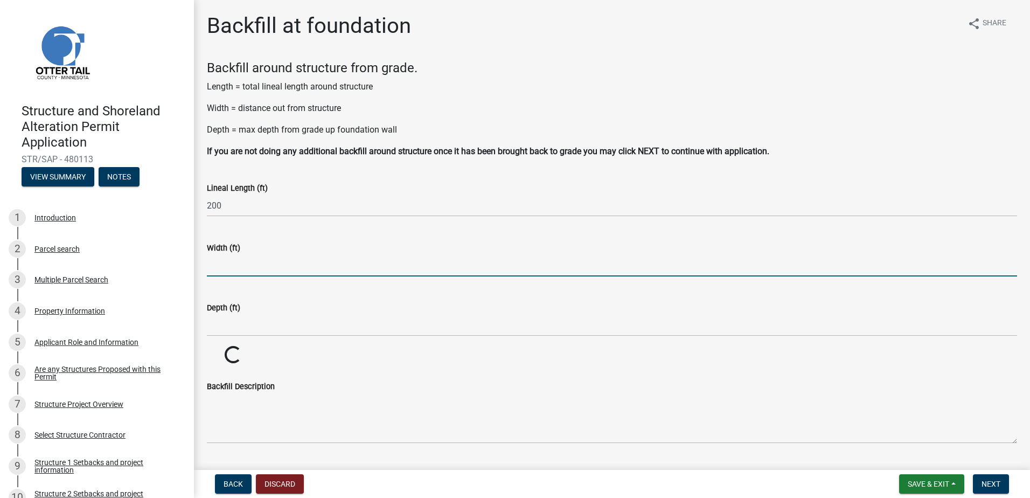
click at [235, 257] on input "text" at bounding box center [612, 265] width 810 height 22
type input "3"
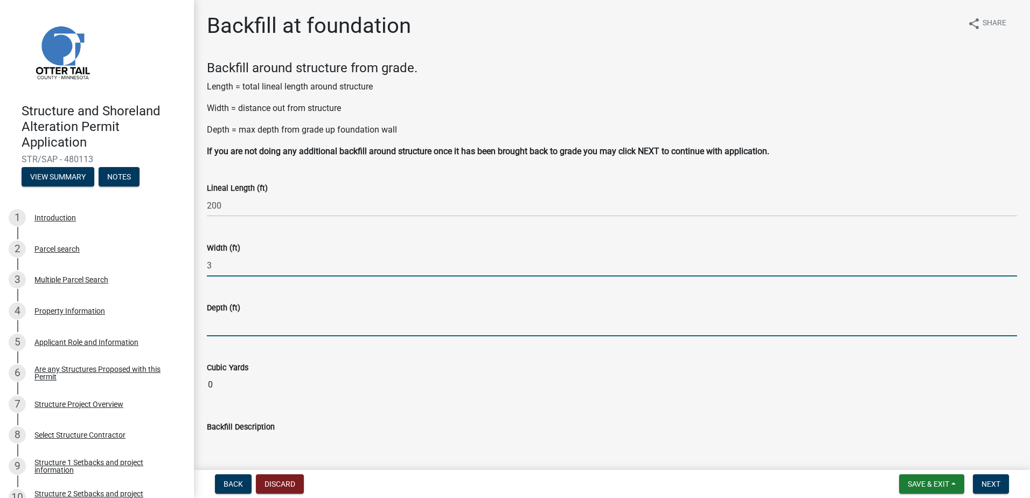
click at [229, 323] on input "text" at bounding box center [612, 325] width 810 height 22
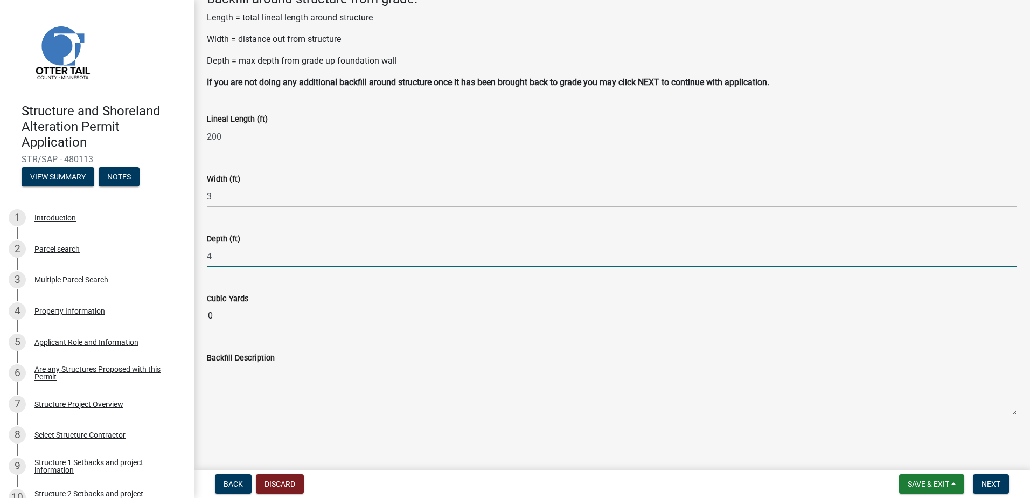
type input "4"
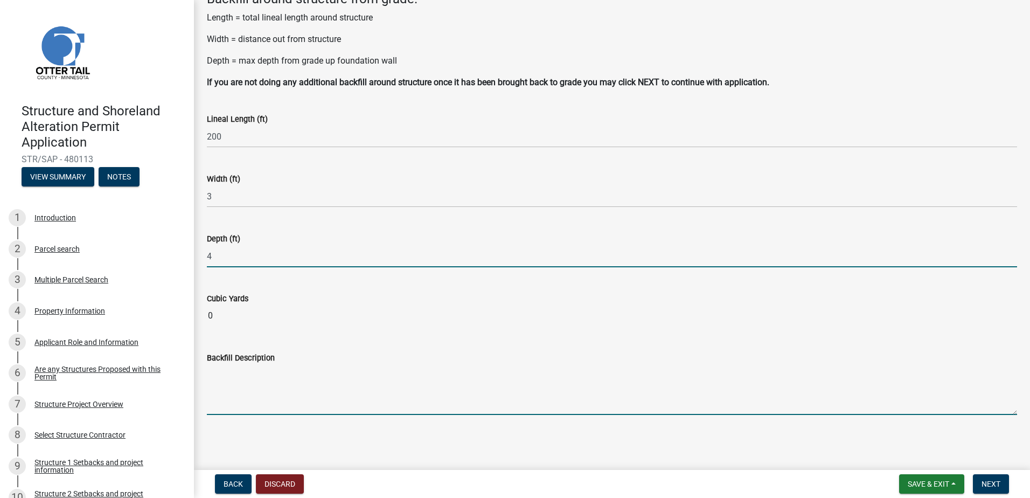
scroll to position [29, 0]
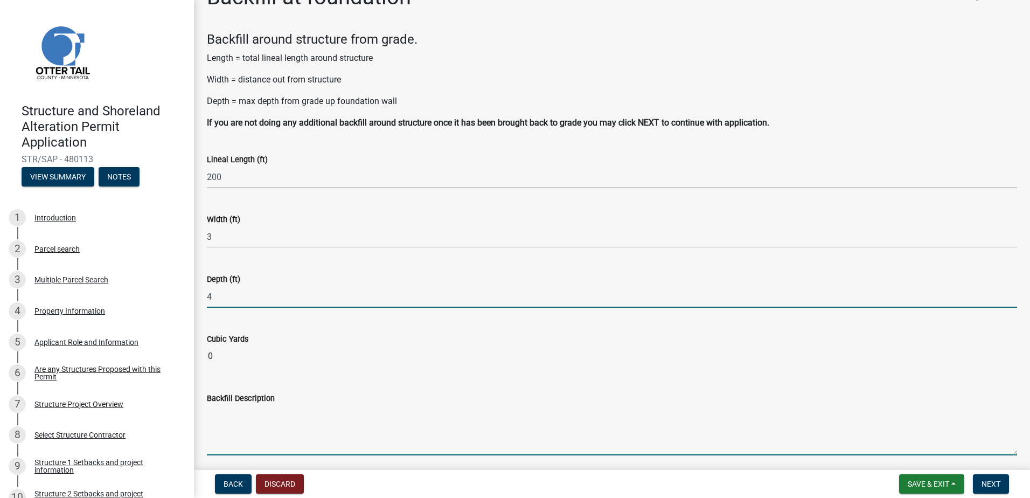
click at [249, 404] on textarea "Backfill Description" at bounding box center [612, 429] width 810 height 51
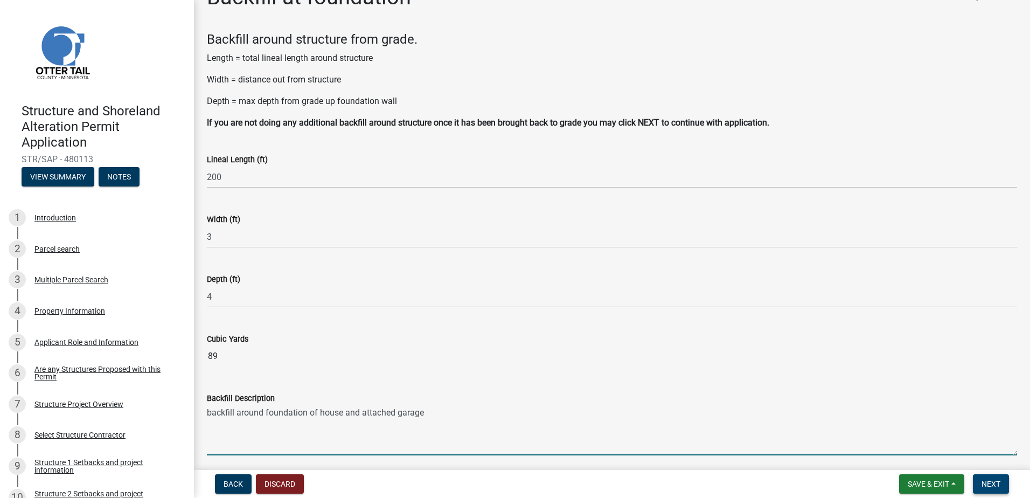
type textarea "backfill around foundation of house and attached garage"
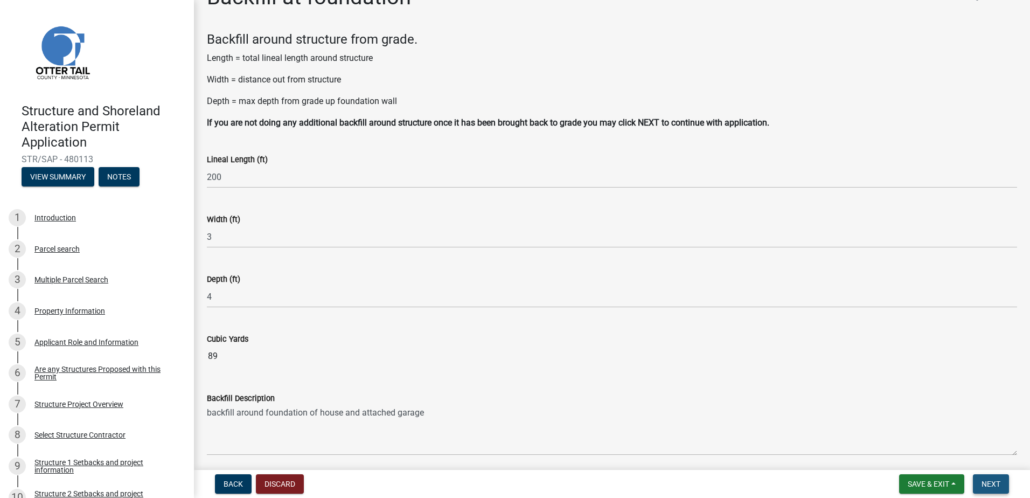
click at [993, 482] on span "Next" at bounding box center [990, 483] width 19 height 9
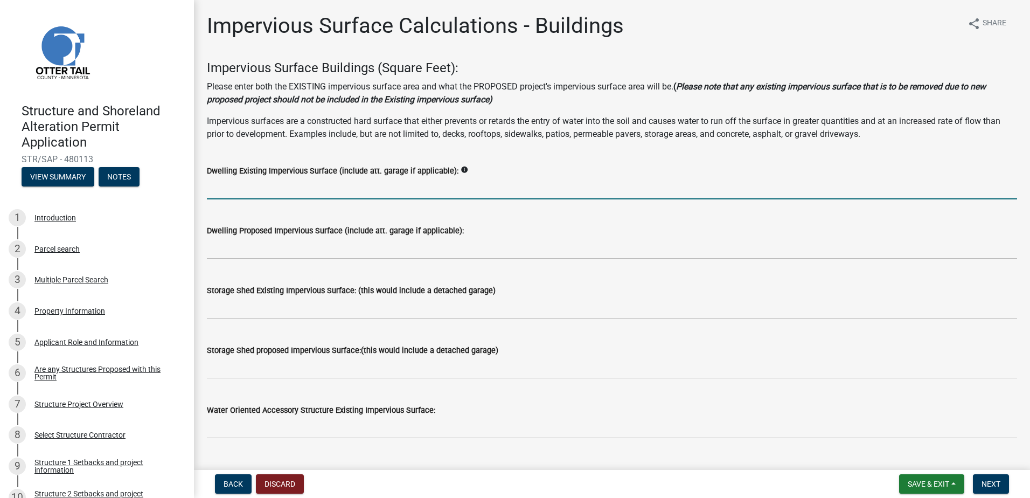
click at [226, 186] on input "text" at bounding box center [612, 188] width 810 height 22
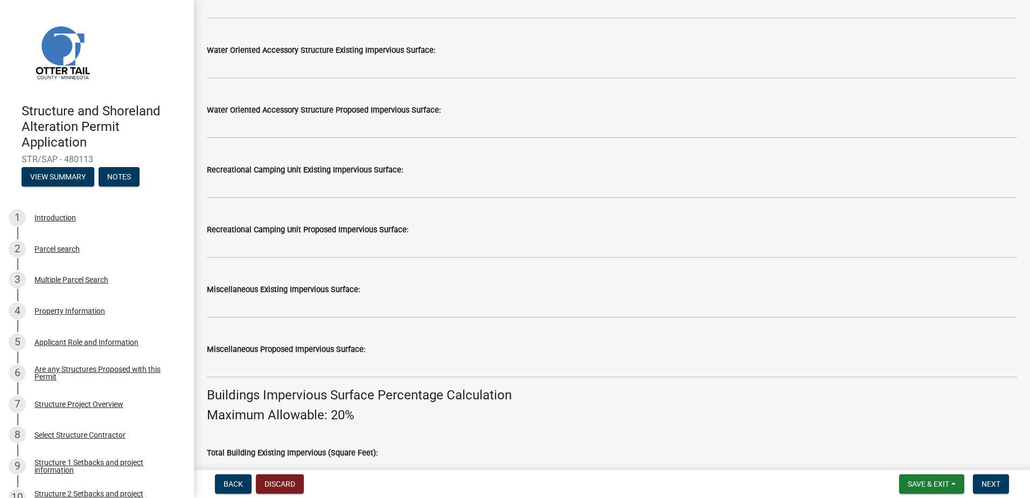
scroll to position [377, 0]
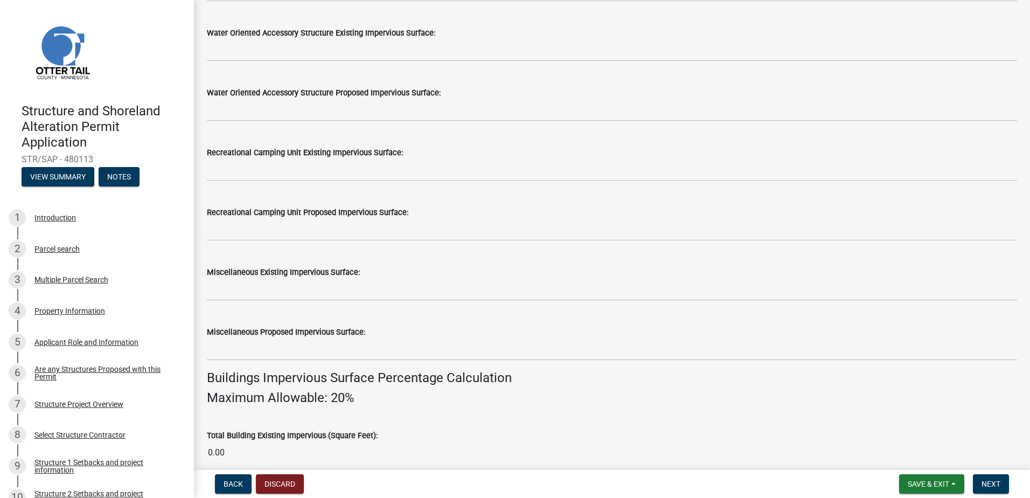
type input "1920"
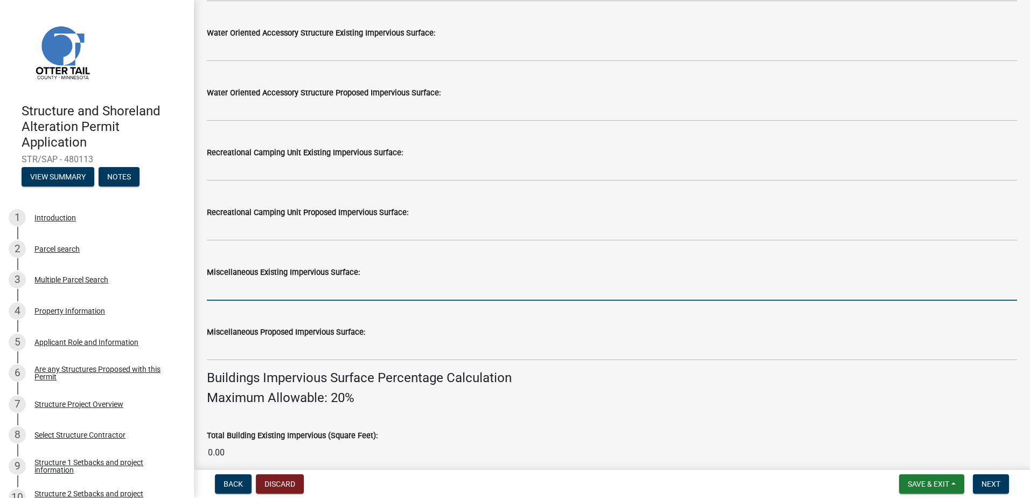
click at [213, 292] on input "text" at bounding box center [612, 289] width 810 height 22
drag, startPoint x: 232, startPoint y: 286, endPoint x: 191, endPoint y: 283, distance: 41.1
click at [191, 283] on div "Structure and Shoreland Alteration Permit Application STR/SAP - 480113 View Sum…" at bounding box center [515, 249] width 1030 height 498
type input "3480"
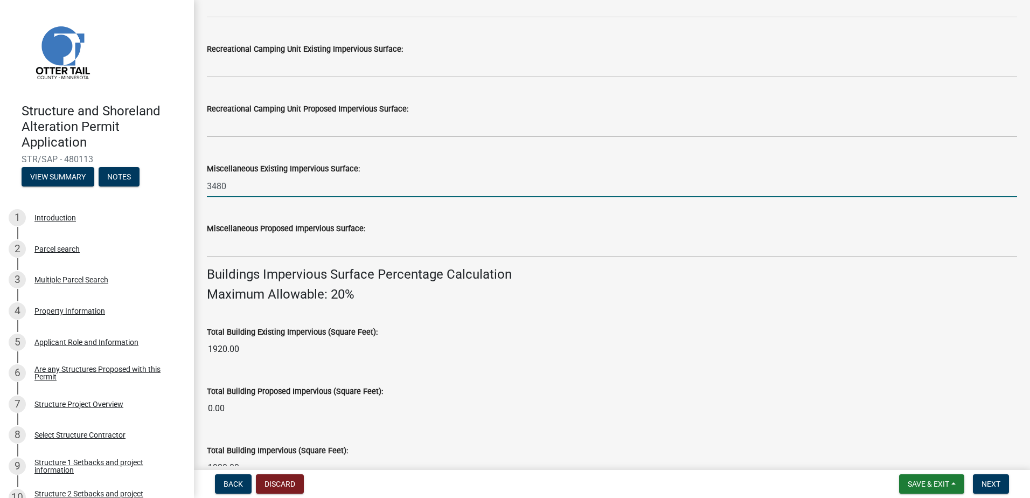
scroll to position [323, 0]
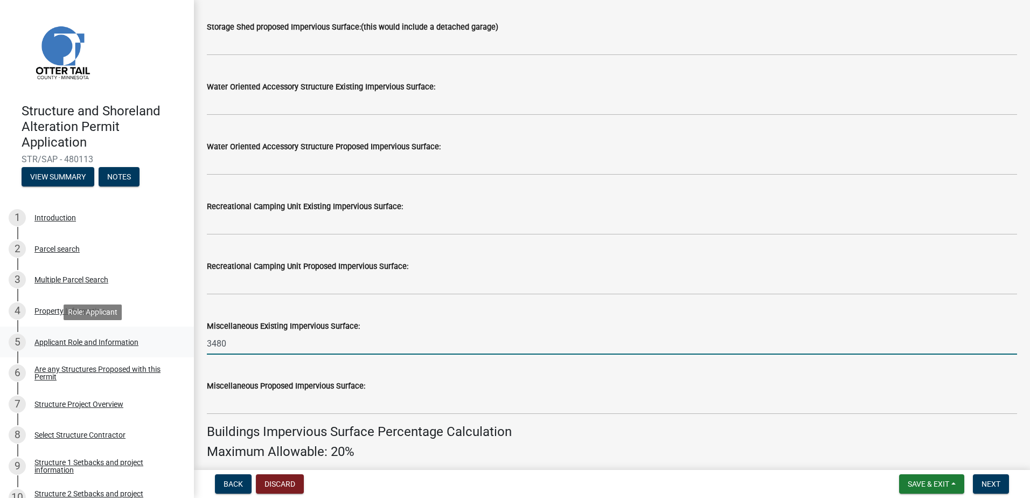
drag, startPoint x: 241, startPoint y: 343, endPoint x: 158, endPoint y: 334, distance: 83.4
click at [158, 334] on div "Structure and Shoreland Alteration Permit Application STR/SAP - 480113 View Sum…" at bounding box center [515, 249] width 1030 height 498
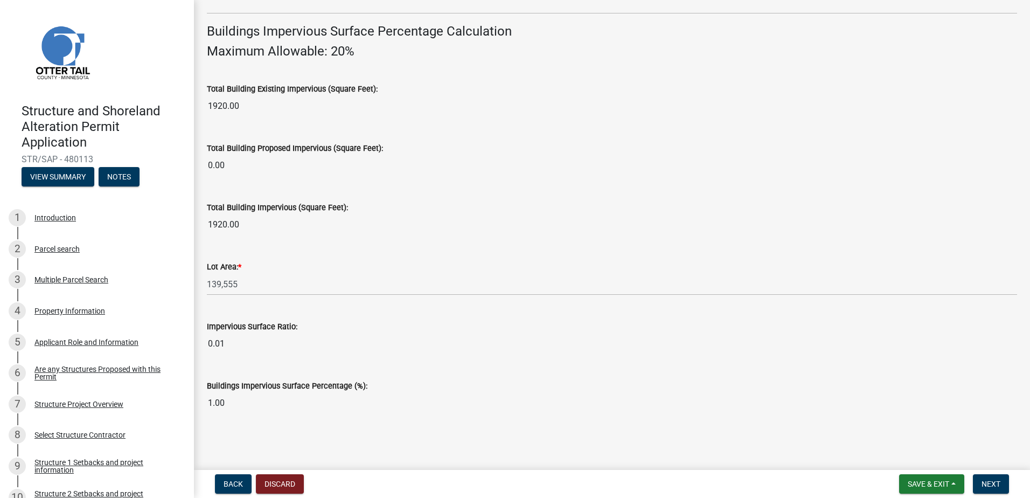
scroll to position [454, 0]
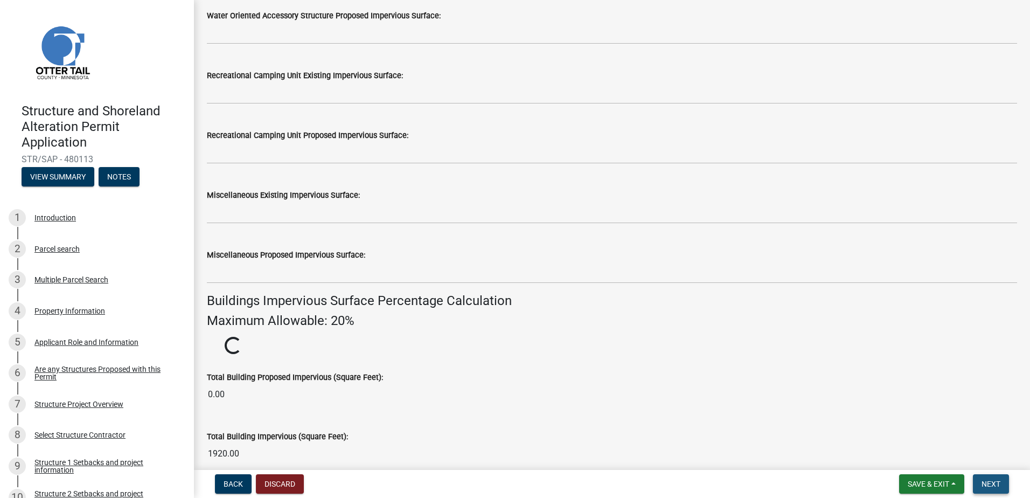
click at [995, 479] on span "Next" at bounding box center [990, 483] width 19 height 9
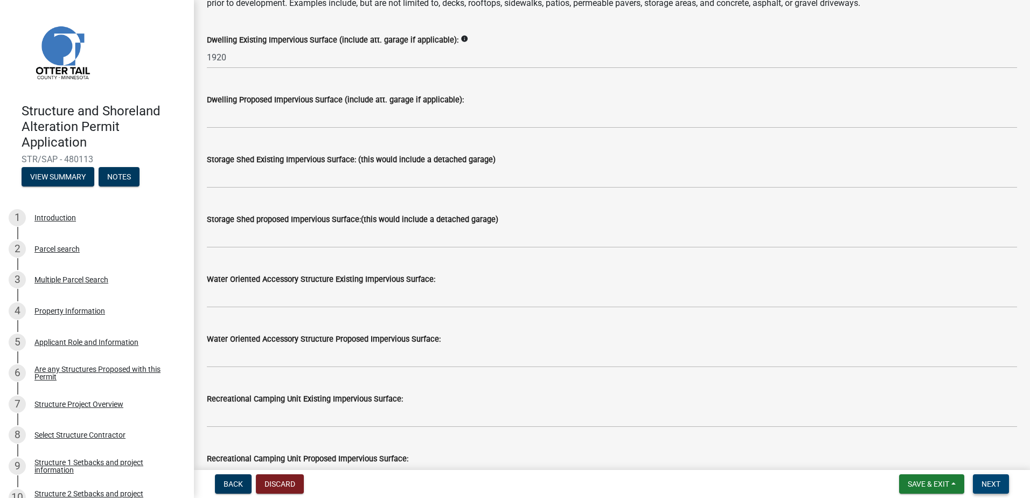
scroll to position [0, 0]
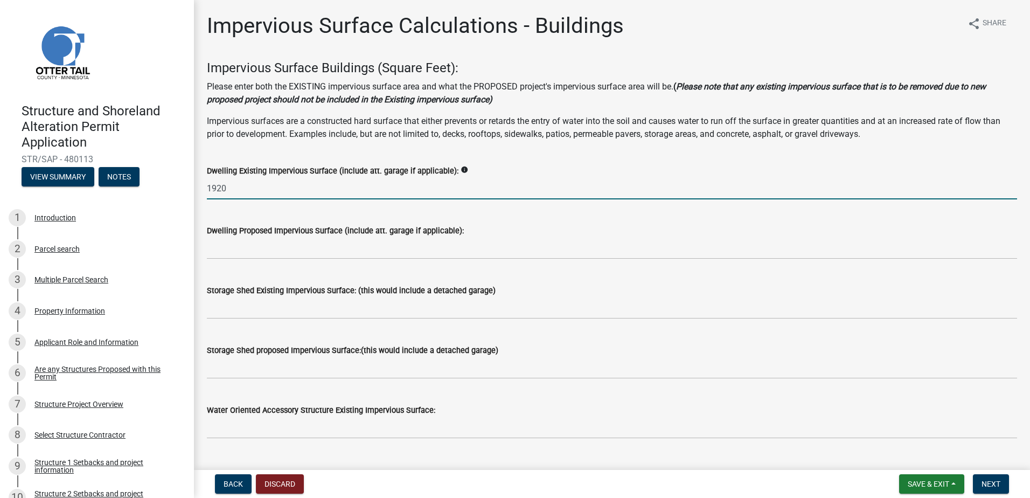
drag, startPoint x: 236, startPoint y: 190, endPoint x: 144, endPoint y: 190, distance: 92.1
click at [144, 190] on div "Structure and Shoreland Alteration Permit Application STR/SAP - 480113 View Sum…" at bounding box center [515, 249] width 1030 height 498
type input "2000"
click at [240, 484] on span "Back" at bounding box center [232, 483] width 19 height 9
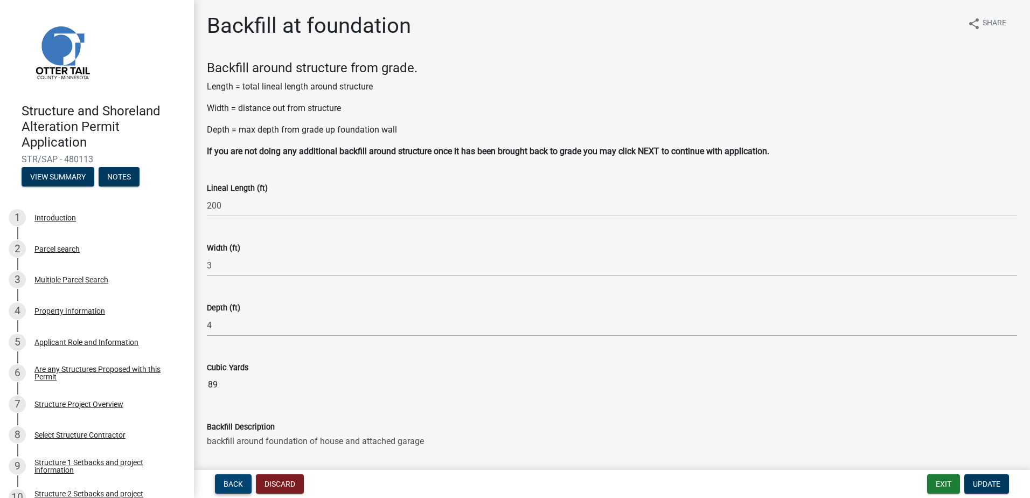
click at [240, 484] on span "Back" at bounding box center [232, 483] width 19 height 9
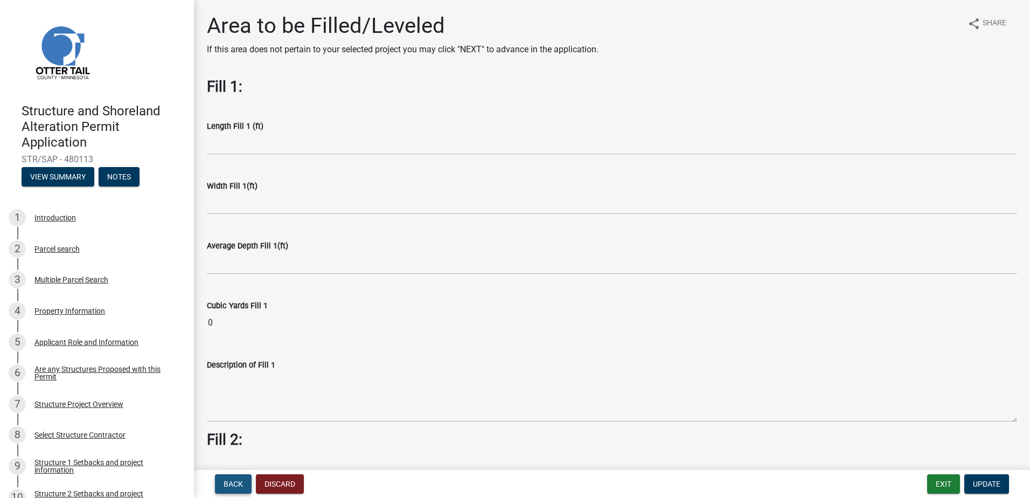
click at [240, 484] on span "Back" at bounding box center [232, 483] width 19 height 9
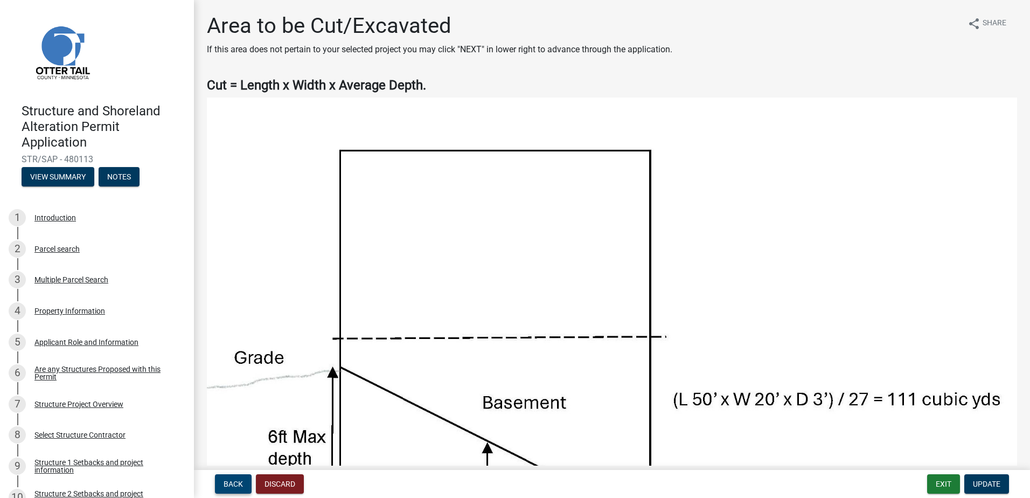
click at [240, 484] on span "Back" at bounding box center [232, 483] width 19 height 9
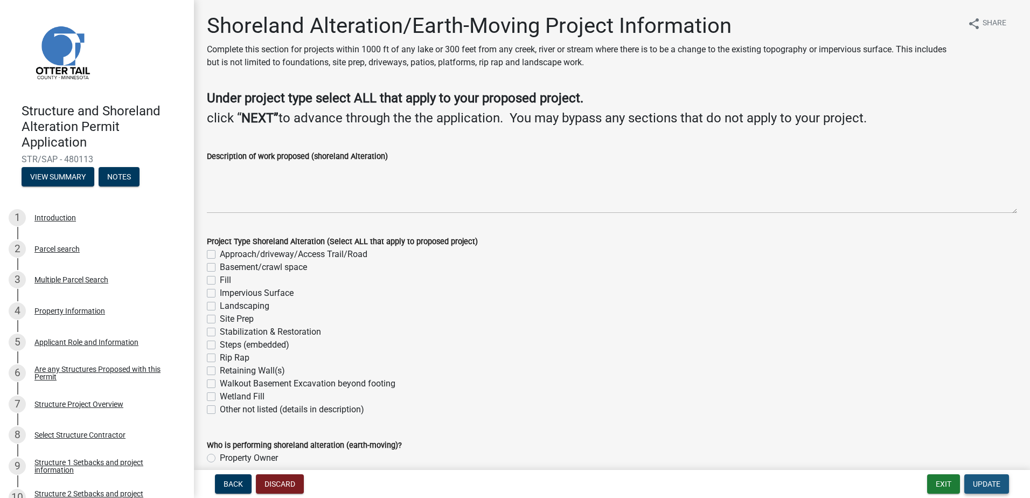
click at [990, 481] on span "Update" at bounding box center [985, 483] width 27 height 9
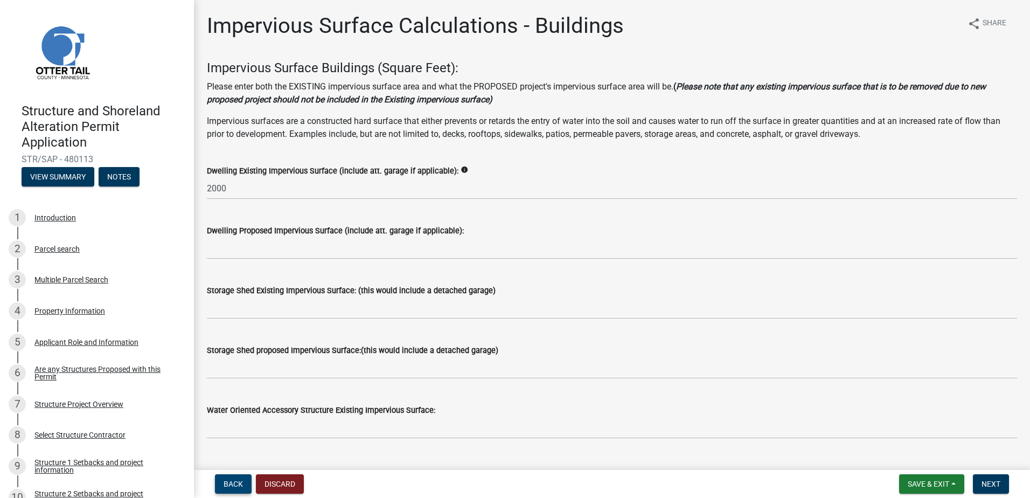
click at [239, 481] on span "Back" at bounding box center [232, 483] width 19 height 9
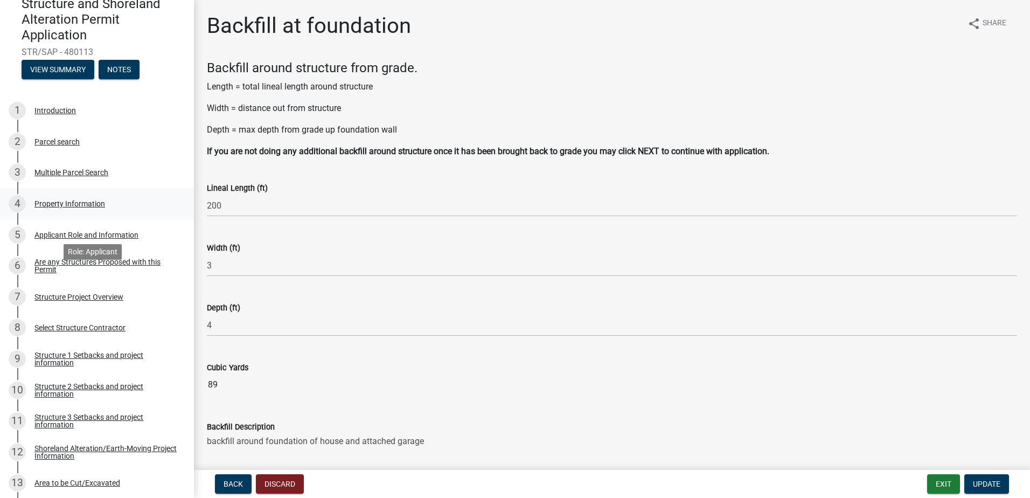
scroll to position [108, 0]
click at [105, 298] on div "Structure Project Overview" at bounding box center [78, 296] width 89 height 8
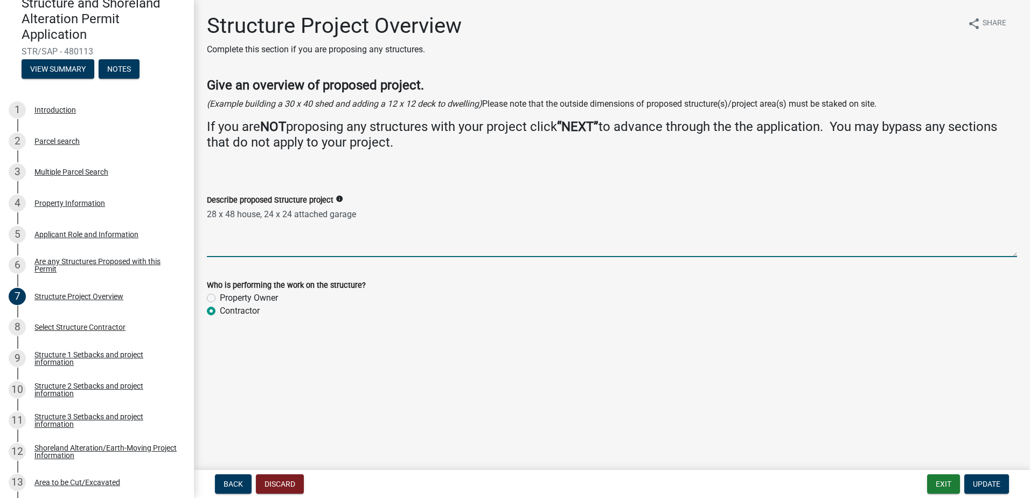
click at [367, 212] on textarea "28 x 48 house, 24 x 24 attached garage" at bounding box center [612, 231] width 810 height 51
type textarea "28 x 48 house, 24 x 24 attached garage, 8 x 10 covered entry"
click at [103, 325] on div "Select Structure Contractor" at bounding box center [79, 327] width 91 height 8
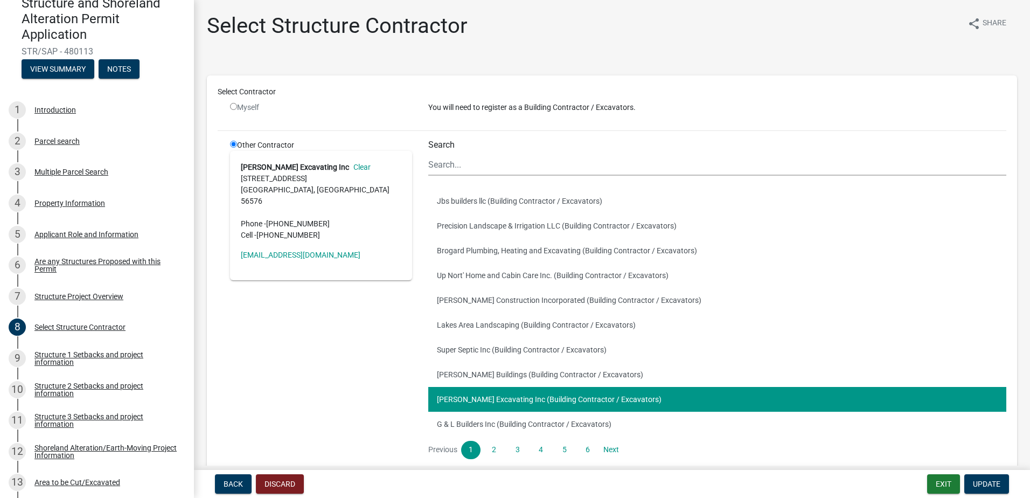
click at [235, 109] on input "radio" at bounding box center [233, 106] width 7 height 7
radio input "false"
radio input "true"
click at [495, 111] on p "You will need to register as a Building Contractor / Excavators." at bounding box center [717, 107] width 578 height 11
click at [521, 102] on p "You will need to register as a Building Contractor / Excavators." at bounding box center [717, 107] width 578 height 11
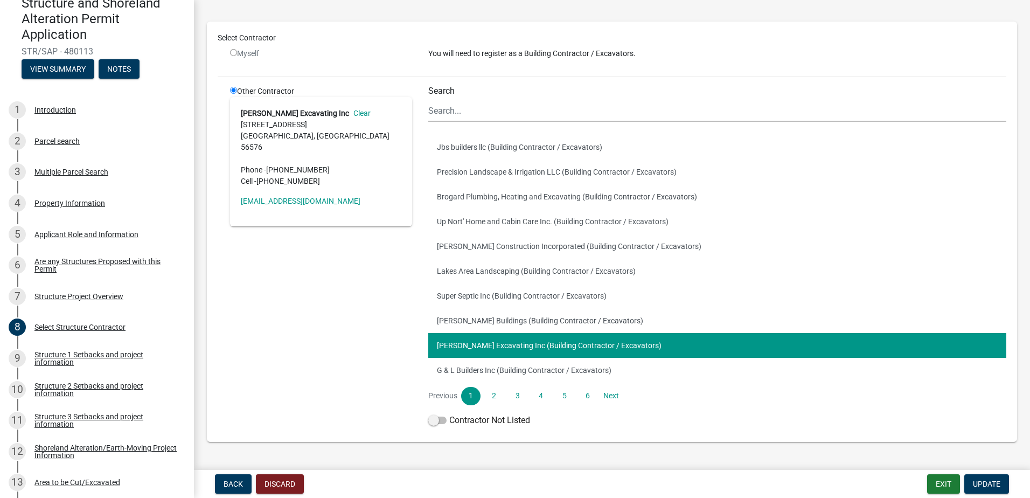
scroll to position [81, 0]
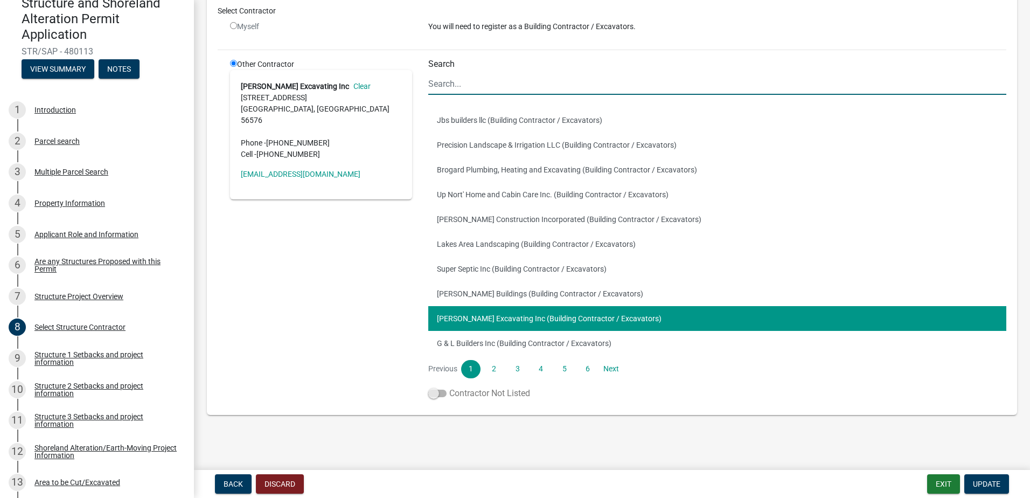
drag, startPoint x: 430, startPoint y: 393, endPoint x: 443, endPoint y: 393, distance: 12.9
click at [443, 393] on span at bounding box center [437, 393] width 18 height 8
click at [449, 387] on input "Contractor Not Listed" at bounding box center [449, 387] width 0 height 0
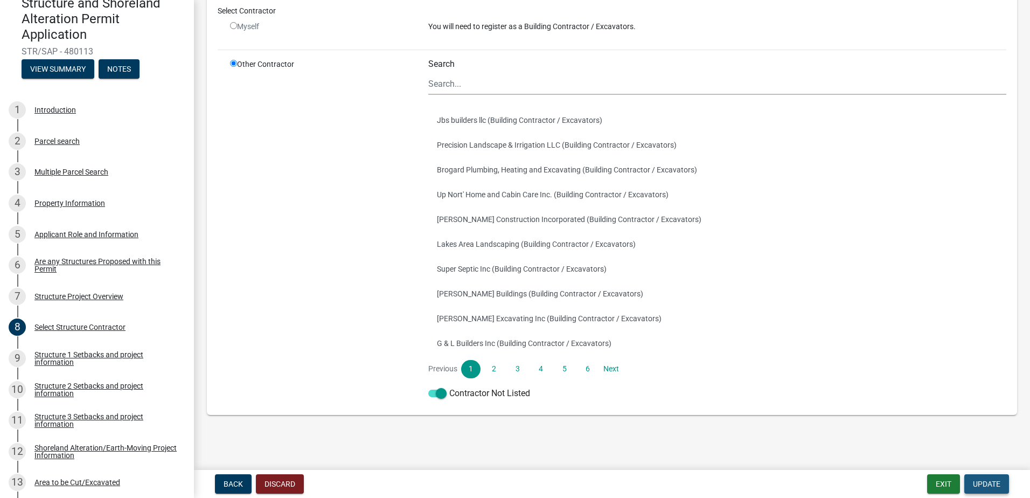
click at [981, 483] on span "Update" at bounding box center [985, 483] width 27 height 9
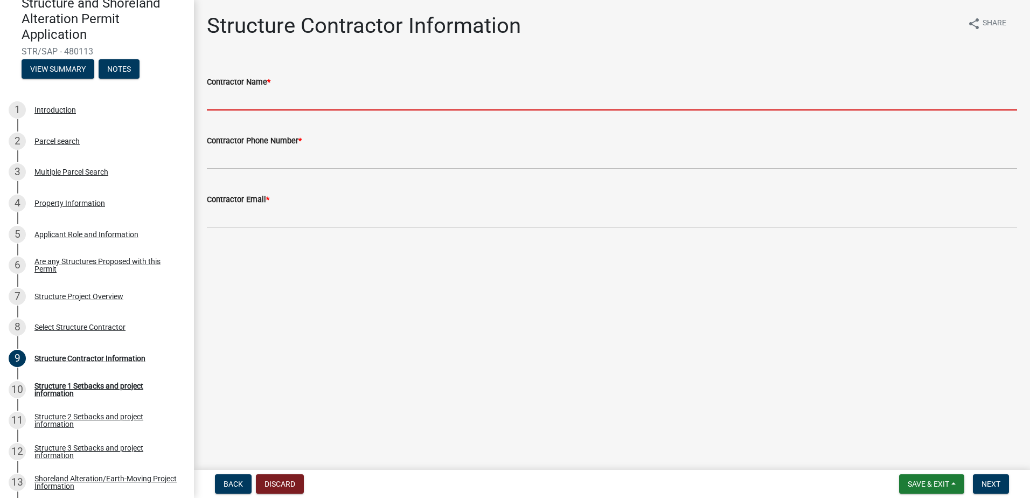
click at [250, 100] on input "Contractor Name *" at bounding box center [612, 99] width 810 height 22
type input "[PERSON_NAME] Const. Inc"
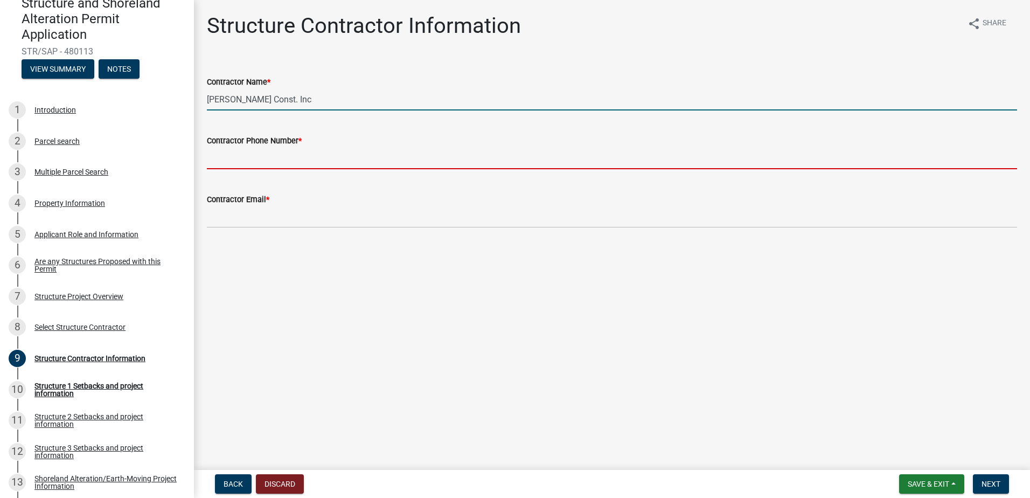
click at [258, 155] on input "Contractor Phone Number *" at bounding box center [612, 158] width 810 height 22
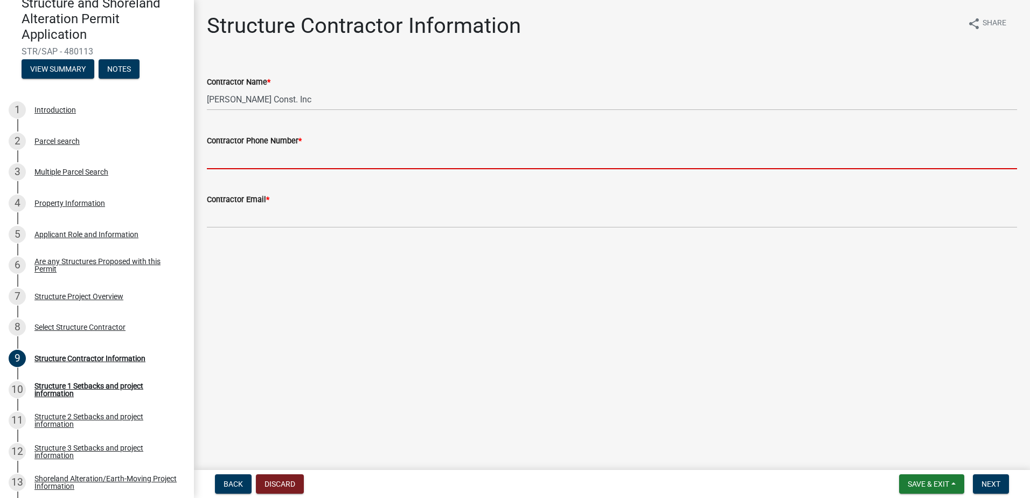
type input "[PHONE_NUMBER]"
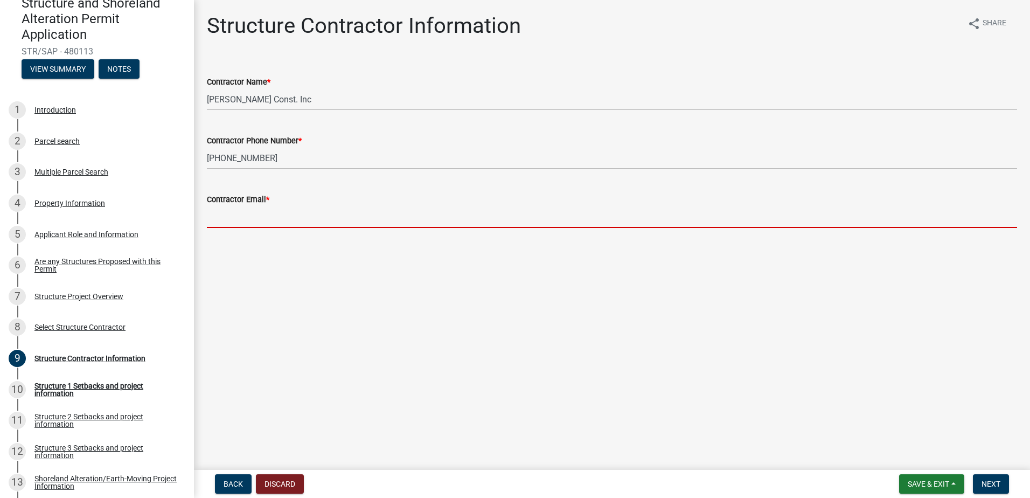
click at [251, 219] on input "Contractor Email *" at bounding box center [612, 217] width 810 height 22
type input "[EMAIL_ADDRESS][DOMAIN_NAME]"
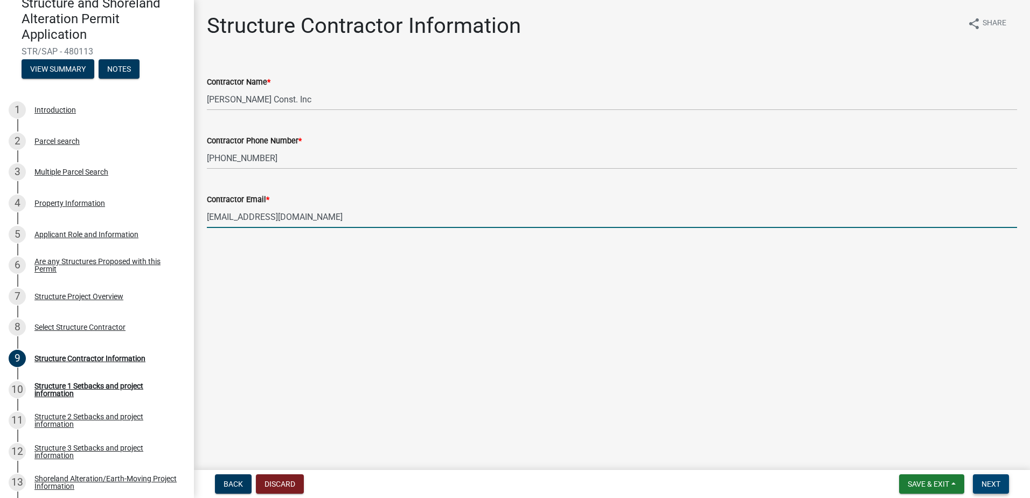
click at [998, 488] on span "Next" at bounding box center [990, 483] width 19 height 9
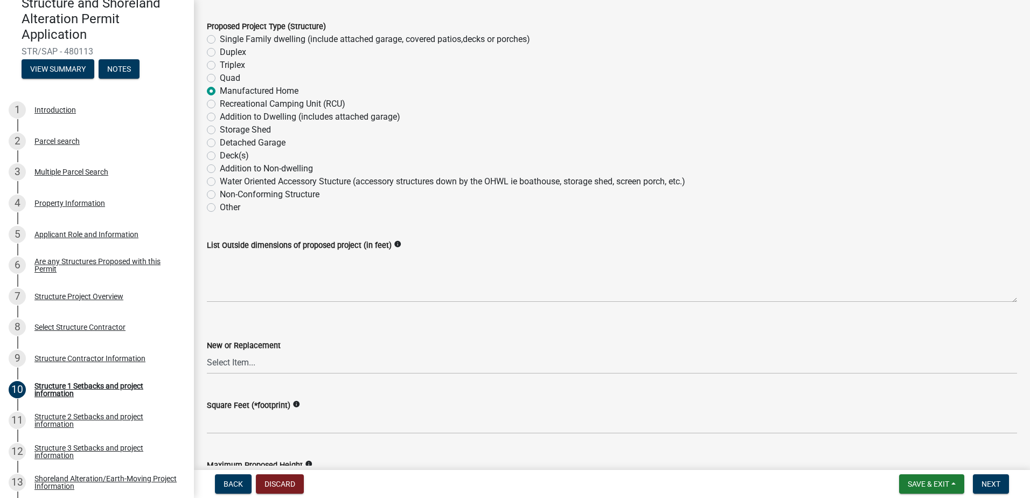
scroll to position [162, 0]
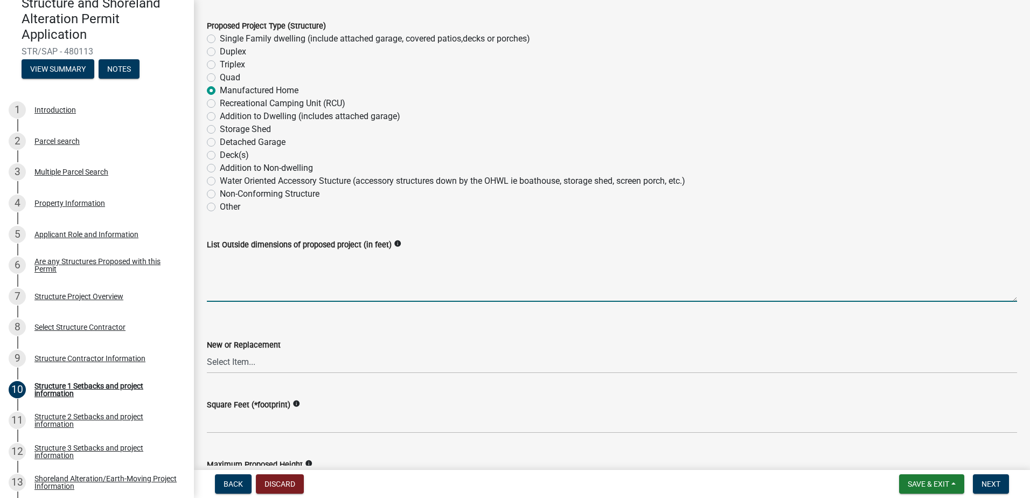
click at [249, 277] on textarea "List Outside dimensions of proposed project (in feet)" at bounding box center [612, 276] width 810 height 51
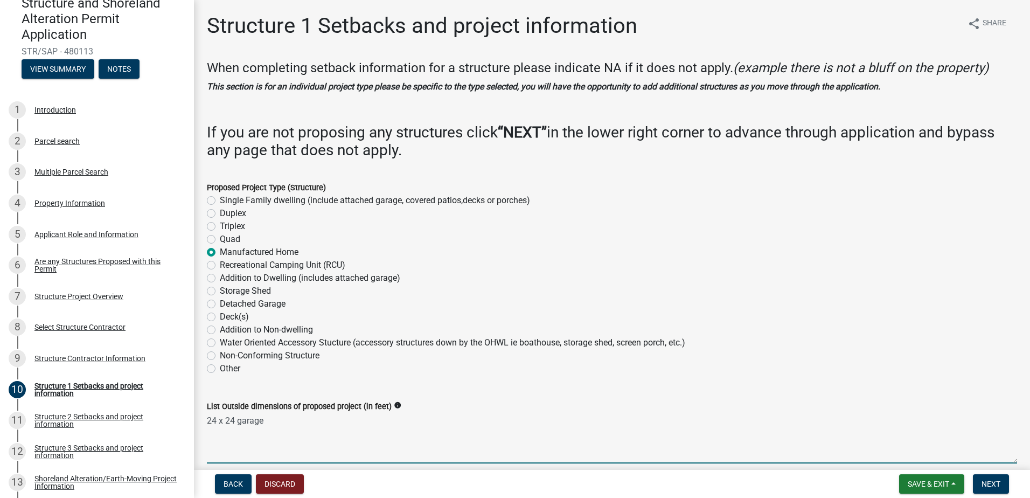
scroll to position [269, 0]
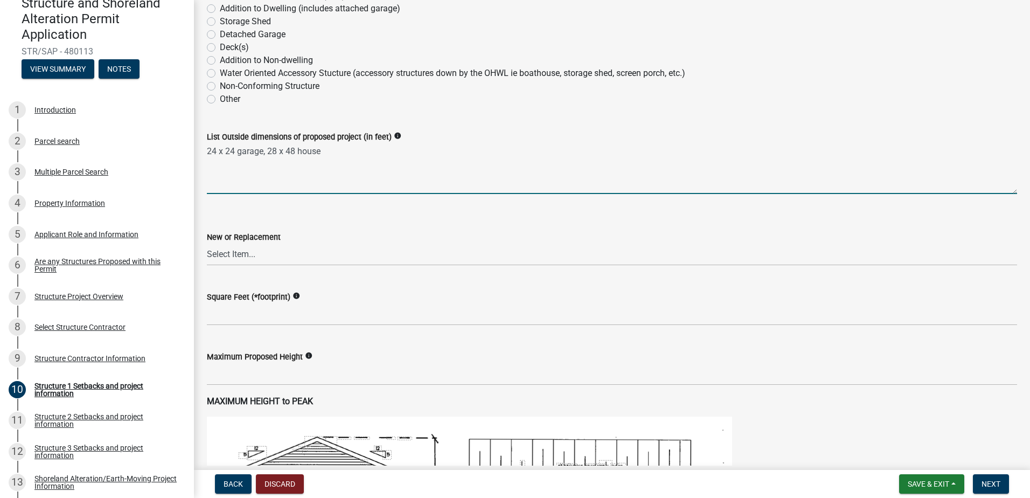
click at [237, 153] on textarea "24 x 24 garage, 28 x 48 house" at bounding box center [612, 168] width 810 height 51
click at [361, 154] on textarea "24 x 24 attached garage, 28 x 48 house" at bounding box center [612, 168] width 810 height 51
type textarea "24 x 24 attached garage, 28 x 48 house, 8 x 10 covered entryw"
click at [294, 260] on select "Select Item... New Replacement" at bounding box center [612, 254] width 810 height 22
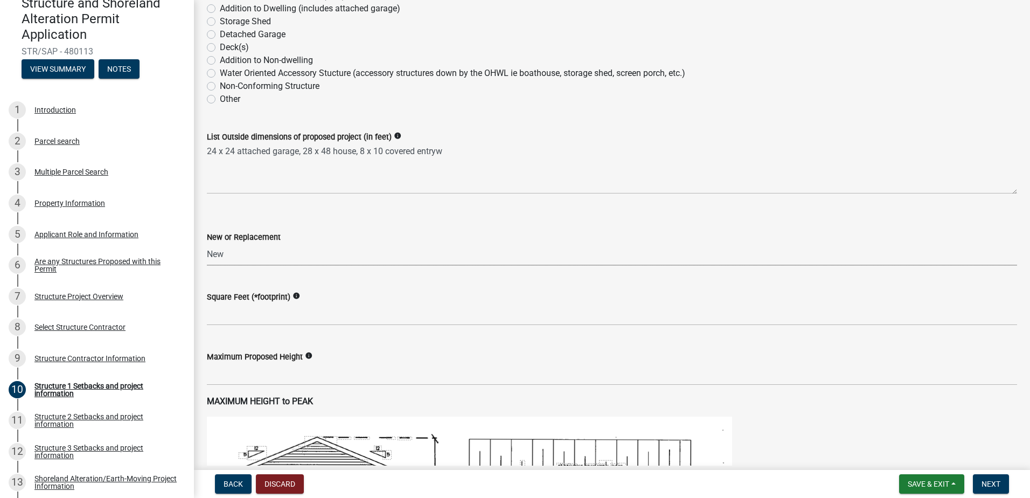
click at [207, 243] on select "Select Item... New Replacement" at bounding box center [612, 254] width 810 height 22
select select "c185e313-3403-4239-bd61-bb563c58a77a"
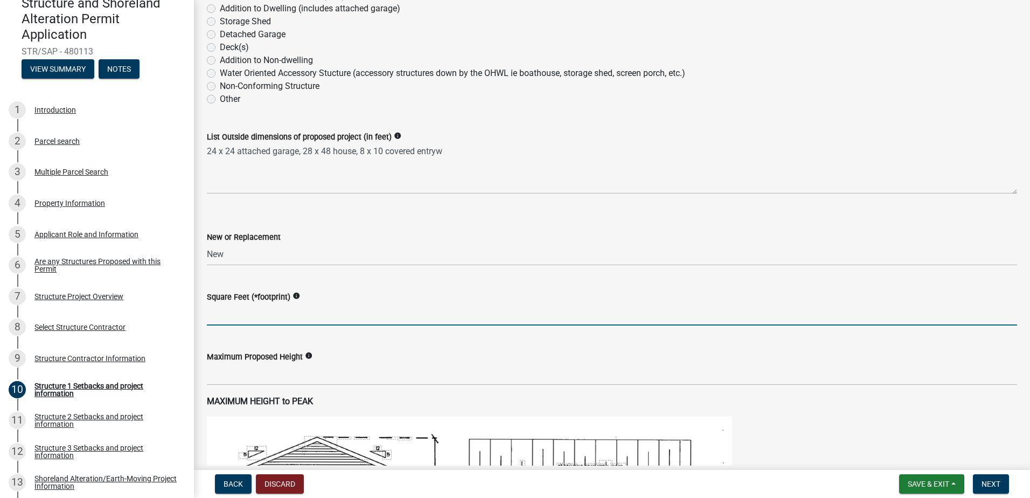
click at [280, 312] on input "text" at bounding box center [612, 314] width 810 height 22
type input "1"
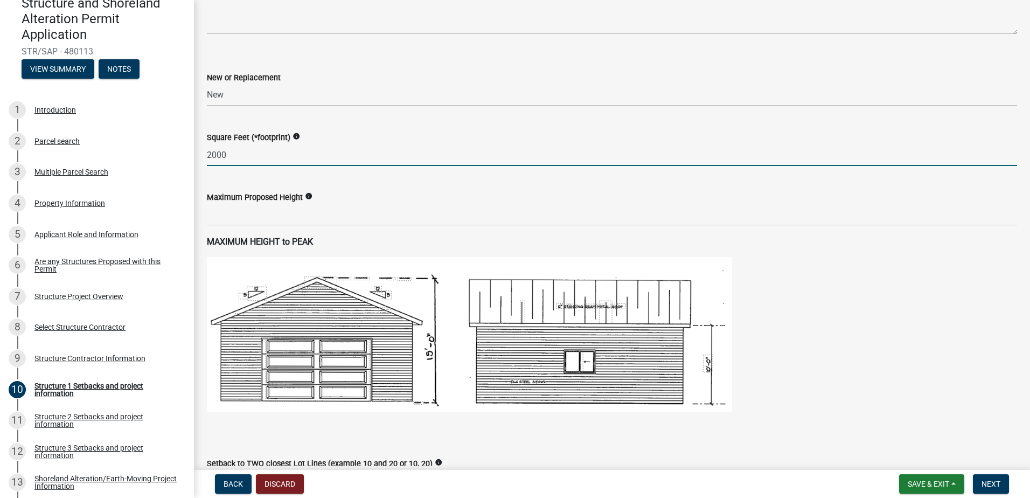
scroll to position [431, 0]
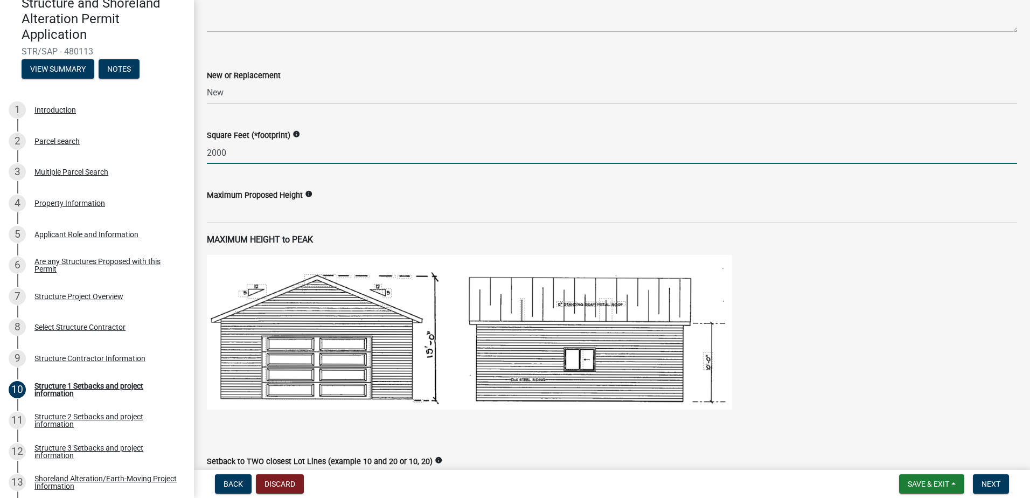
type input "2000"
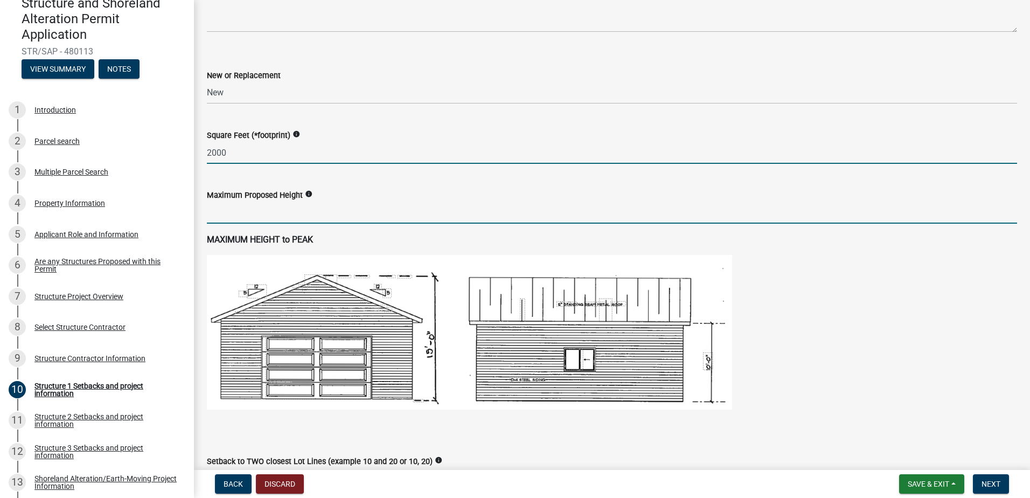
click at [261, 208] on input "text" at bounding box center [612, 212] width 810 height 22
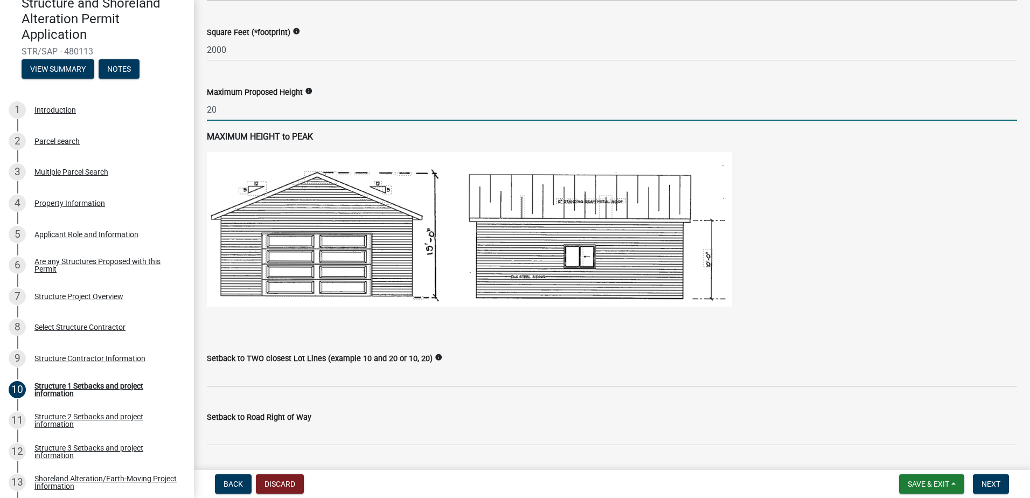
scroll to position [646, 0]
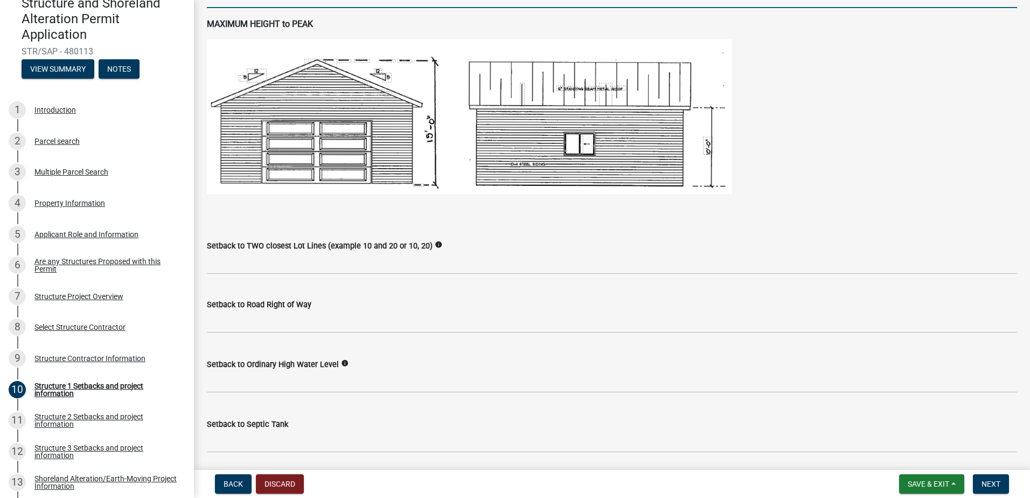
type input "20"
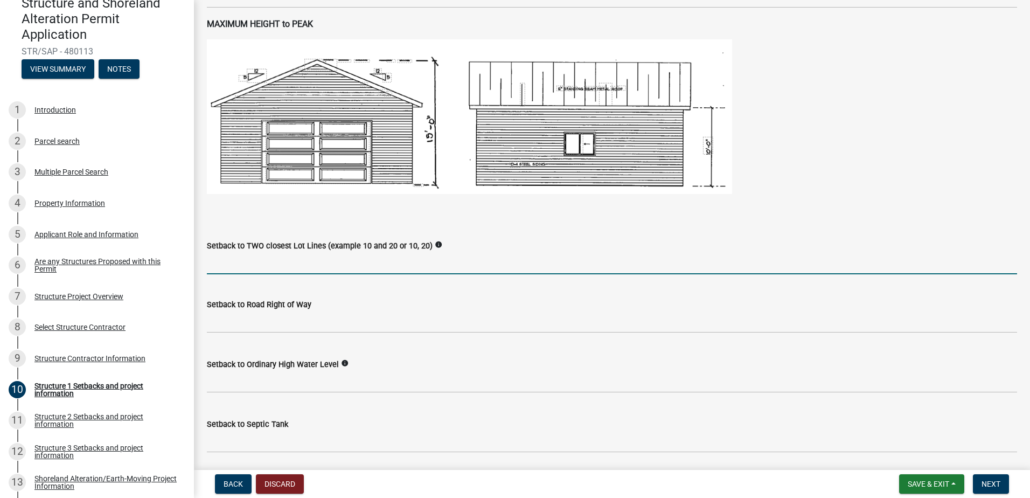
click at [285, 262] on input "Setback to TWO closest Lot Lines (example 10 and 20 or 10, 20)" at bounding box center [612, 263] width 810 height 22
drag, startPoint x: 245, startPoint y: 263, endPoint x: 40, endPoint y: 258, distance: 204.7
click at [40, 258] on div "Structure and Shoreland Alteration Permit Application STR/SAP - 480113 View Sum…" at bounding box center [515, 249] width 1030 height 498
type input "65, 197"
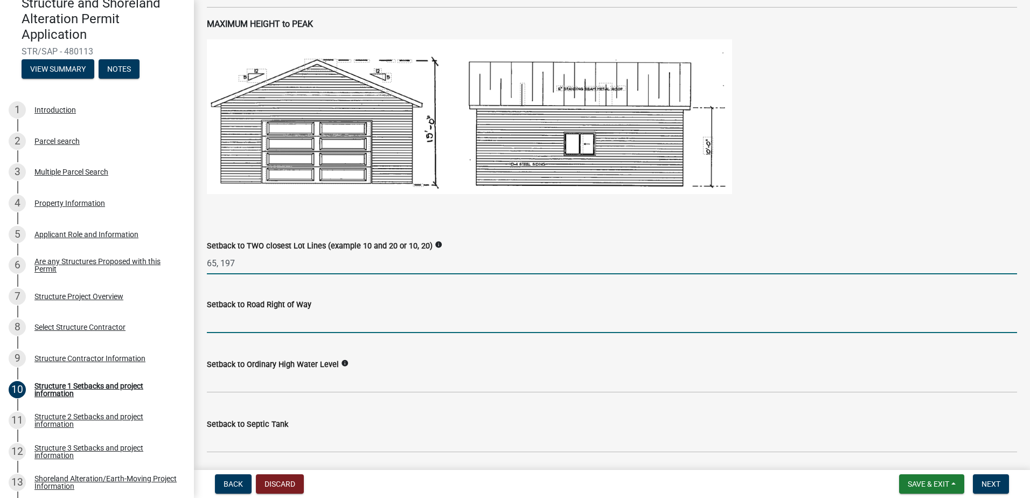
click at [243, 325] on input "text" at bounding box center [612, 322] width 810 height 22
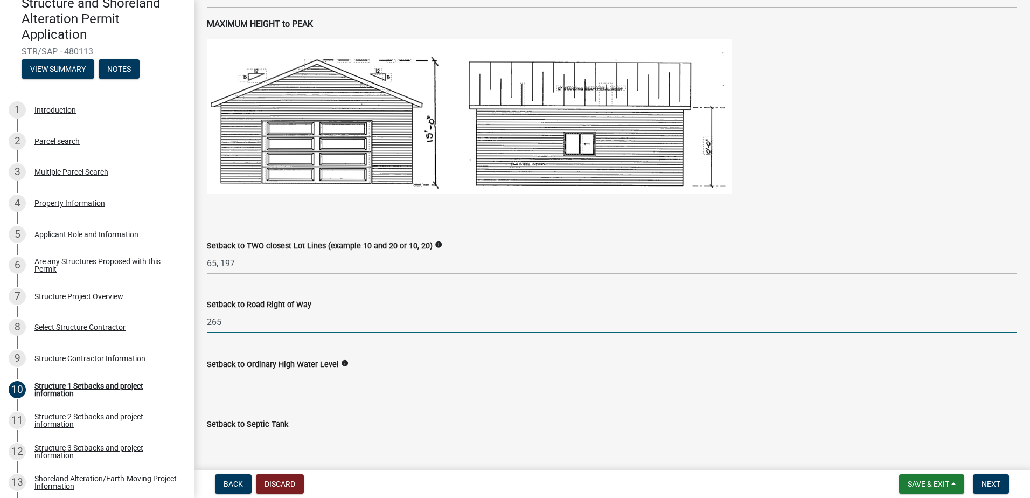
type input "265"
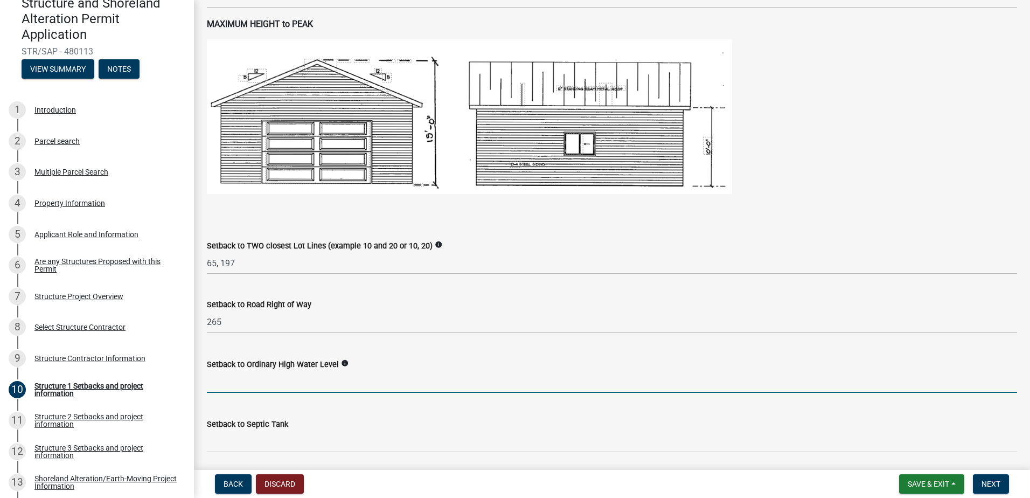
click at [249, 380] on input "text" at bounding box center [612, 381] width 810 height 22
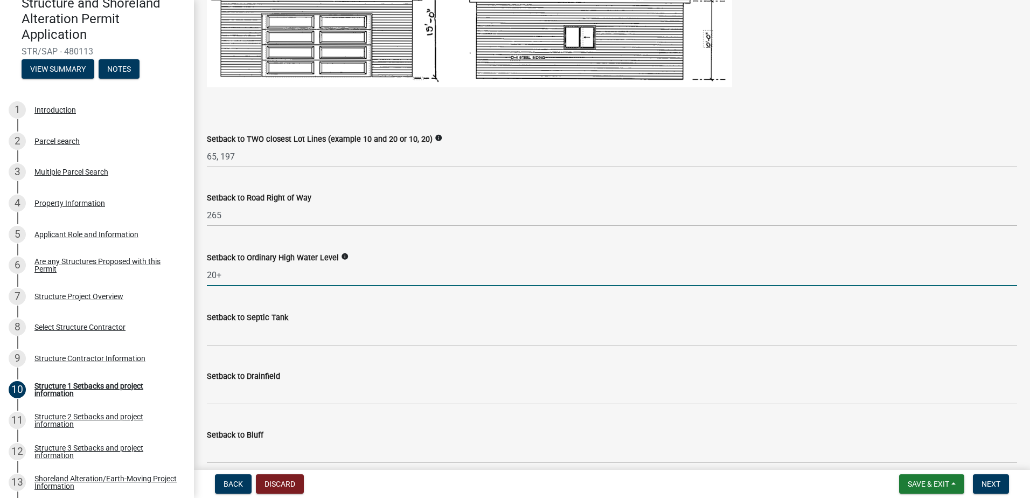
scroll to position [754, 0]
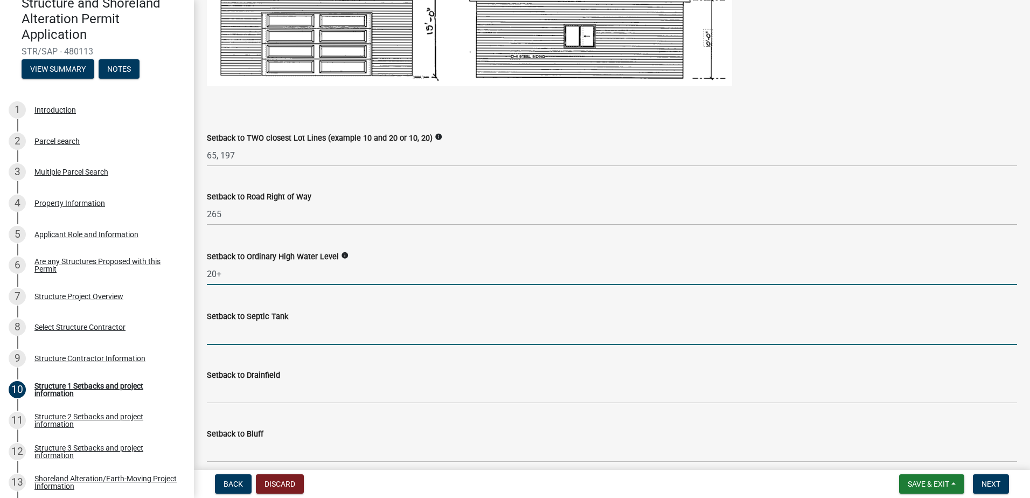
type input "20"
click at [232, 331] on input "Setback to Septic Tank" at bounding box center [612, 334] width 810 height 22
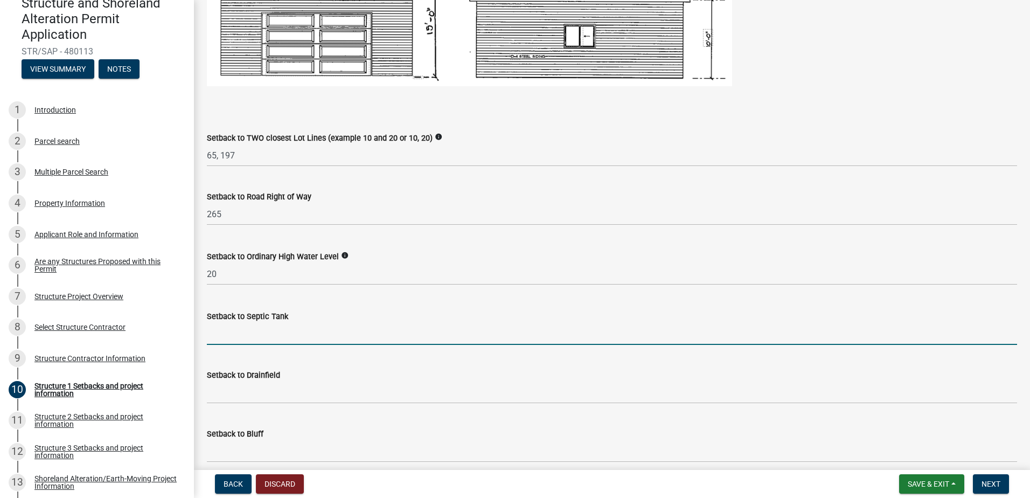
type input "20'"
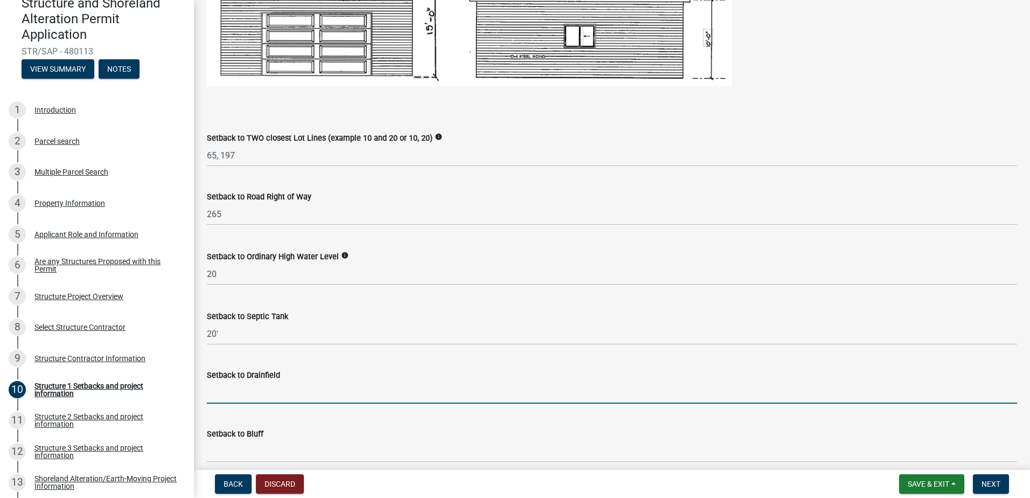
click at [245, 397] on input "Setback to Drainfield" at bounding box center [612, 392] width 810 height 22
type input "50'"
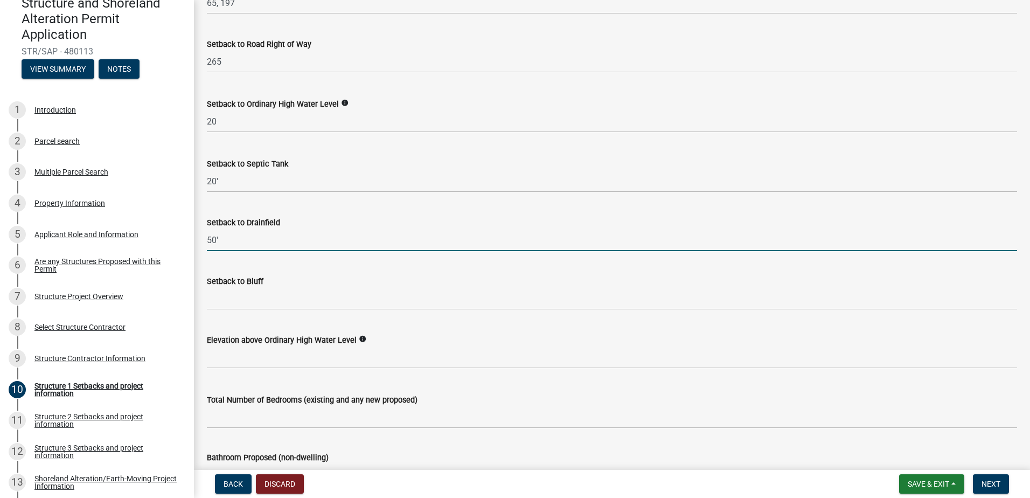
scroll to position [915, 0]
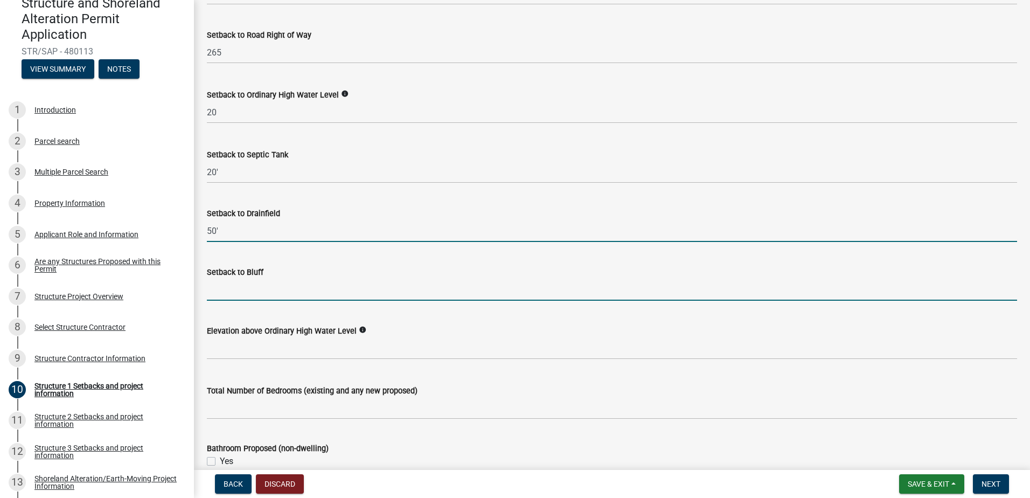
click at [236, 294] on input "Setback to Bluff" at bounding box center [612, 289] width 810 height 22
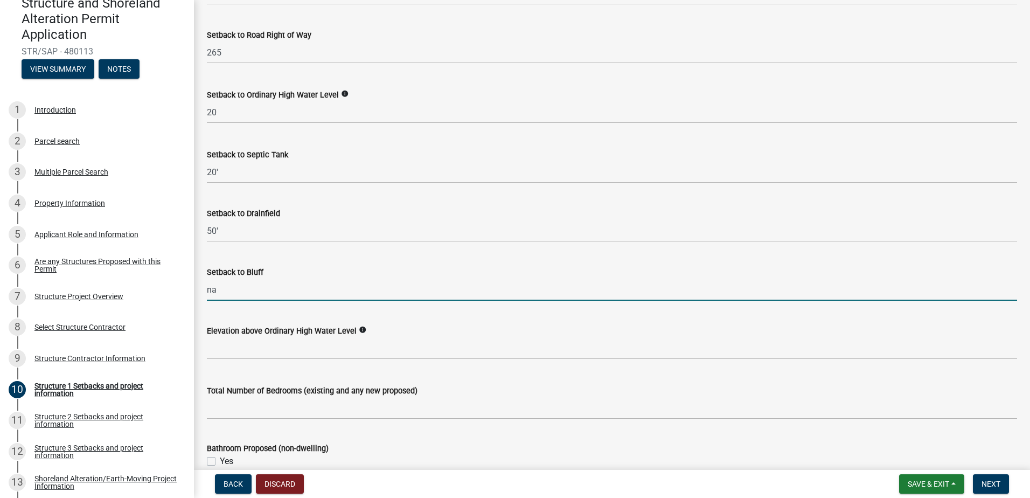
type input "na"
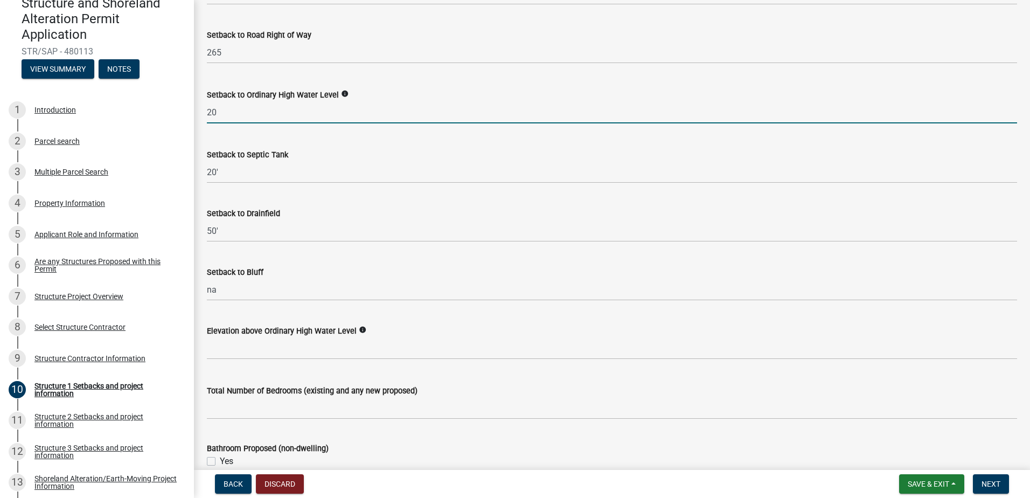
drag, startPoint x: 230, startPoint y: 110, endPoint x: 198, endPoint y: 115, distance: 32.8
type input "601"
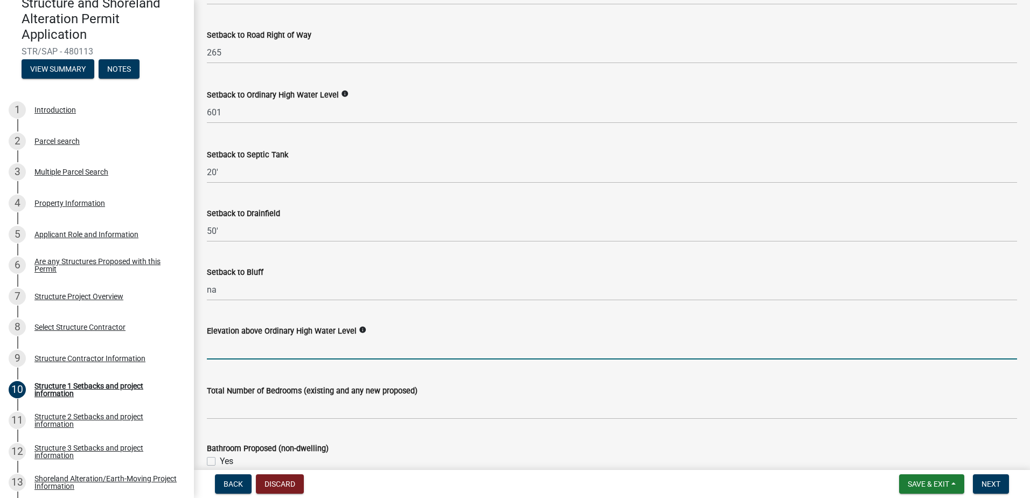
click at [239, 349] on input "text" at bounding box center [612, 348] width 810 height 22
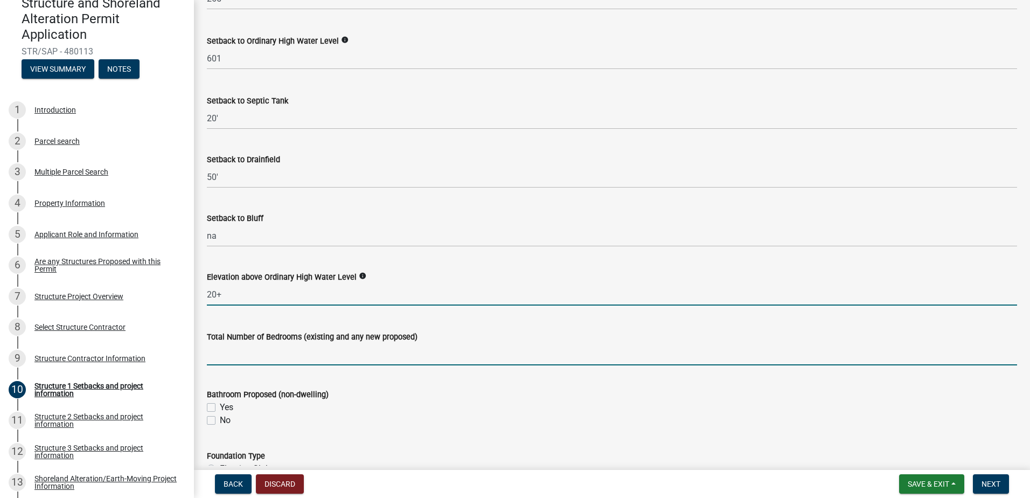
type input "20"
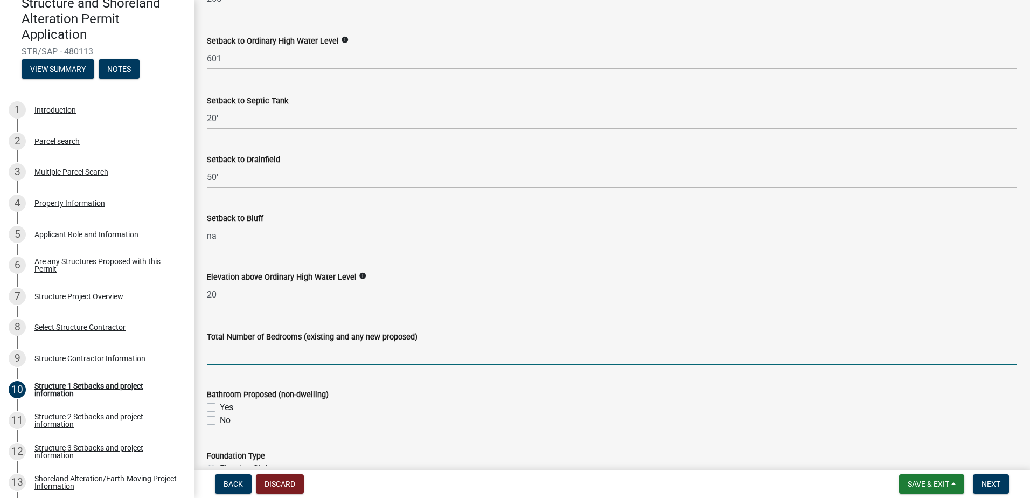
click at [242, 352] on input "text" at bounding box center [612, 354] width 810 height 22
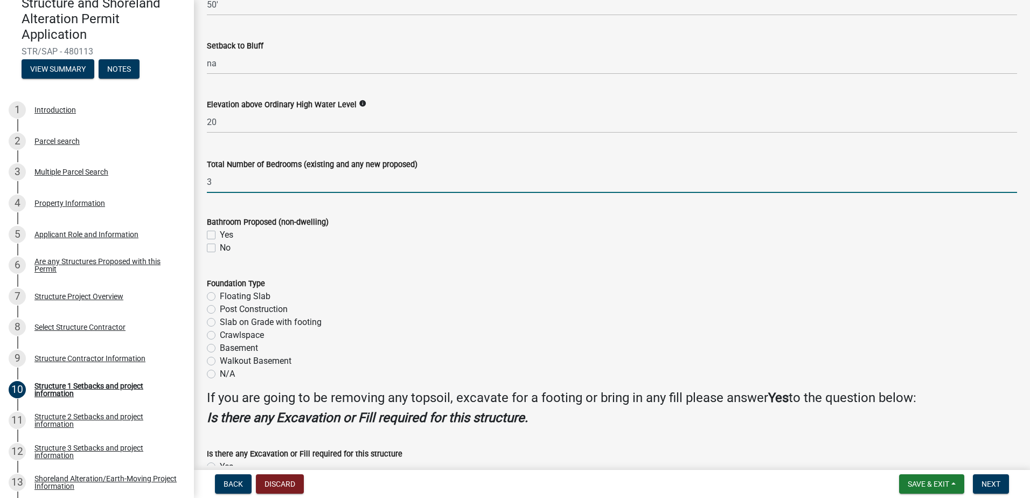
scroll to position [1185, 0]
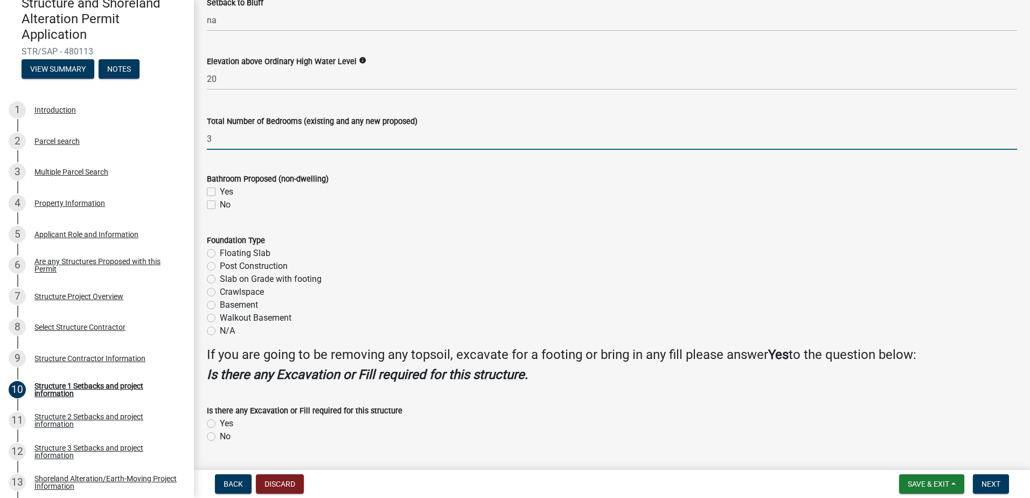
type input "3"
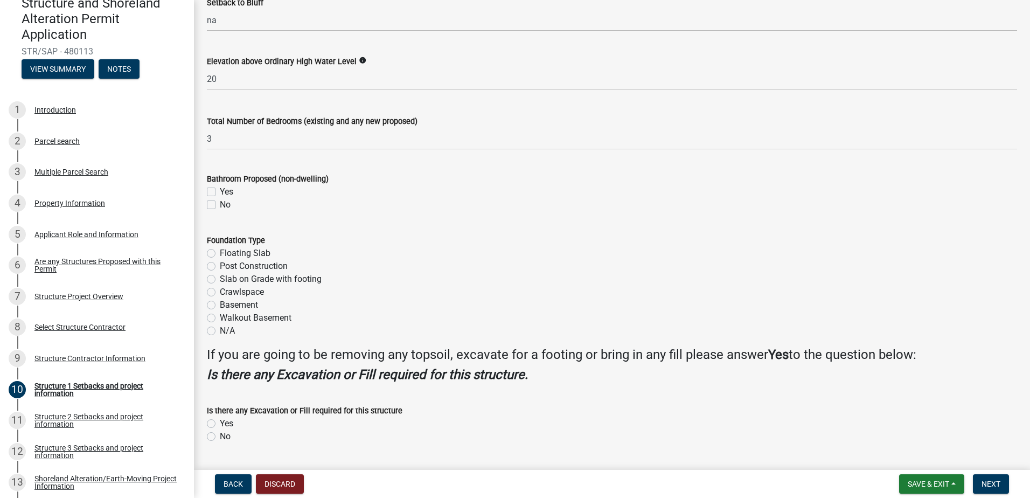
click at [220, 208] on label "No" at bounding box center [225, 204] width 11 height 13
click at [220, 205] on input "No" at bounding box center [223, 201] width 7 height 7
checkbox input "true"
checkbox input "false"
checkbox input "true"
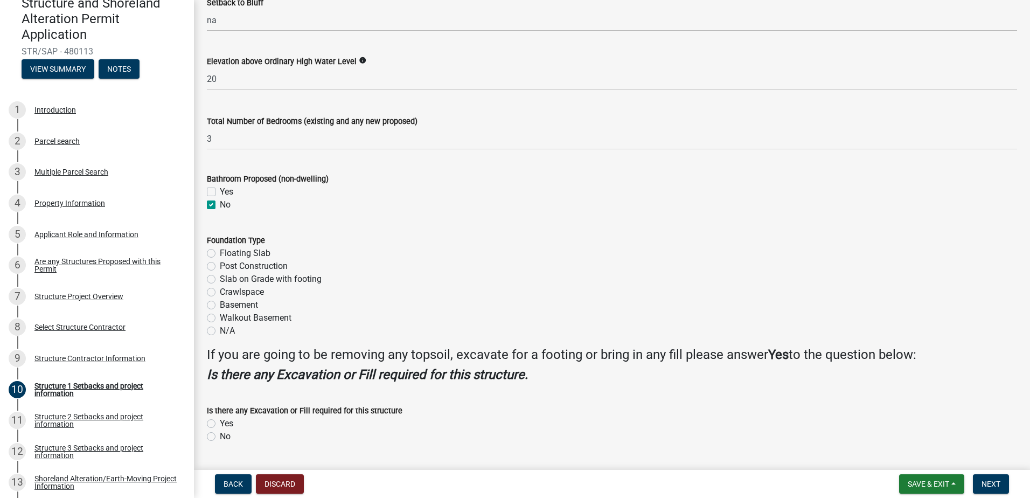
click at [220, 291] on label "Crawlspace" at bounding box center [242, 291] width 44 height 13
click at [220, 291] on input "Crawlspace" at bounding box center [223, 288] width 7 height 7
radio input "true"
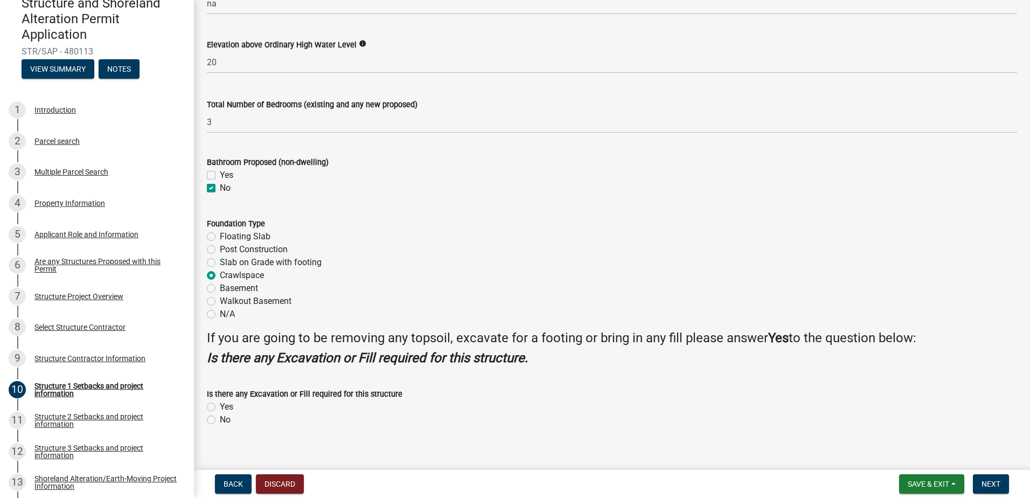
scroll to position [1214, 0]
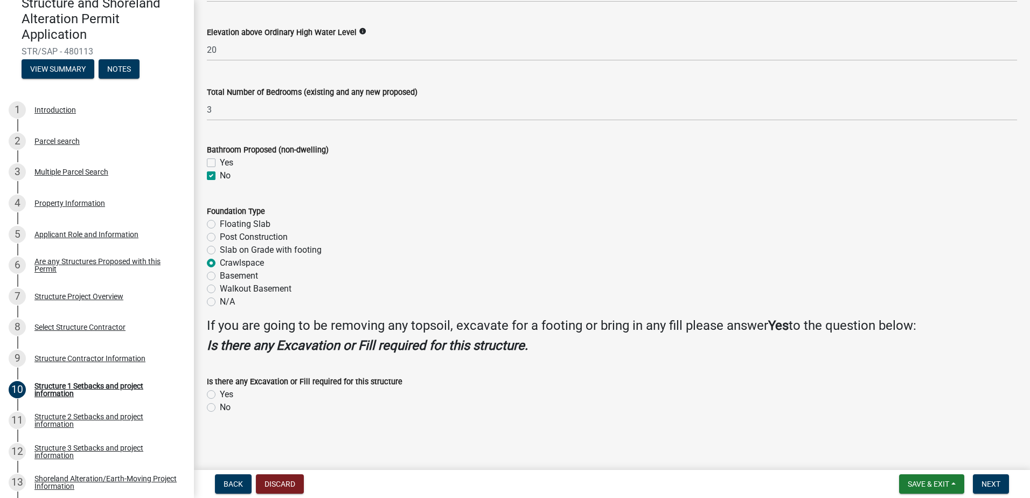
click at [220, 394] on label "Yes" at bounding box center [226, 394] width 13 height 13
click at [220, 394] on input "Yes" at bounding box center [223, 391] width 7 height 7
radio input "true"
click at [989, 482] on span "Next" at bounding box center [990, 483] width 19 height 9
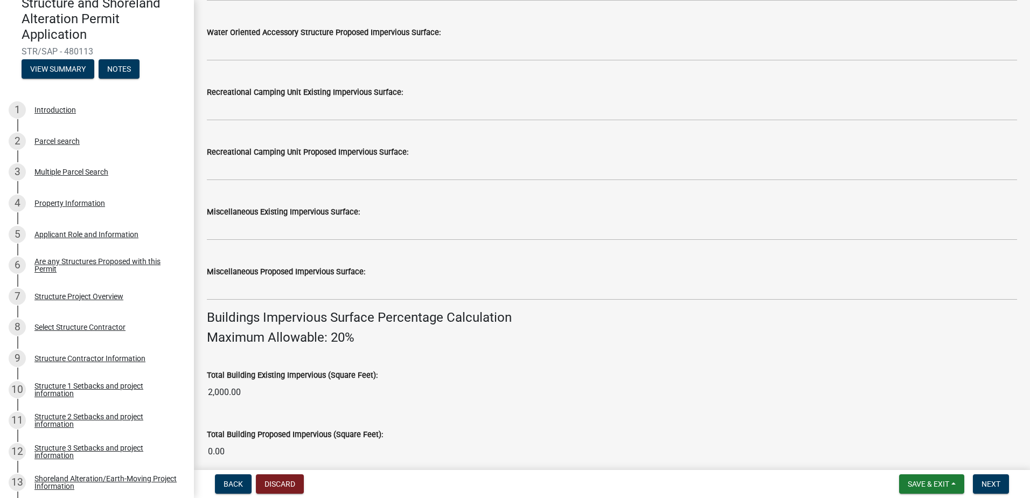
scroll to position [538, 0]
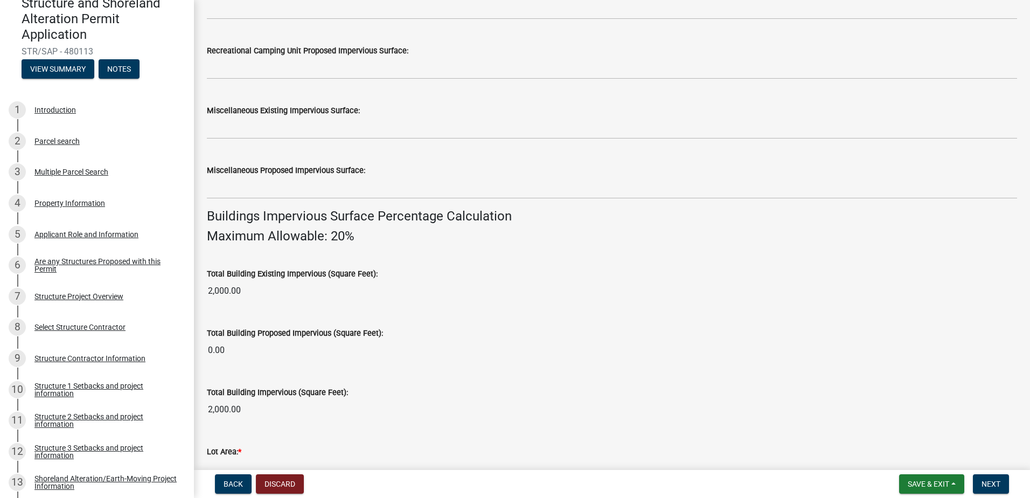
click at [466, 380] on div "Total Building Impervious (Square Feet): 2,000.00" at bounding box center [612, 395] width 810 height 50
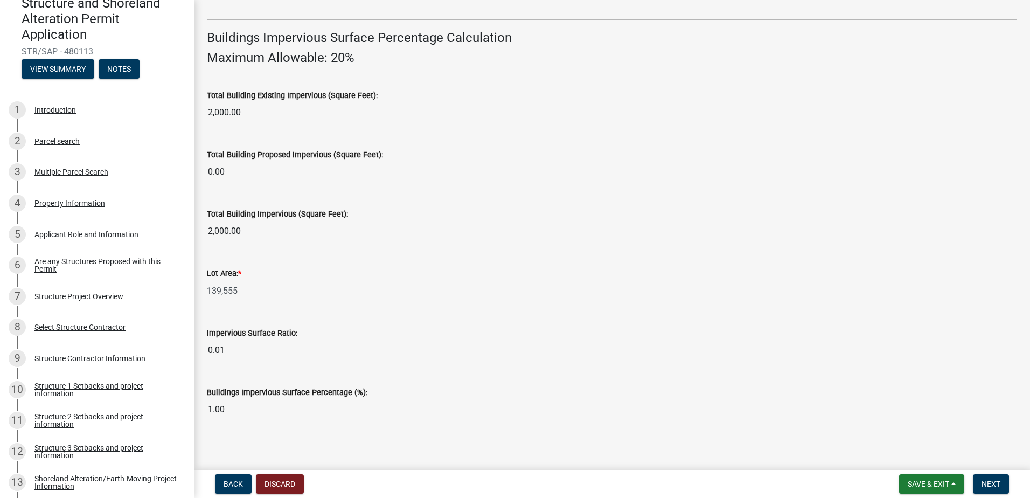
scroll to position [723, 0]
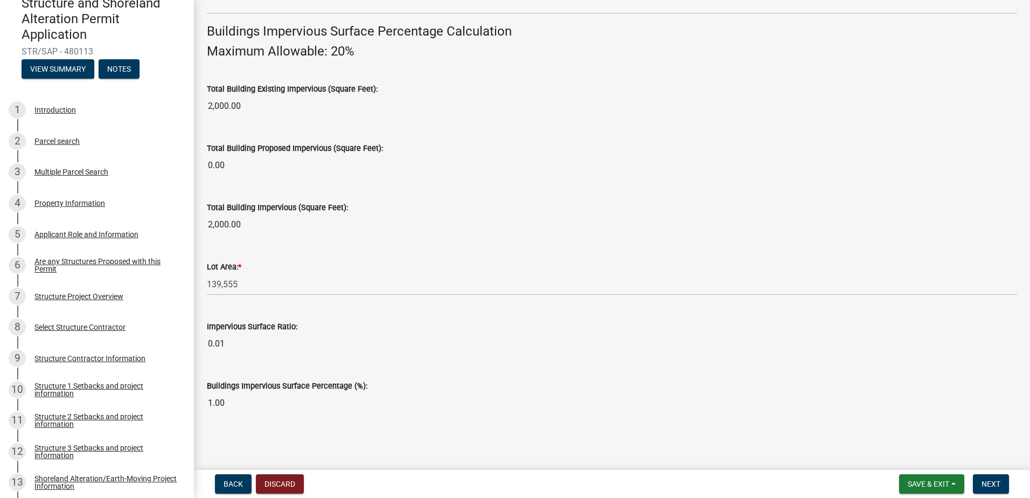
click at [267, 243] on wm-data-entity-input "Total Building Impervious (Square Feet): 2,000.00" at bounding box center [612, 215] width 810 height 59
click at [987, 480] on span "Next" at bounding box center [990, 483] width 19 height 9
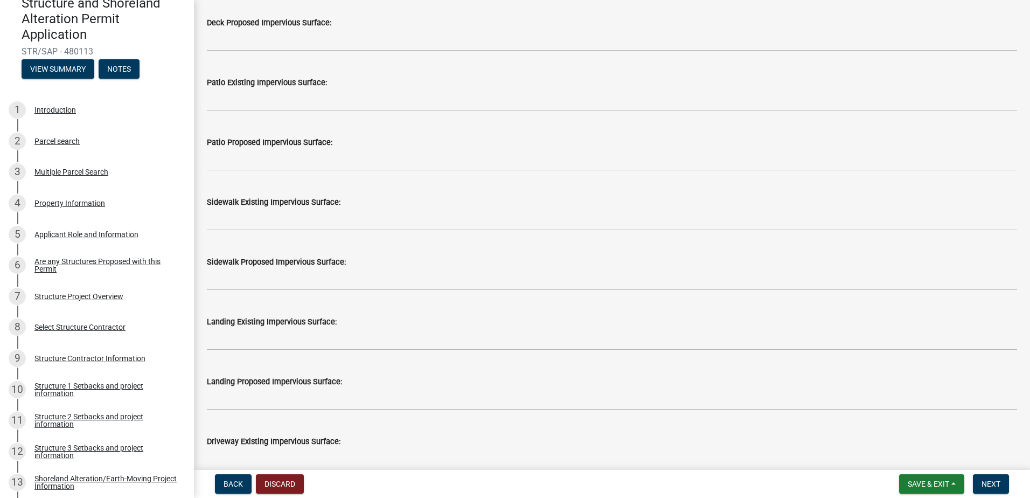
scroll to position [215, 0]
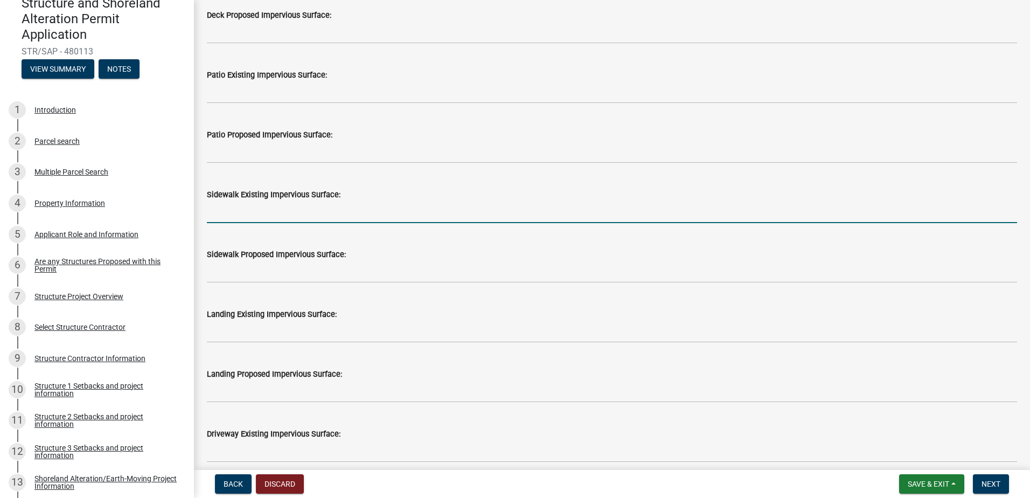
click at [258, 201] on input "text" at bounding box center [612, 212] width 810 height 22
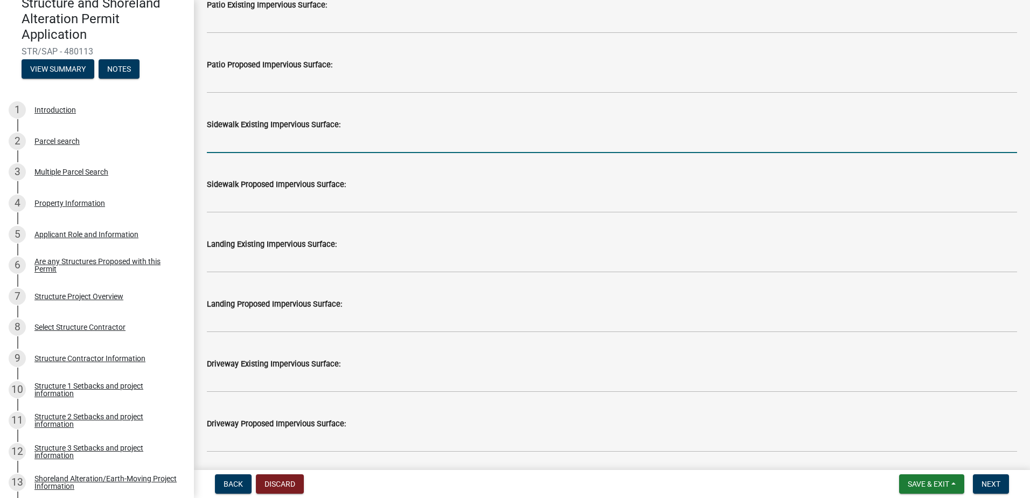
scroll to position [431, 0]
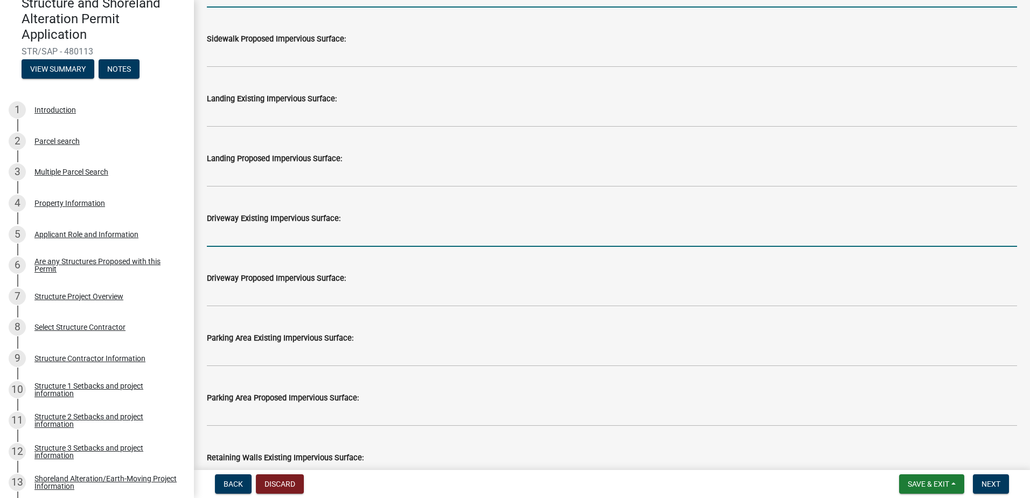
click at [242, 243] on input "text" at bounding box center [612, 236] width 810 height 22
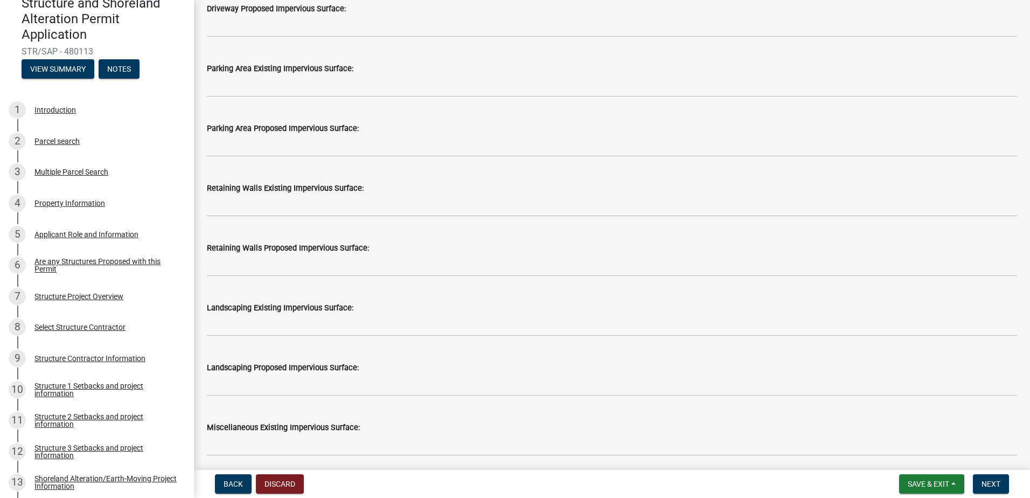
scroll to position [646, 0]
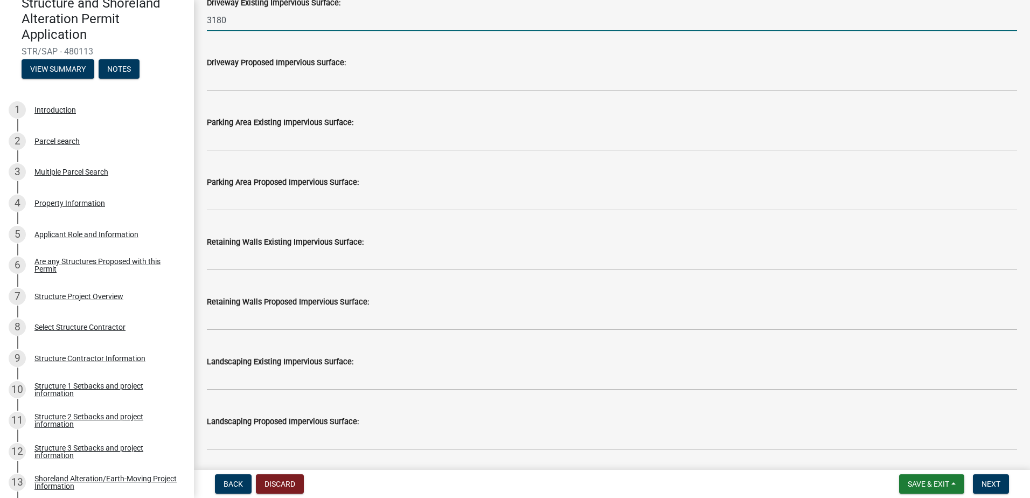
type input "3180"
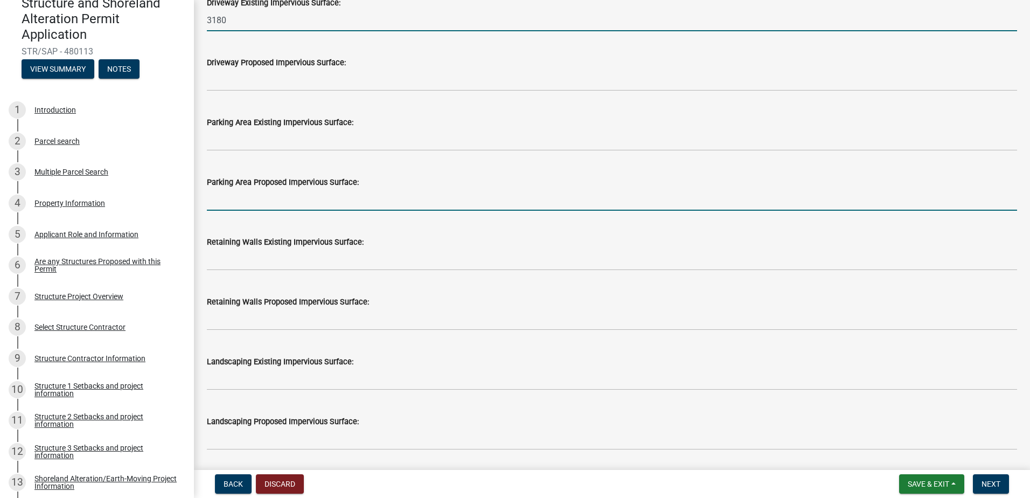
click at [265, 195] on input "text" at bounding box center [612, 199] width 810 height 22
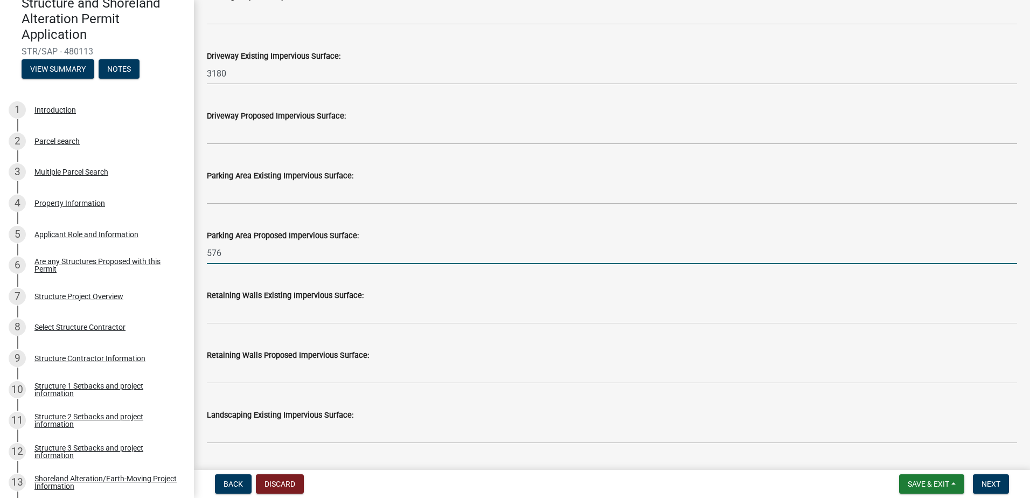
scroll to position [592, 0]
type input "576"
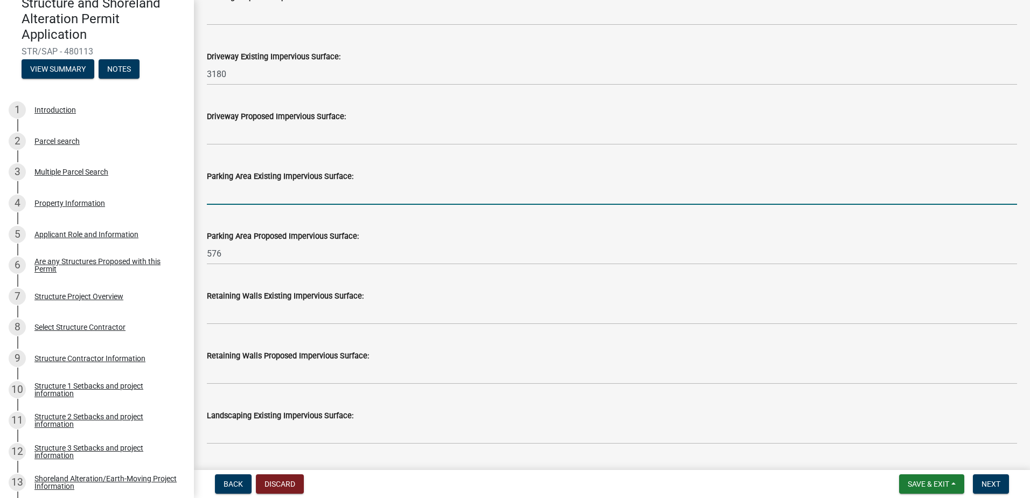
click at [234, 193] on input "text" at bounding box center [612, 194] width 810 height 22
type input "576"
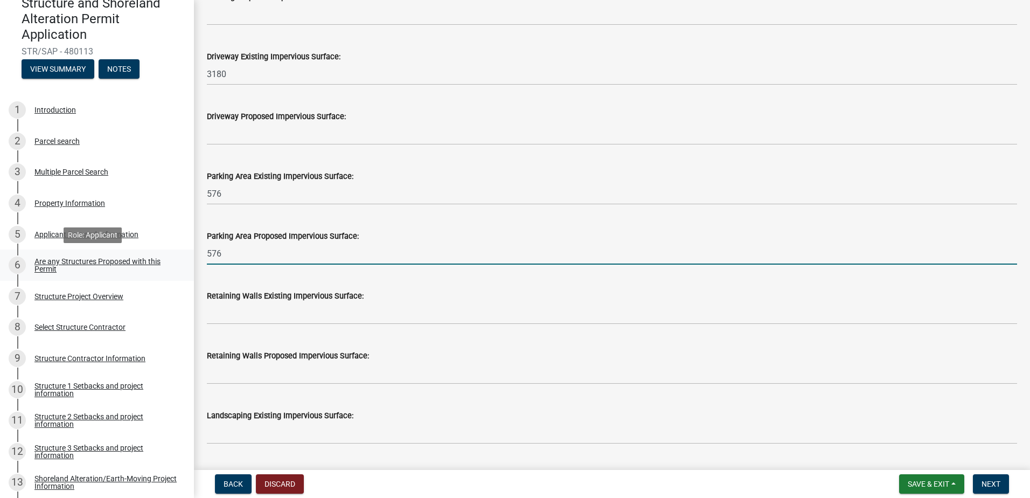
drag, startPoint x: 228, startPoint y: 249, endPoint x: 172, endPoint y: 266, distance: 58.6
click at [172, 266] on div "Structure and Shoreland Alteration Permit Application STR/SAP - 480113 View Sum…" at bounding box center [515, 249] width 1030 height 498
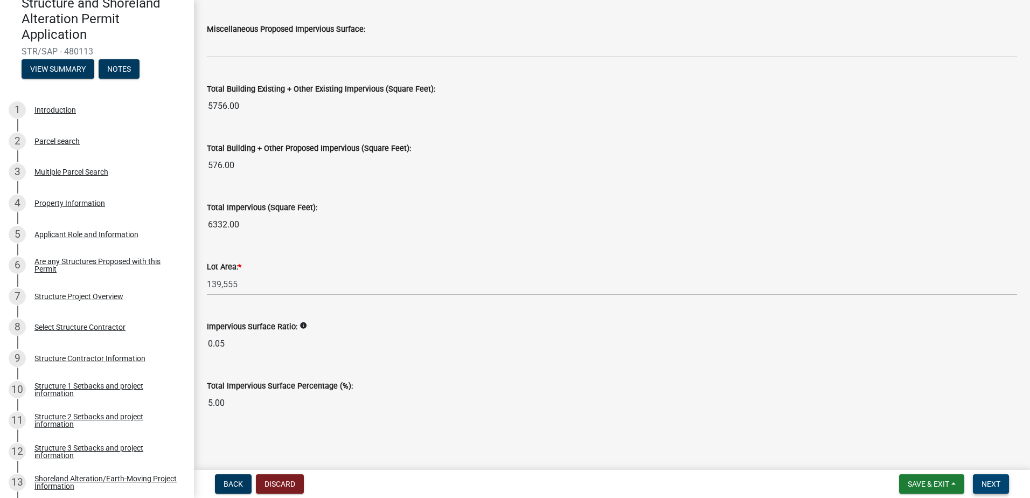
scroll to position [1117, 0]
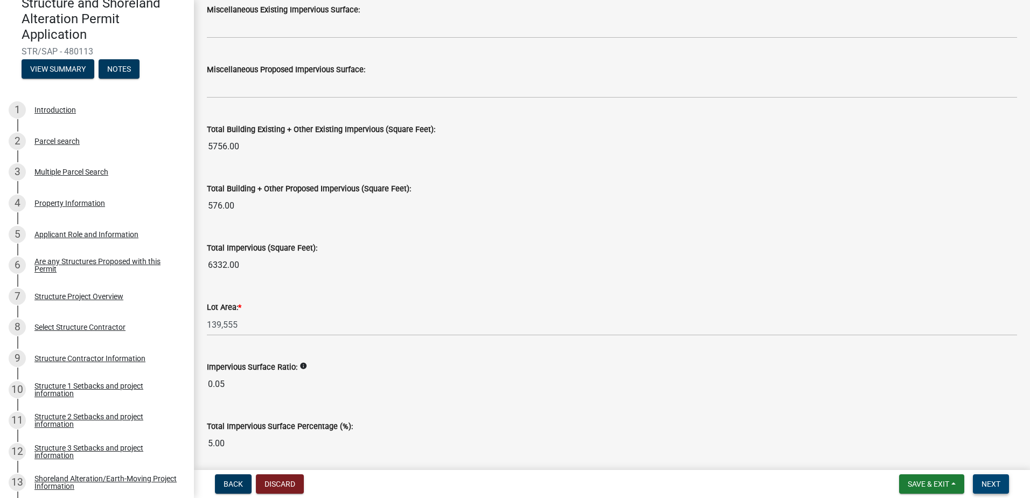
click at [998, 486] on span "Next" at bounding box center [990, 483] width 19 height 9
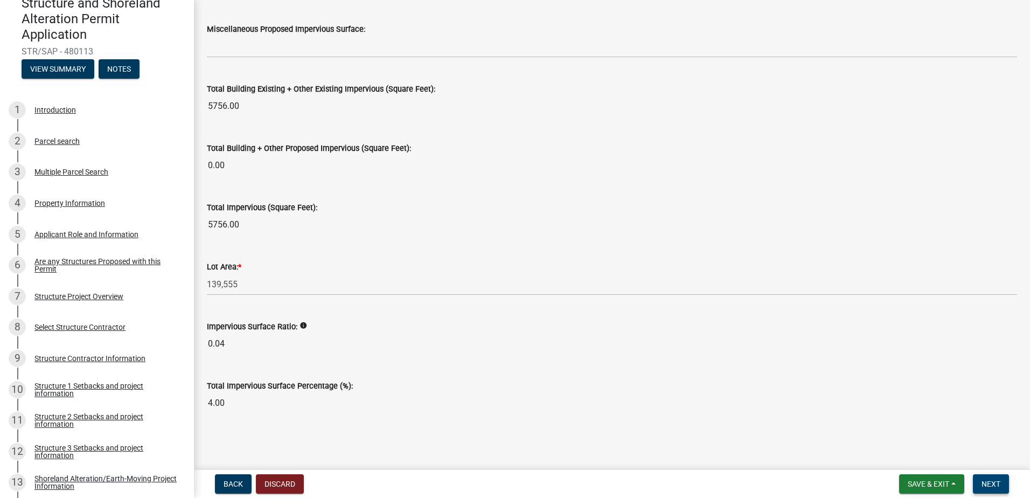
click at [1002, 484] on button "Next" at bounding box center [990, 483] width 36 height 19
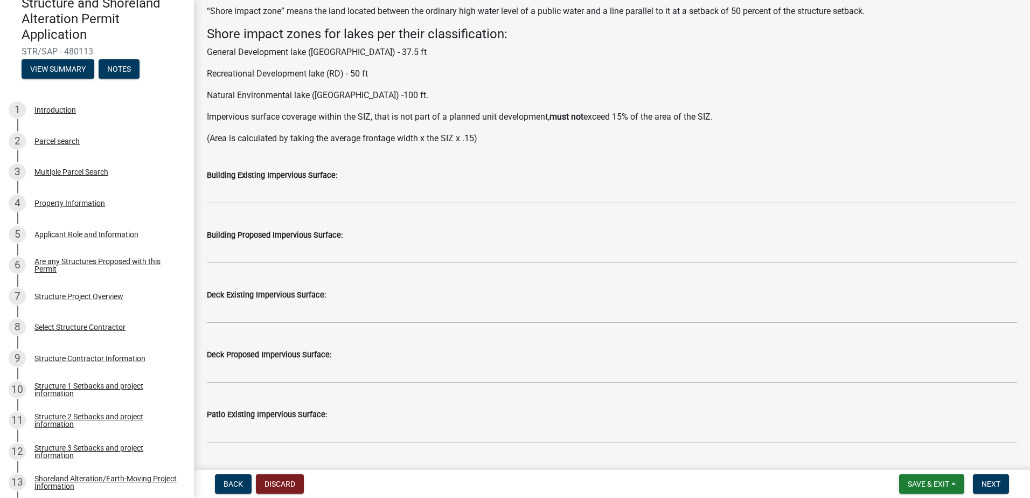
scroll to position [0, 0]
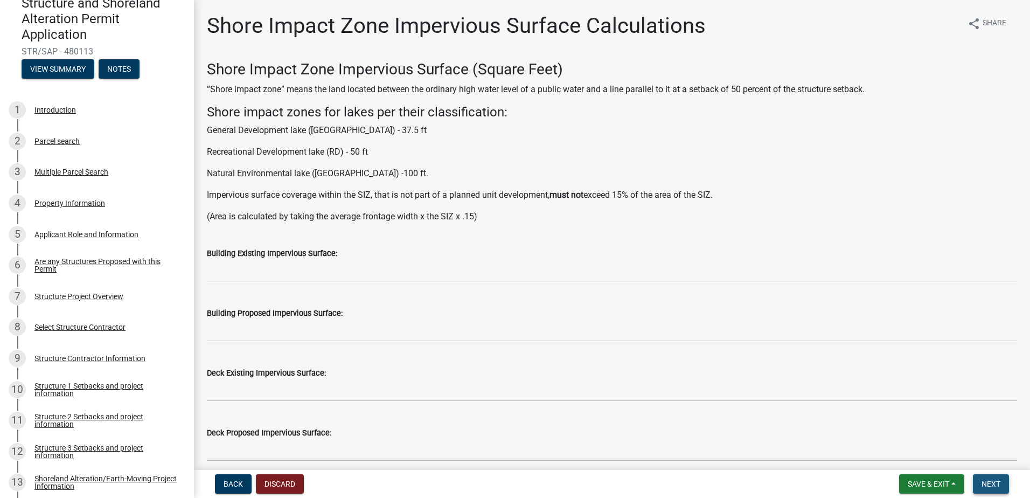
click at [991, 476] on button "Next" at bounding box center [990, 483] width 36 height 19
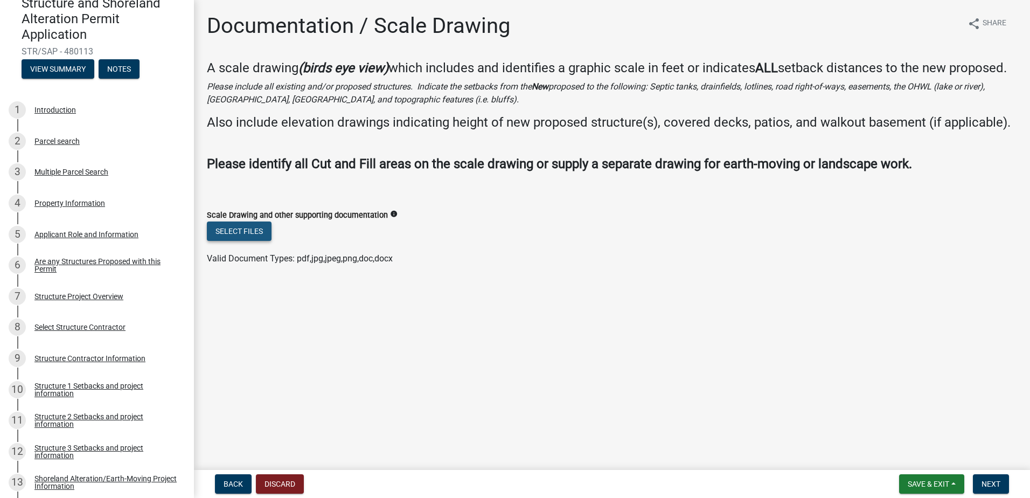
click at [232, 241] on button "Select files" at bounding box center [239, 230] width 65 height 19
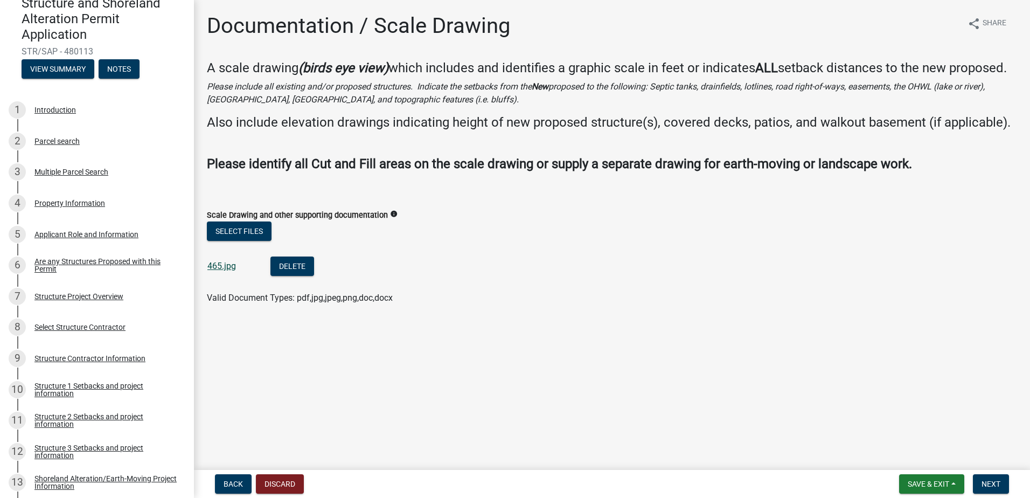
click at [228, 271] on link "465.jpg" at bounding box center [221, 266] width 29 height 10
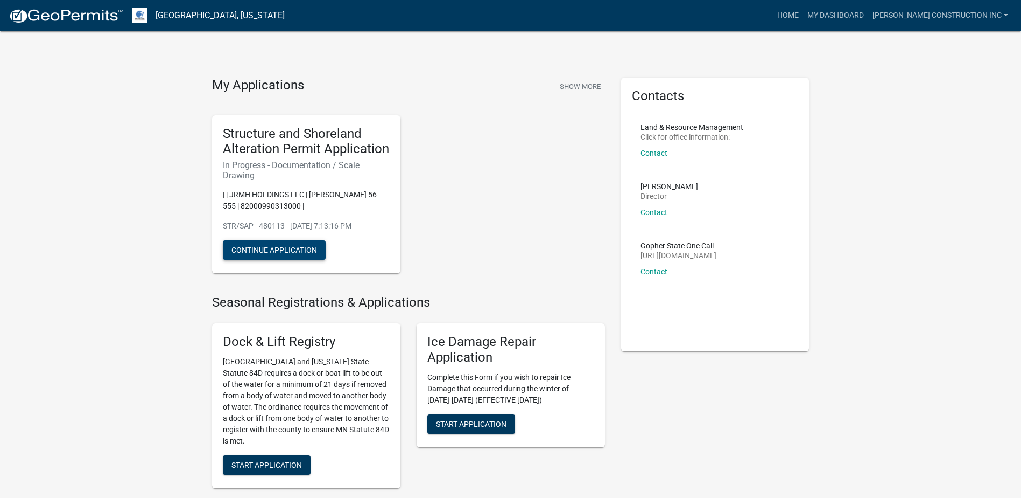
click at [262, 245] on button "Continue Application" at bounding box center [274, 249] width 103 height 19
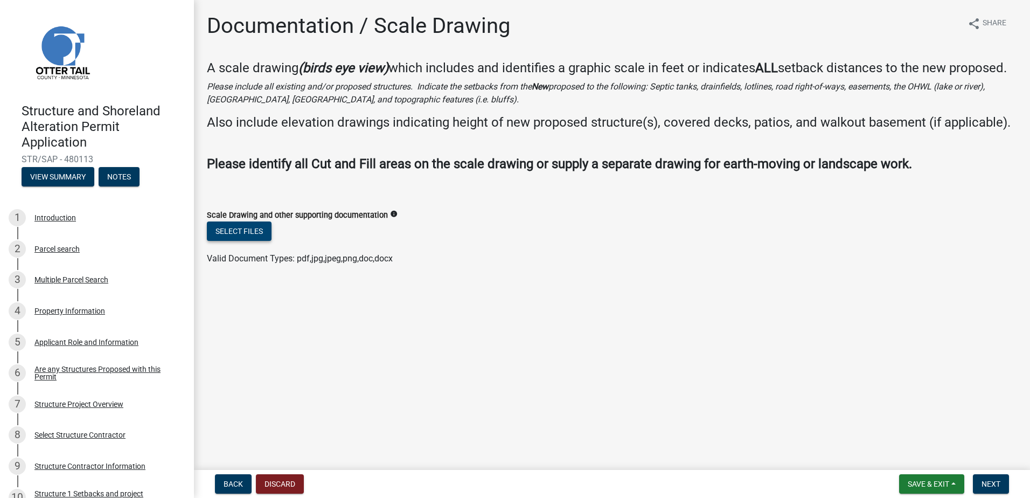
click at [245, 241] on button "Select files" at bounding box center [239, 230] width 65 height 19
click at [228, 241] on button "Select files" at bounding box center [239, 230] width 65 height 19
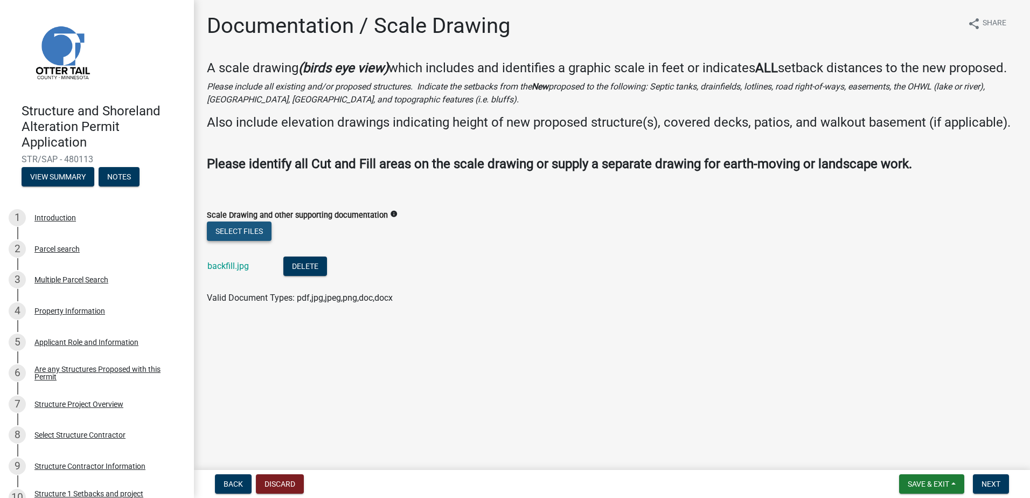
click at [240, 241] on button "Select files" at bounding box center [239, 230] width 65 height 19
click at [236, 241] on button "Select files" at bounding box center [239, 230] width 65 height 19
click at [235, 241] on button "Select files" at bounding box center [239, 230] width 65 height 19
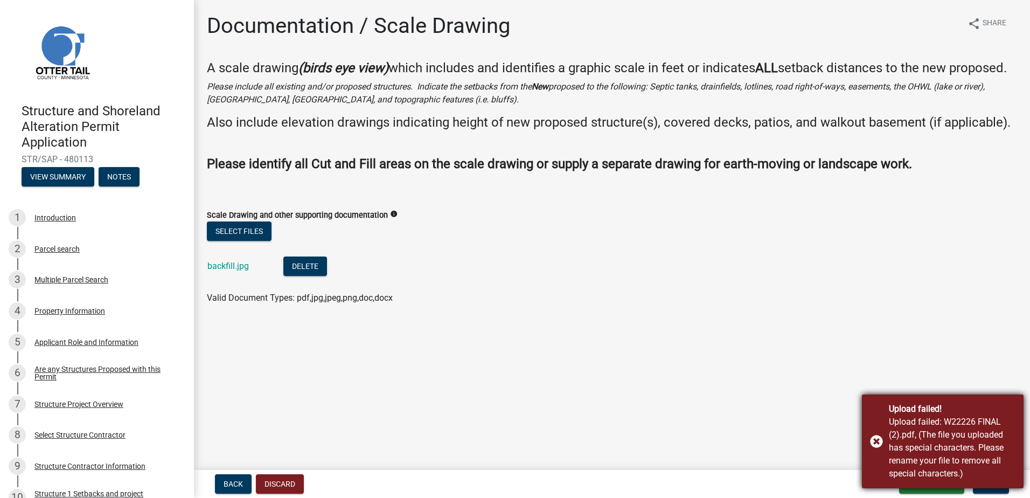
click at [879, 438] on div "Upload failed! Upload failed: W22226 FINAL (2).pdf, (The file you uploaded has …" at bounding box center [943, 441] width 162 height 94
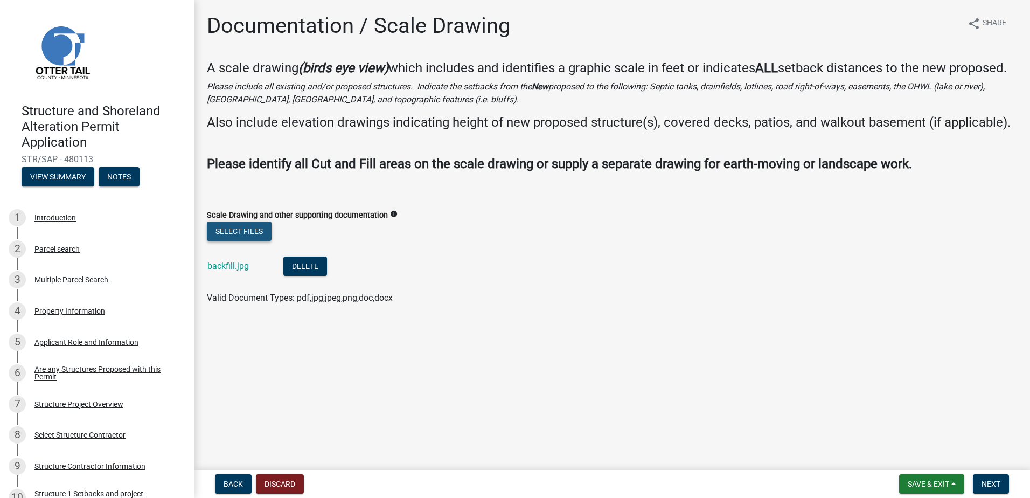
click at [247, 241] on button "Select files" at bounding box center [239, 230] width 65 height 19
click at [237, 241] on button "Select files" at bounding box center [239, 230] width 65 height 19
click at [253, 241] on button "Select files" at bounding box center [239, 230] width 65 height 19
click at [239, 241] on button "Select files" at bounding box center [239, 230] width 65 height 19
click at [228, 241] on button "Select files" at bounding box center [239, 230] width 65 height 19
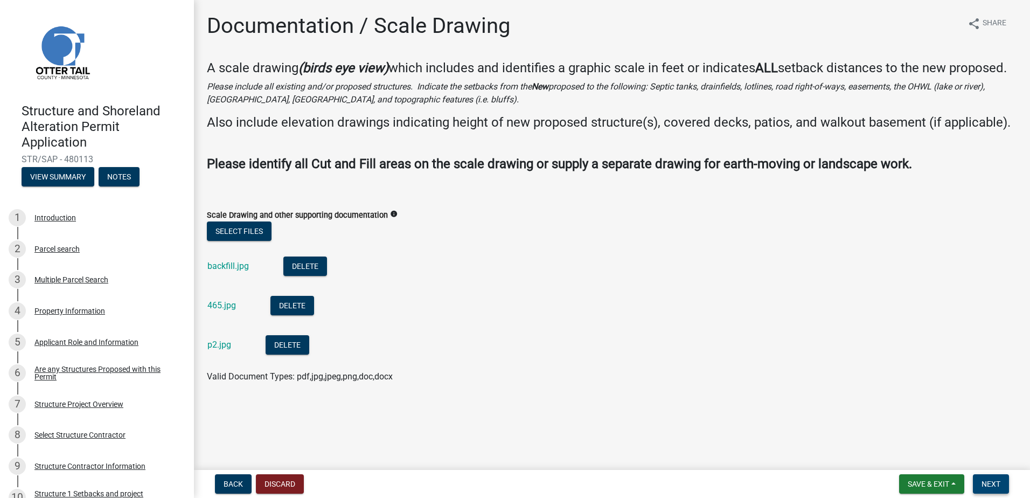
click at [989, 482] on span "Next" at bounding box center [990, 483] width 19 height 9
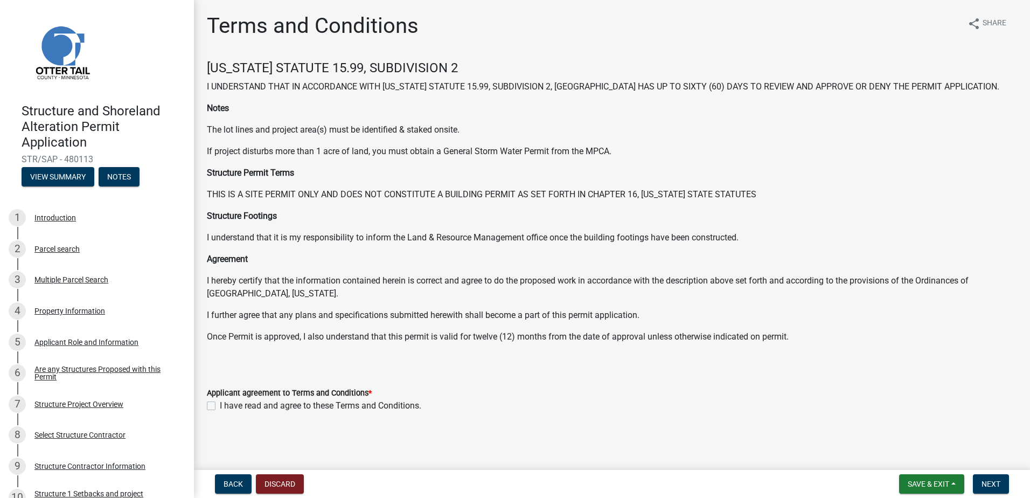
click at [210, 400] on div "I have read and agree to these Terms and Conditions." at bounding box center [612, 405] width 810 height 13
click at [220, 404] on label "I have read and agree to these Terms and Conditions." at bounding box center [320, 405] width 201 height 13
click at [220, 404] on input "I have read and agree to these Terms and Conditions." at bounding box center [223, 402] width 7 height 7
checkbox input "true"
click at [990, 486] on span "Next" at bounding box center [990, 483] width 19 height 9
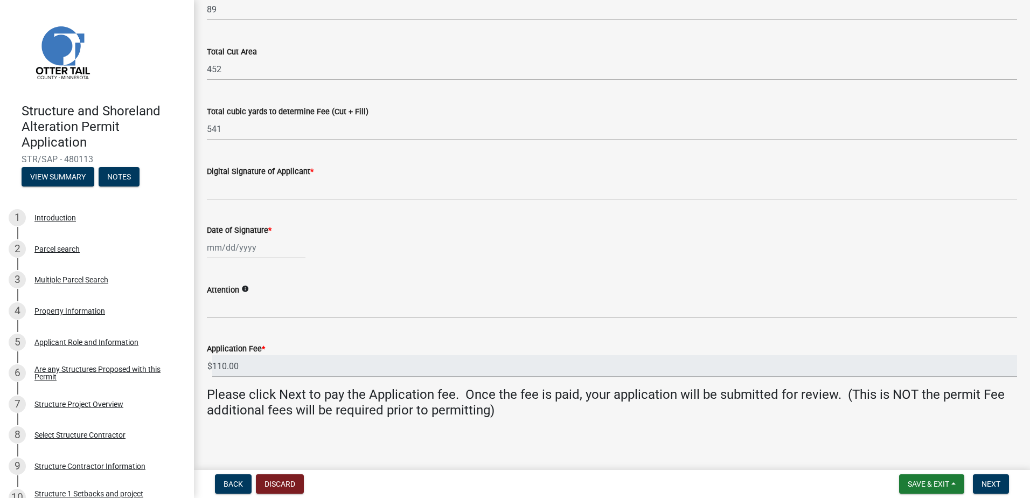
scroll to position [170, 0]
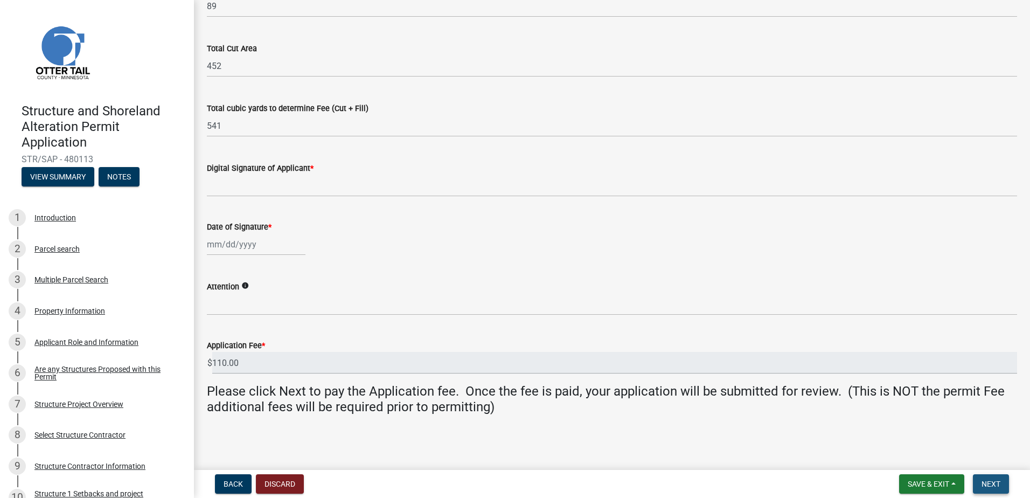
click at [989, 474] on button "Next" at bounding box center [990, 483] width 36 height 19
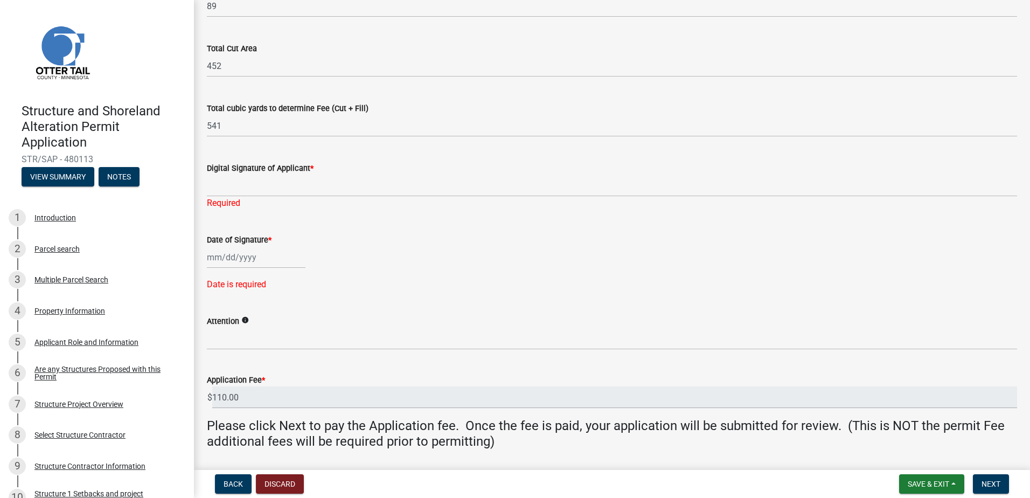
click at [211, 259] on div at bounding box center [256, 257] width 99 height 22
select select "9"
select select "2025"
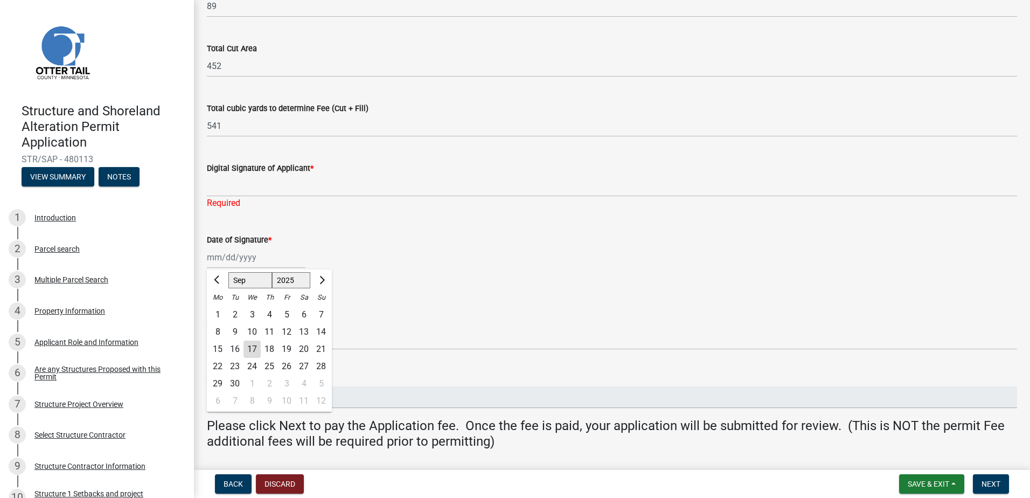
click at [249, 348] on div "17" at bounding box center [251, 348] width 17 height 17
type input "09/17/2025"
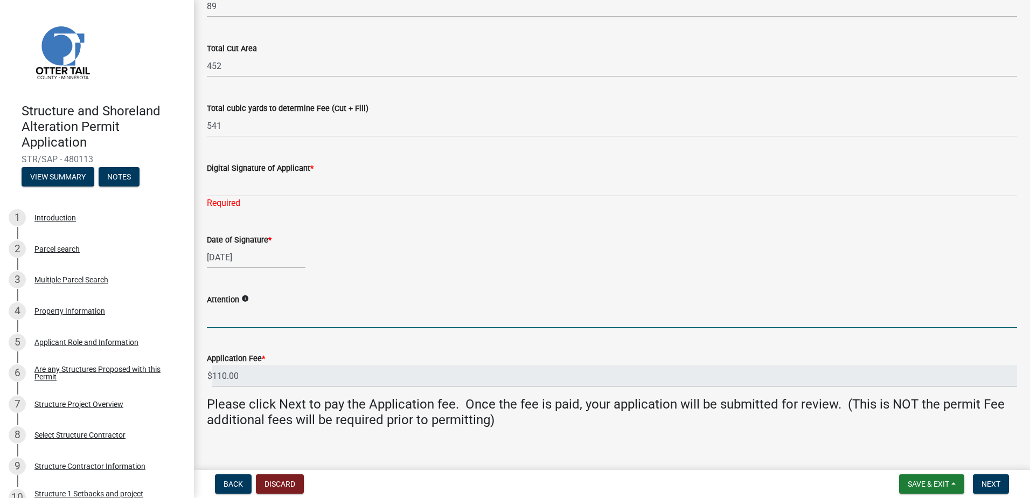
click at [233, 321] on input "Attention" at bounding box center [612, 317] width 810 height 22
click at [267, 374] on input "110.00" at bounding box center [614, 376] width 804 height 22
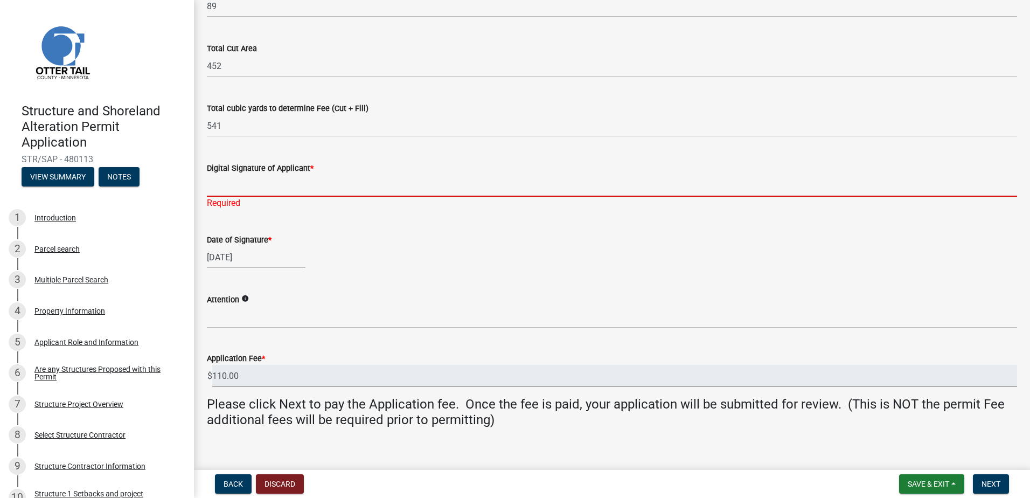
click at [285, 185] on input "Digital Signature of Applicant *" at bounding box center [612, 185] width 810 height 22
type input "Kelly Leo Funk"
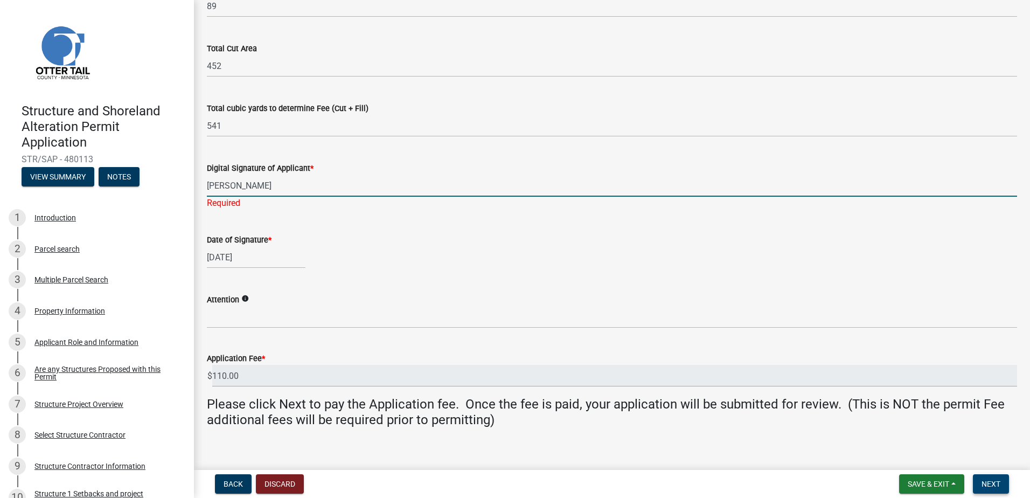
click at [991, 485] on span "Next" at bounding box center [990, 483] width 19 height 9
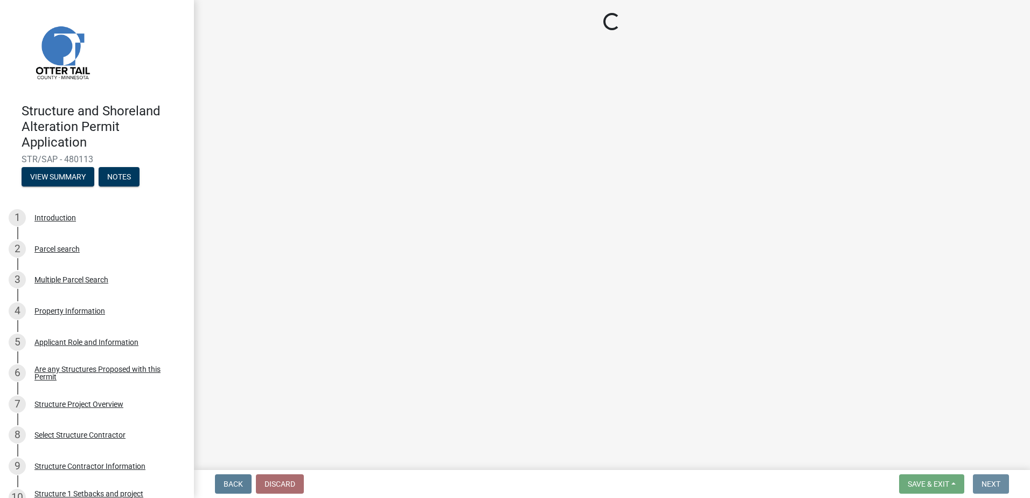
scroll to position [0, 0]
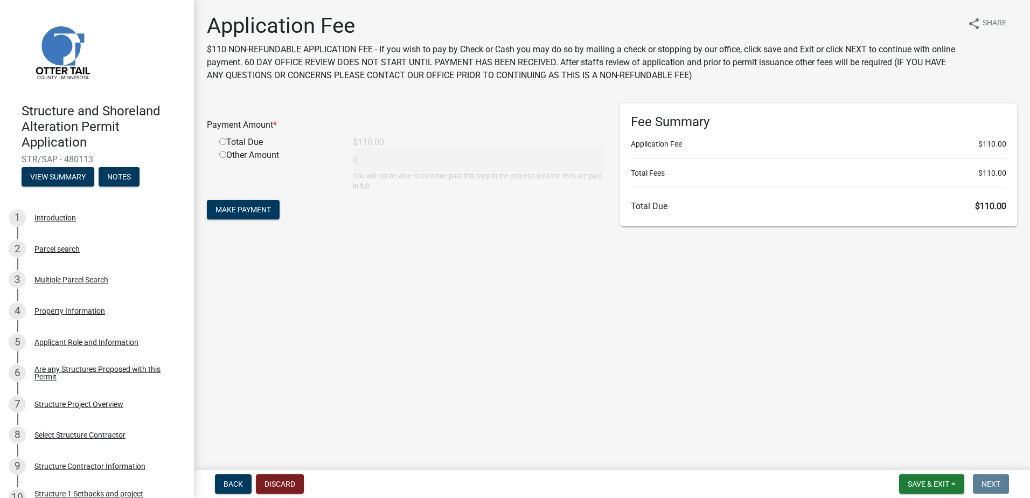
click at [220, 141] on input "radio" at bounding box center [222, 141] width 7 height 7
radio input "true"
type input "110"
click at [267, 213] on span "Make Payment" at bounding box center [242, 209] width 55 height 9
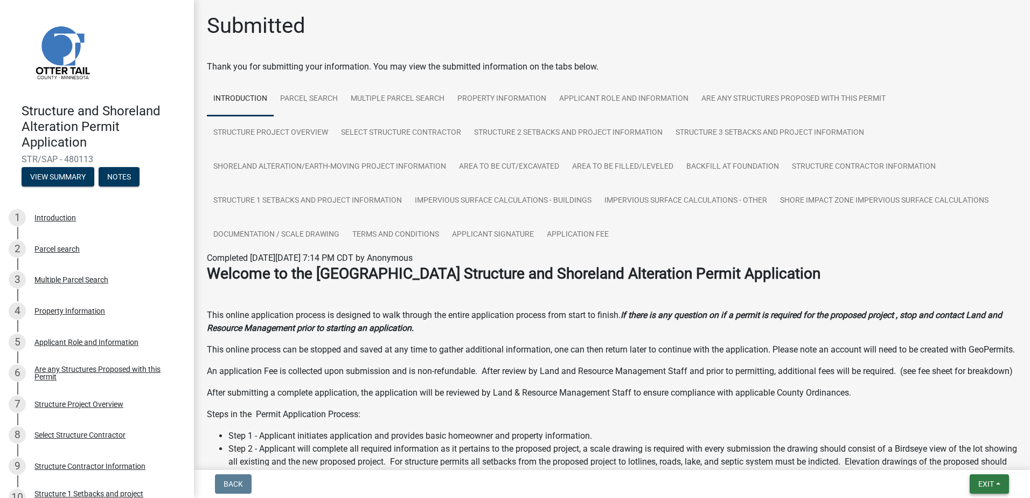
click at [982, 481] on span "Exit" at bounding box center [986, 483] width 16 height 9
click at [968, 453] on button "Save & Exit" at bounding box center [965, 456] width 86 height 26
